Goal: Task Accomplishment & Management: Use online tool/utility

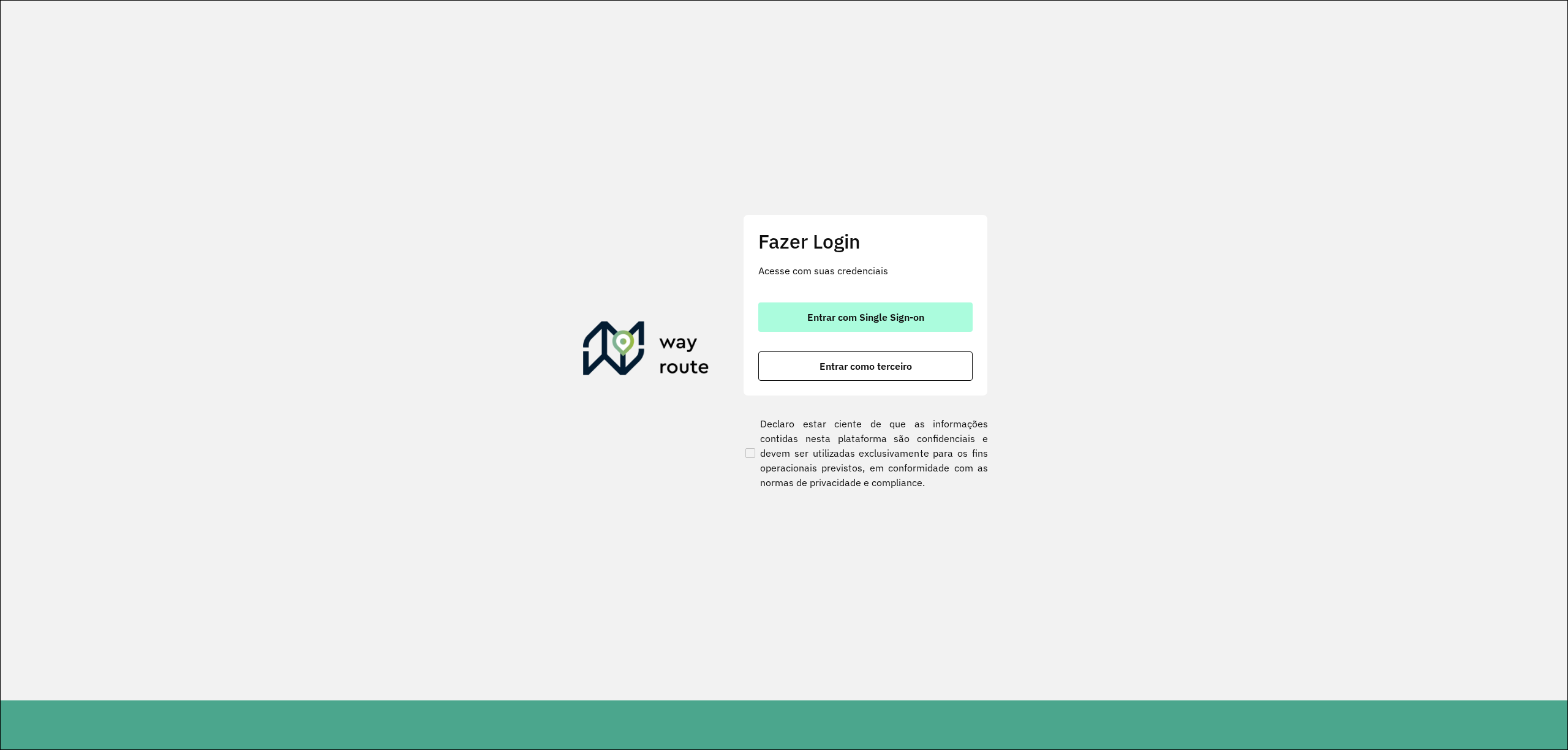
click at [913, 327] on button "Entrar com Single Sign-on" at bounding box center [866, 317] width 214 height 29
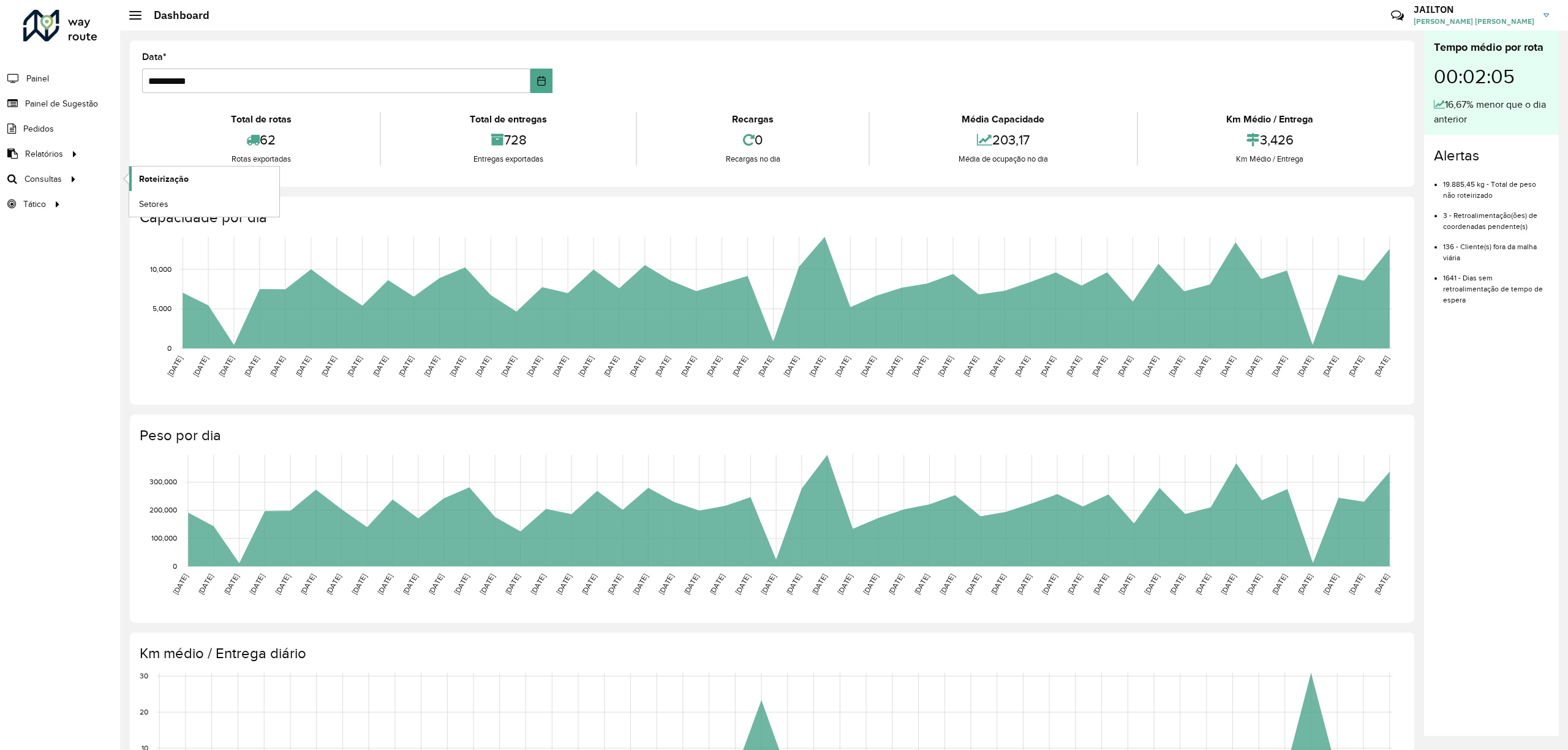
click at [159, 181] on span "Roteirização" at bounding box center [164, 179] width 50 height 13
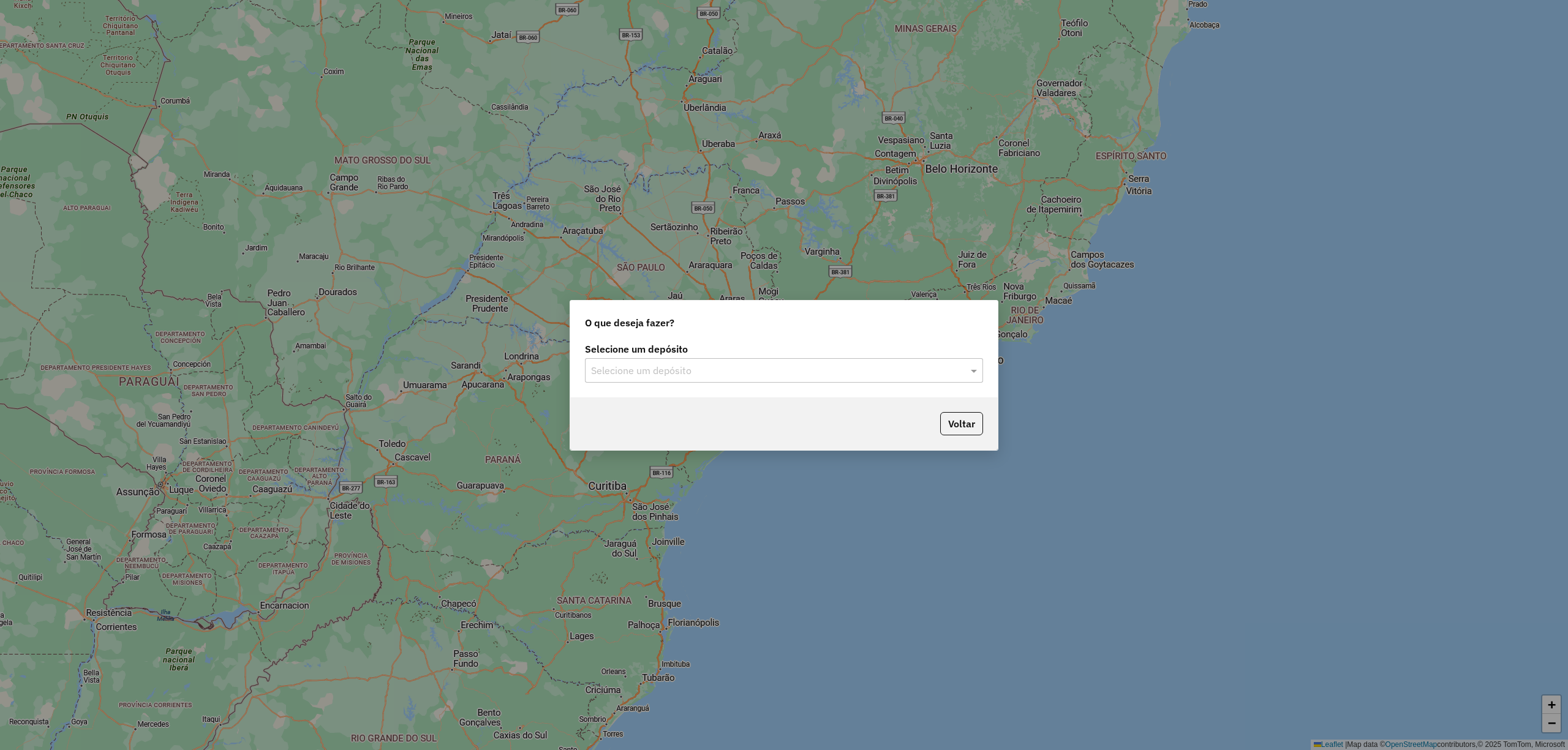
click at [726, 344] on label "Selecione um depósito" at bounding box center [784, 349] width 398 height 14
click at [721, 365] on input "text" at bounding box center [772, 370] width 362 height 14
click at [721, 400] on div "CDD Embu" at bounding box center [784, 405] width 396 height 21
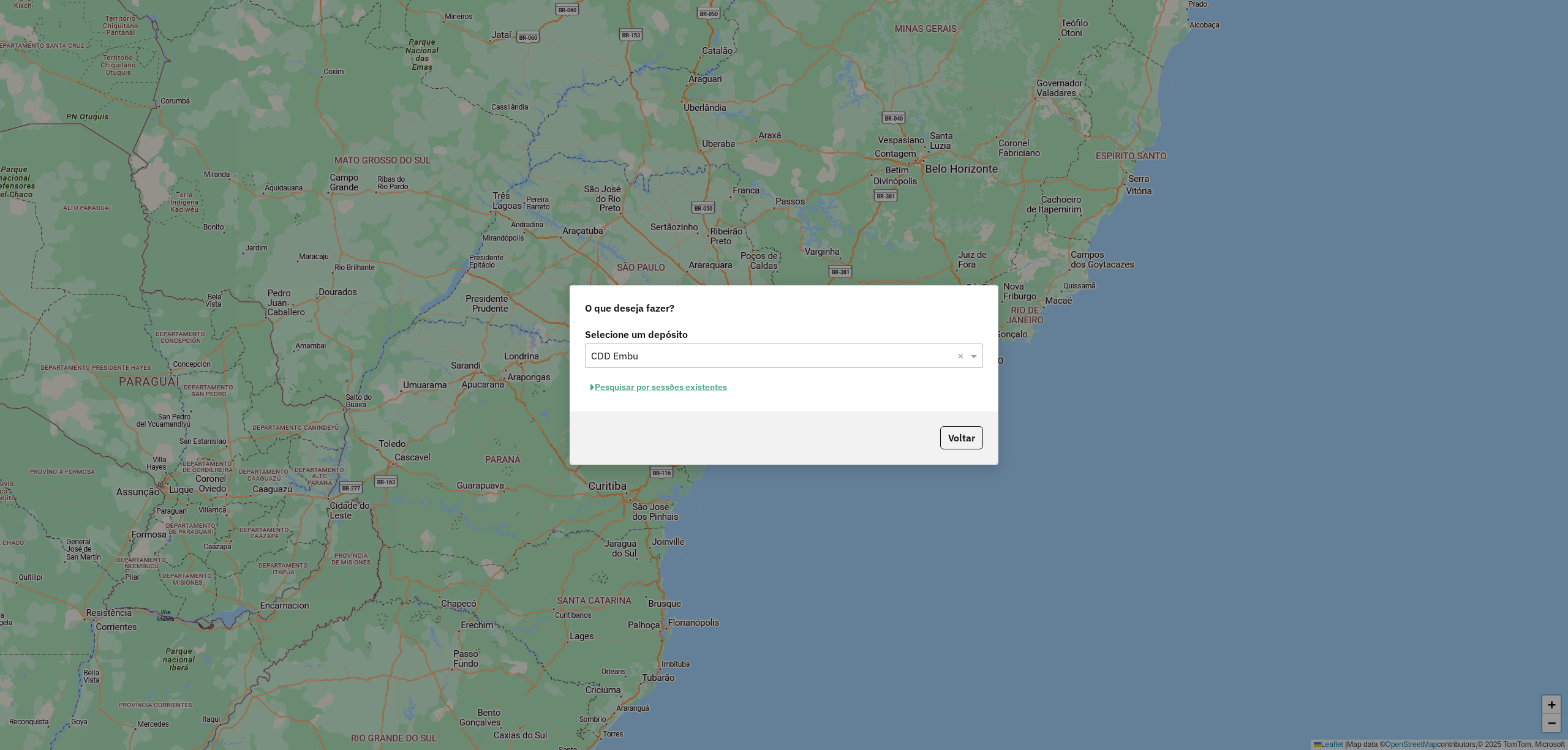
click at [684, 383] on hb-app "Aguarde... Pop-up bloqueado! Seu navegador bloqueou automáticamente a abertura …" at bounding box center [784, 375] width 1568 height 750
click at [702, 385] on button "Pesquisar por sessões existentes" at bounding box center [659, 387] width 148 height 19
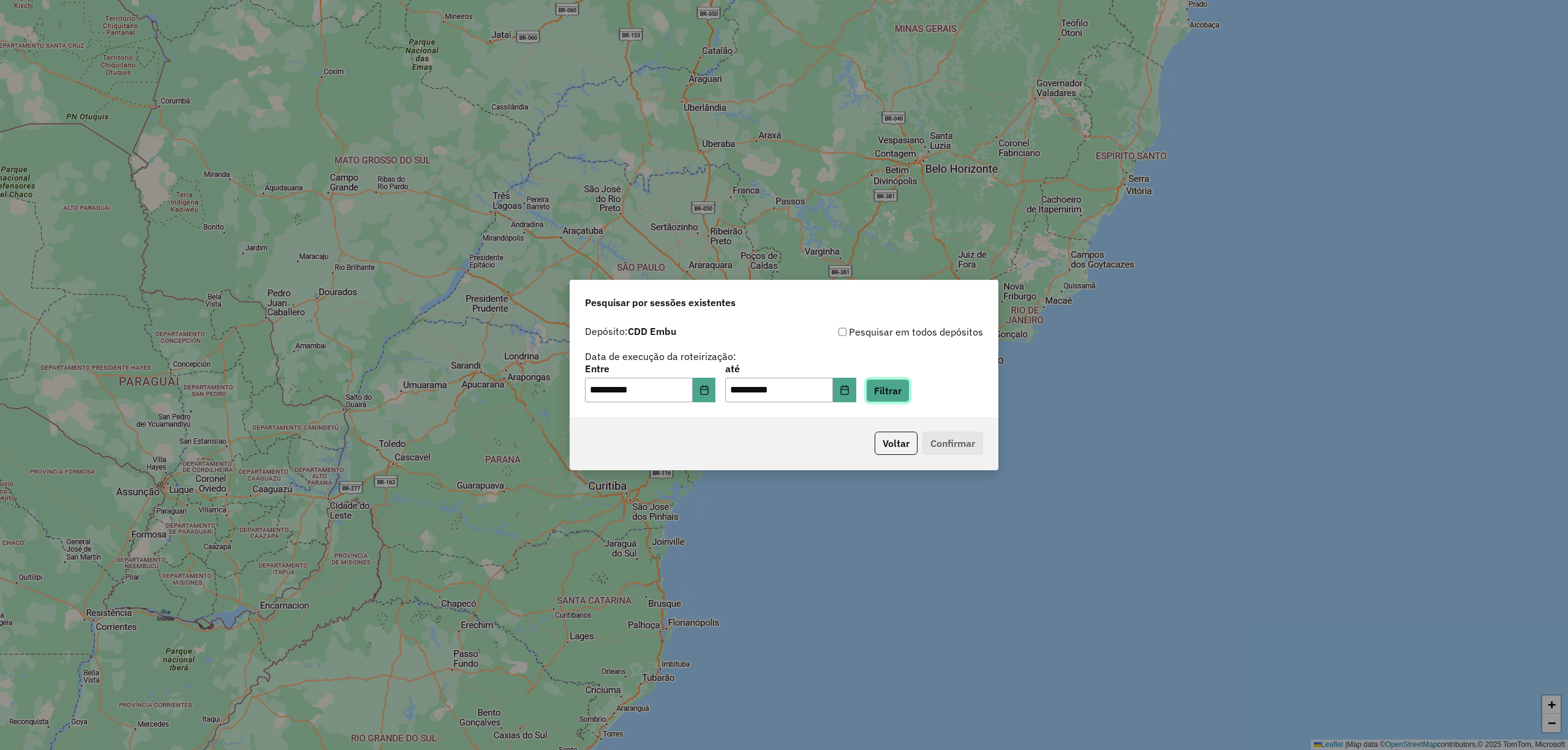
click at [910, 393] on button "Filtrar" at bounding box center [888, 390] width 44 height 23
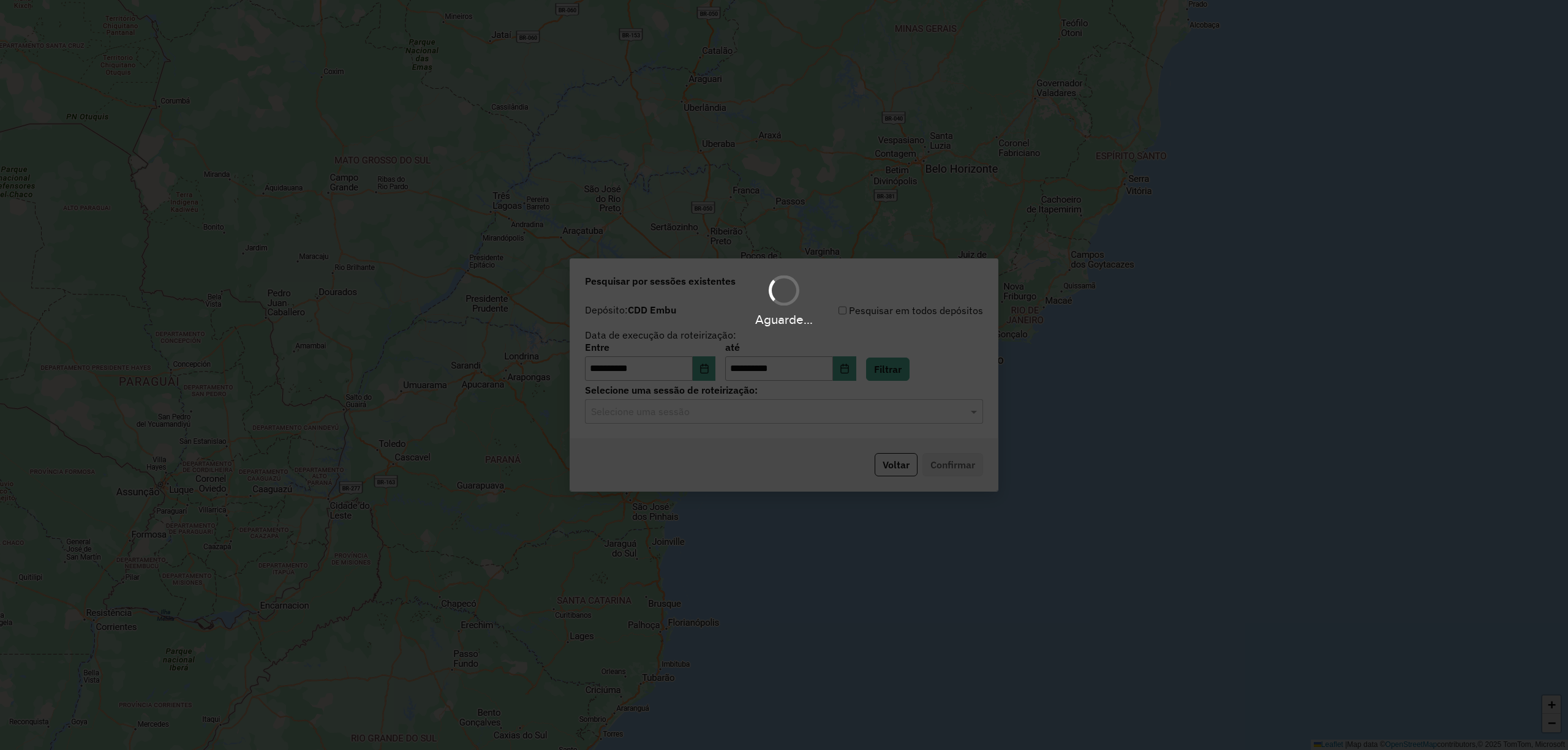
click at [892, 405] on div "Aguarde..." at bounding box center [784, 375] width 1568 height 750
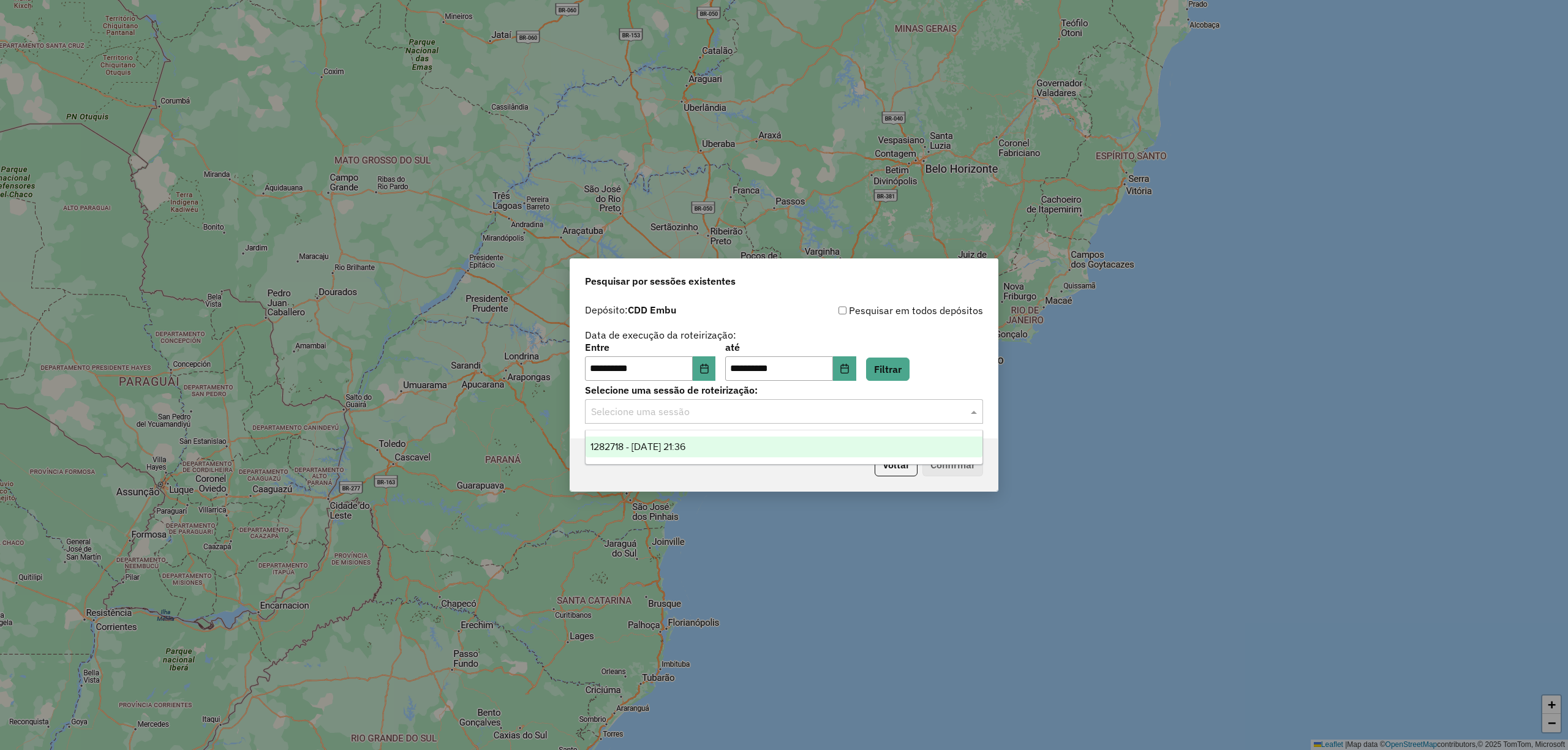
drag, startPoint x: 881, startPoint y: 421, endPoint x: 731, endPoint y: 421, distance: 150.0
click at [879, 421] on div "Selecione uma sessão" at bounding box center [784, 411] width 398 height 24
click at [719, 446] on div "1282718 - 25/09/2025 21:36" at bounding box center [784, 447] width 396 height 21
click at [969, 470] on button "Confirmar" at bounding box center [953, 464] width 60 height 23
click at [708, 365] on icon "Choose Date" at bounding box center [704, 368] width 8 height 10
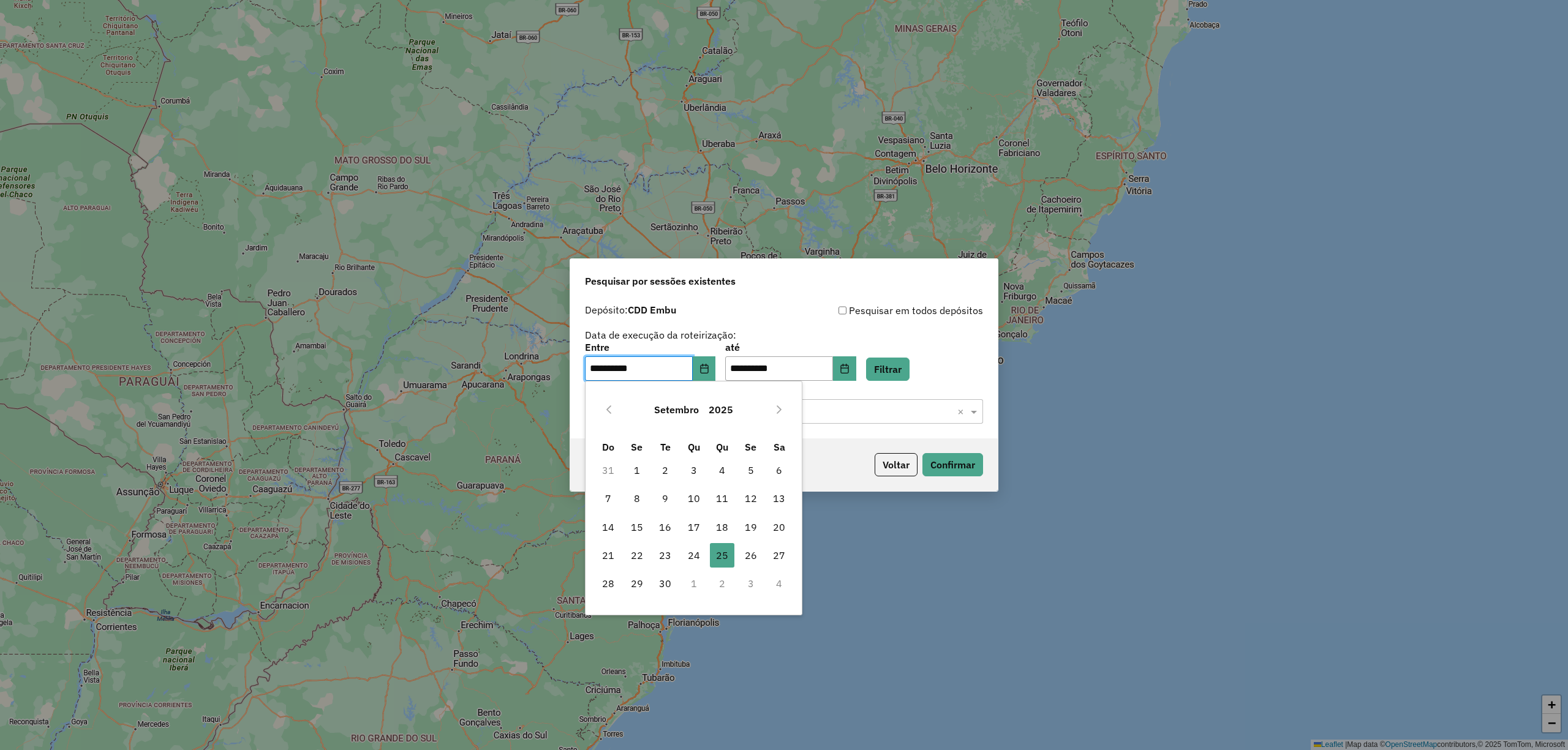
click at [704, 570] on td "1" at bounding box center [695, 583] width 29 height 28
click at [702, 559] on span "24" at bounding box center [694, 555] width 24 height 24
type input "**********"
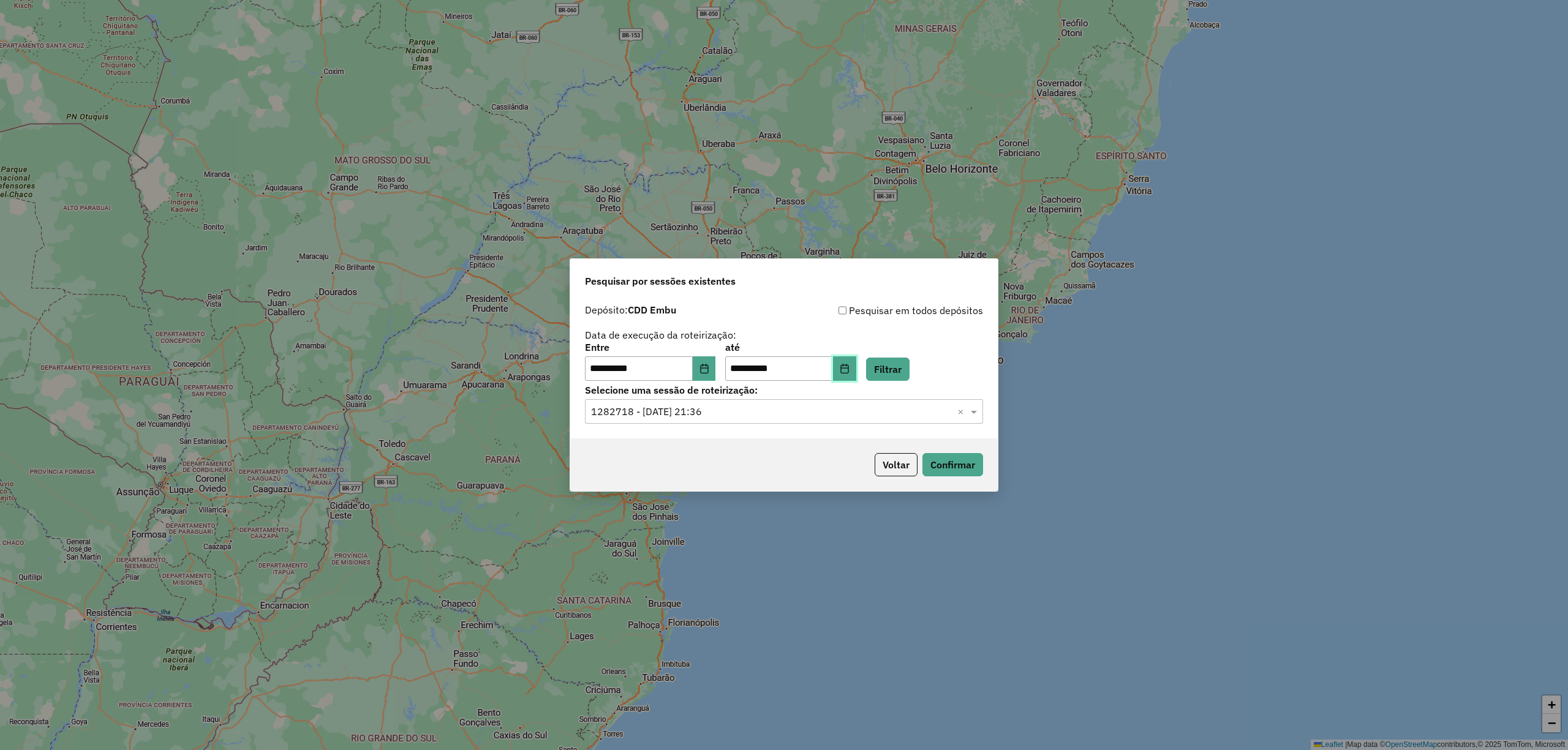
click at [849, 368] on icon "Choose Date" at bounding box center [844, 368] width 8 height 10
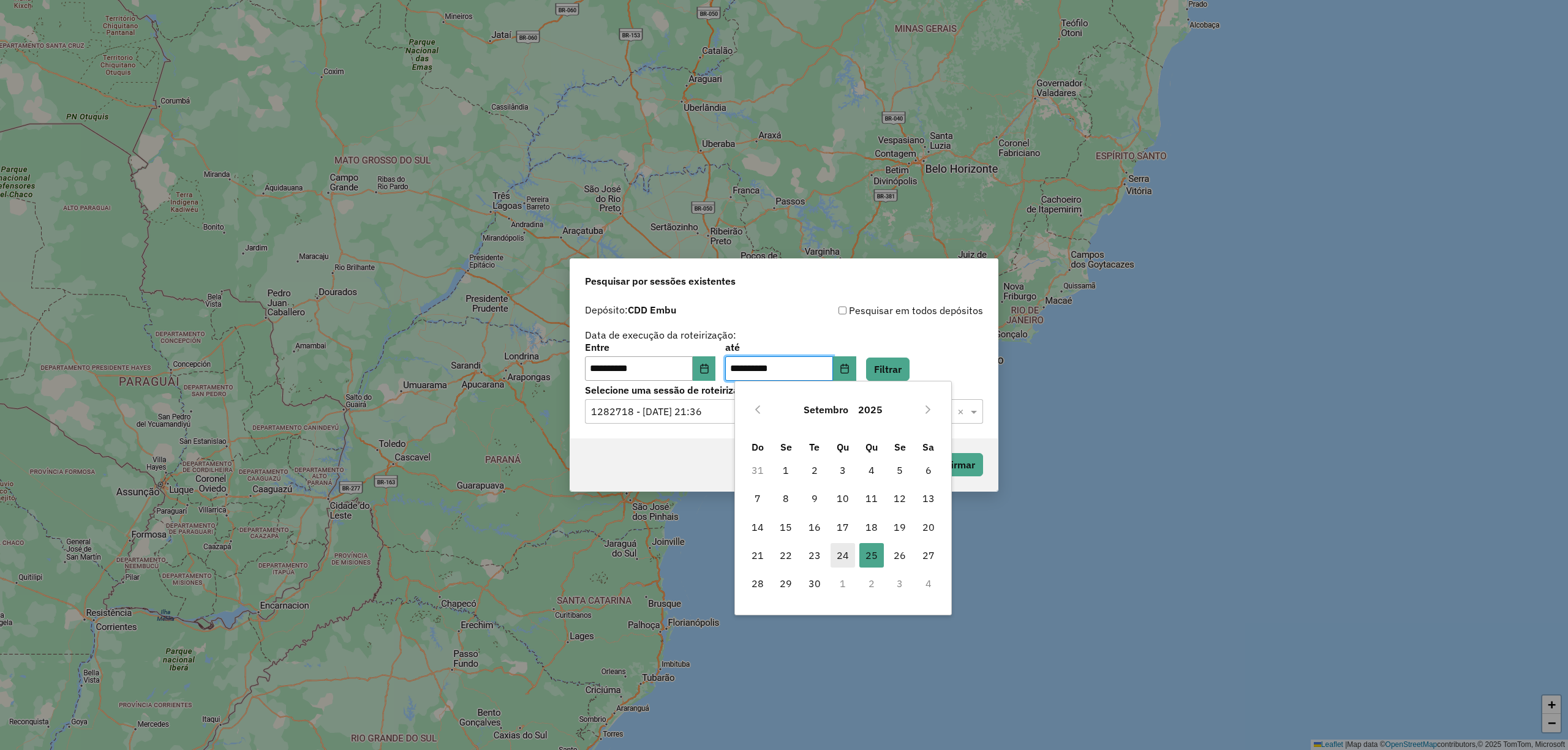
click at [843, 564] on span "24" at bounding box center [843, 555] width 24 height 24
type input "**********"
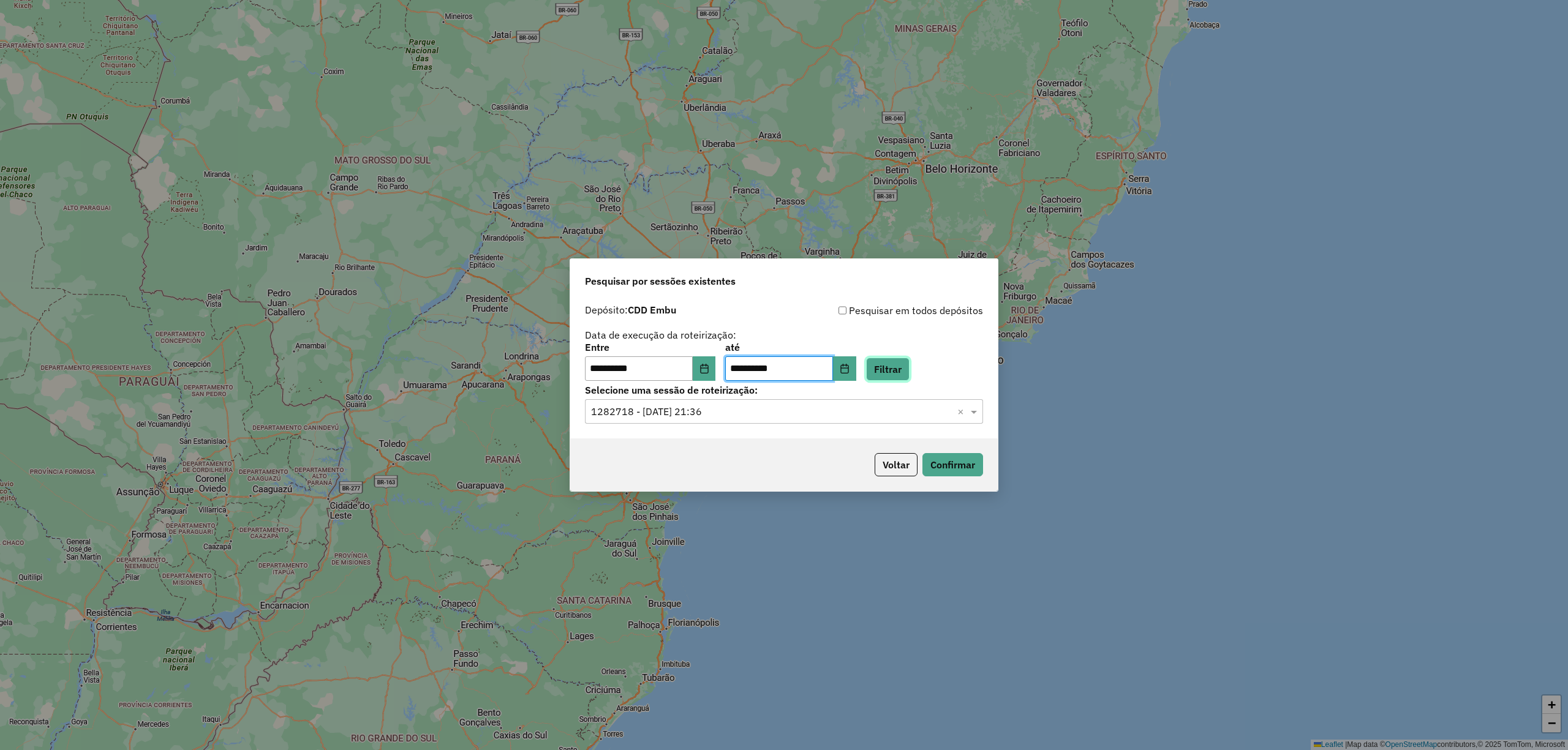
click at [910, 375] on button "Filtrar" at bounding box center [888, 369] width 44 height 23
click at [809, 420] on div "Selecione uma sessão × ×" at bounding box center [784, 411] width 398 height 24
click at [742, 442] on div "1281926 - 24/09/2025 21:21" at bounding box center [784, 447] width 396 height 21
click at [947, 466] on button "Confirmar" at bounding box center [953, 464] width 60 height 23
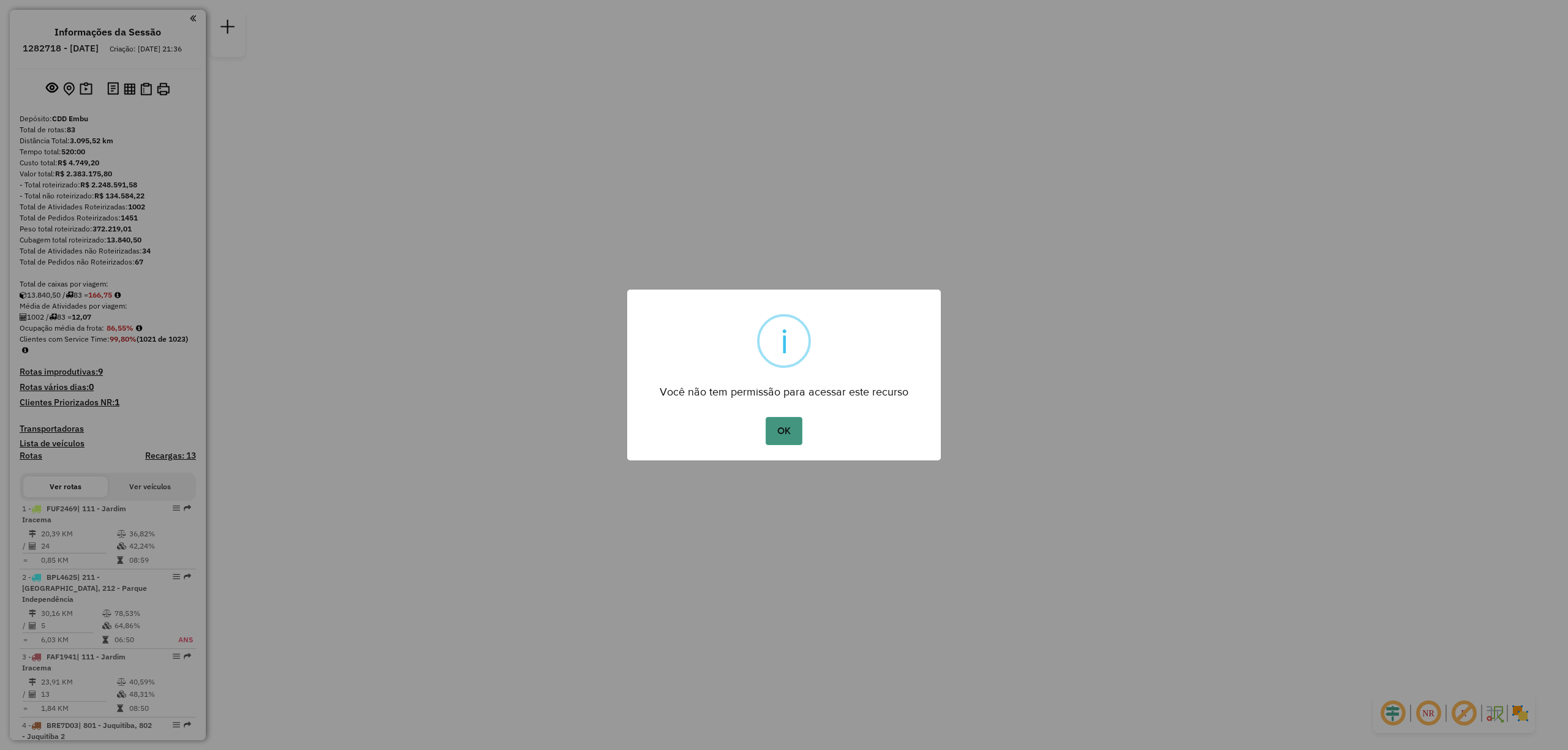
click at [788, 427] on button "OK" at bounding box center [784, 431] width 36 height 28
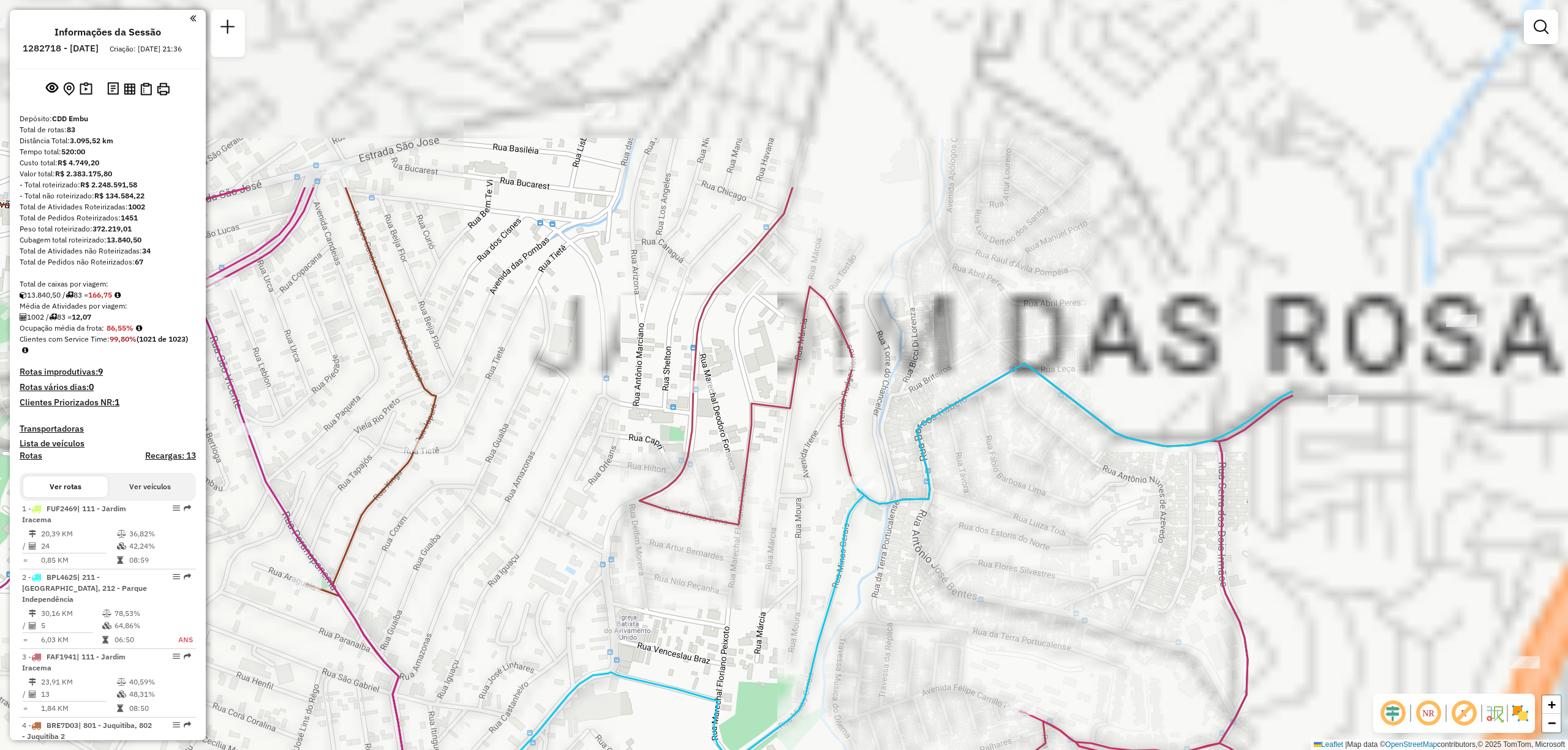
drag, startPoint x: 1056, startPoint y: 223, endPoint x: 559, endPoint y: 581, distance: 612.5
click at [559, 581] on div "Janela de atendimento Grade de atendimento Capacidade Transportadoras Veículos …" at bounding box center [784, 375] width 1568 height 750
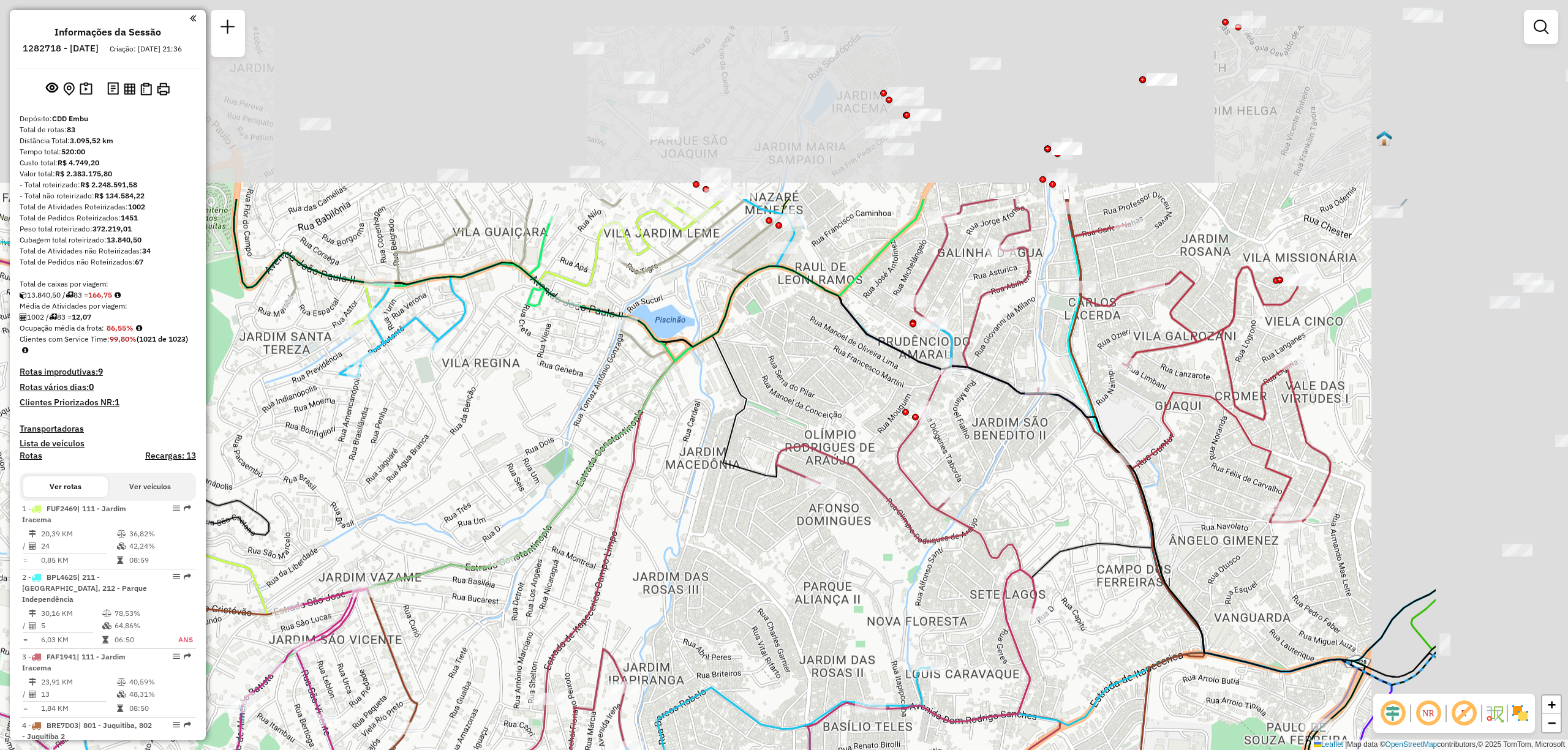
drag, startPoint x: 1219, startPoint y: 160, endPoint x: 930, endPoint y: 434, distance: 398.2
click at [930, 434] on div "Janela de atendimento Grade de atendimento Capacidade Transportadoras Veículos …" at bounding box center [784, 375] width 1568 height 750
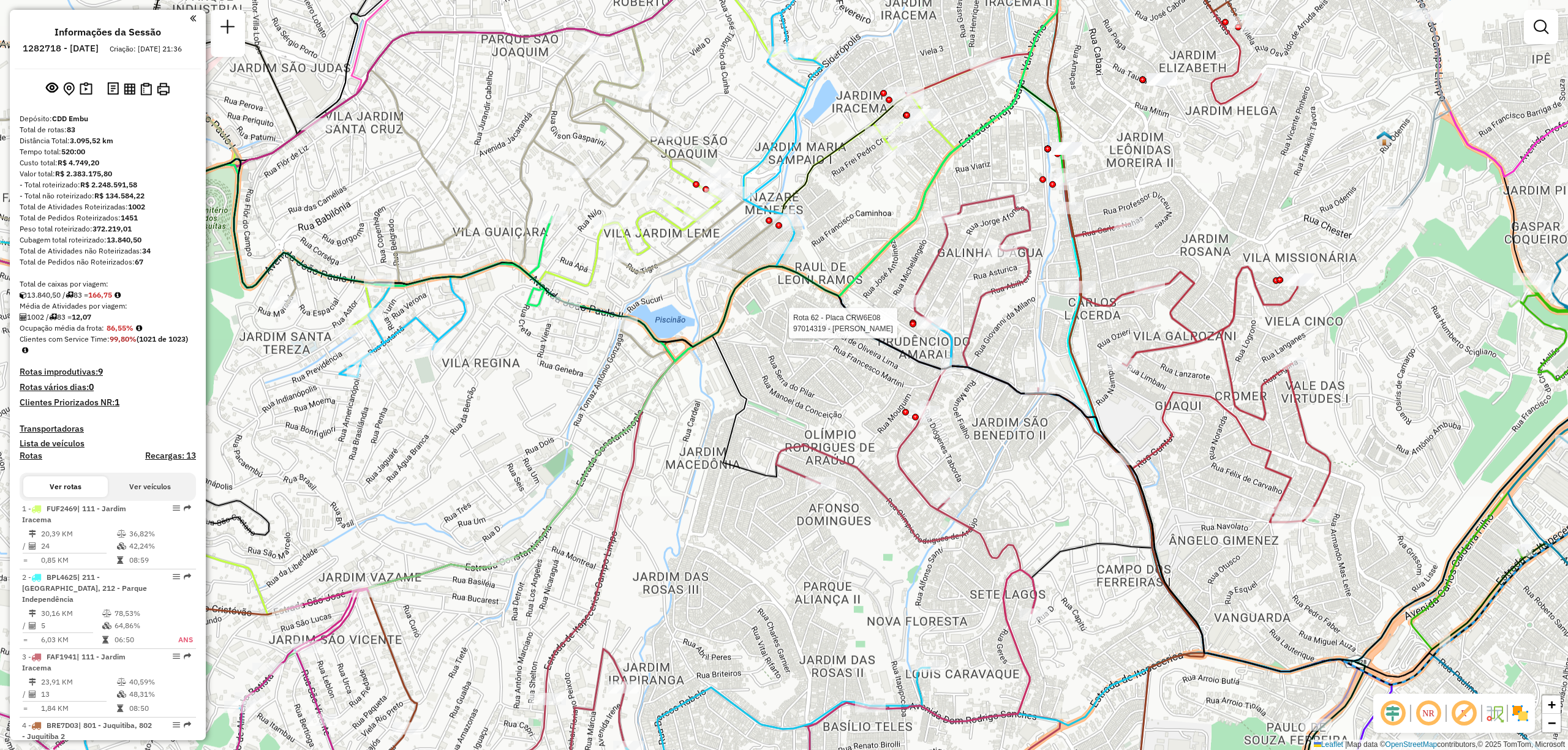
select select "**********"
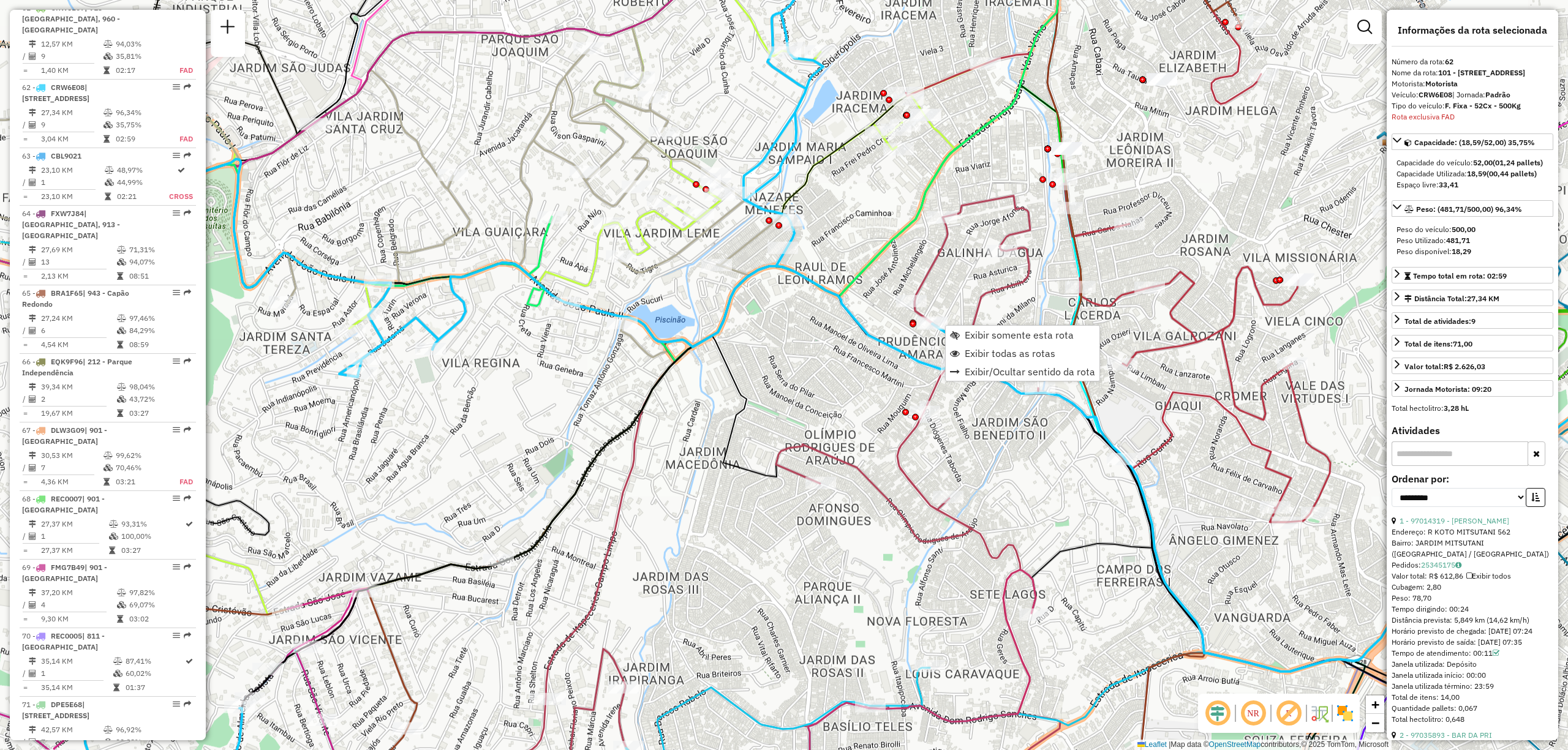
scroll to position [4730, 0]
click at [1343, 716] on img at bounding box center [1345, 713] width 20 height 20
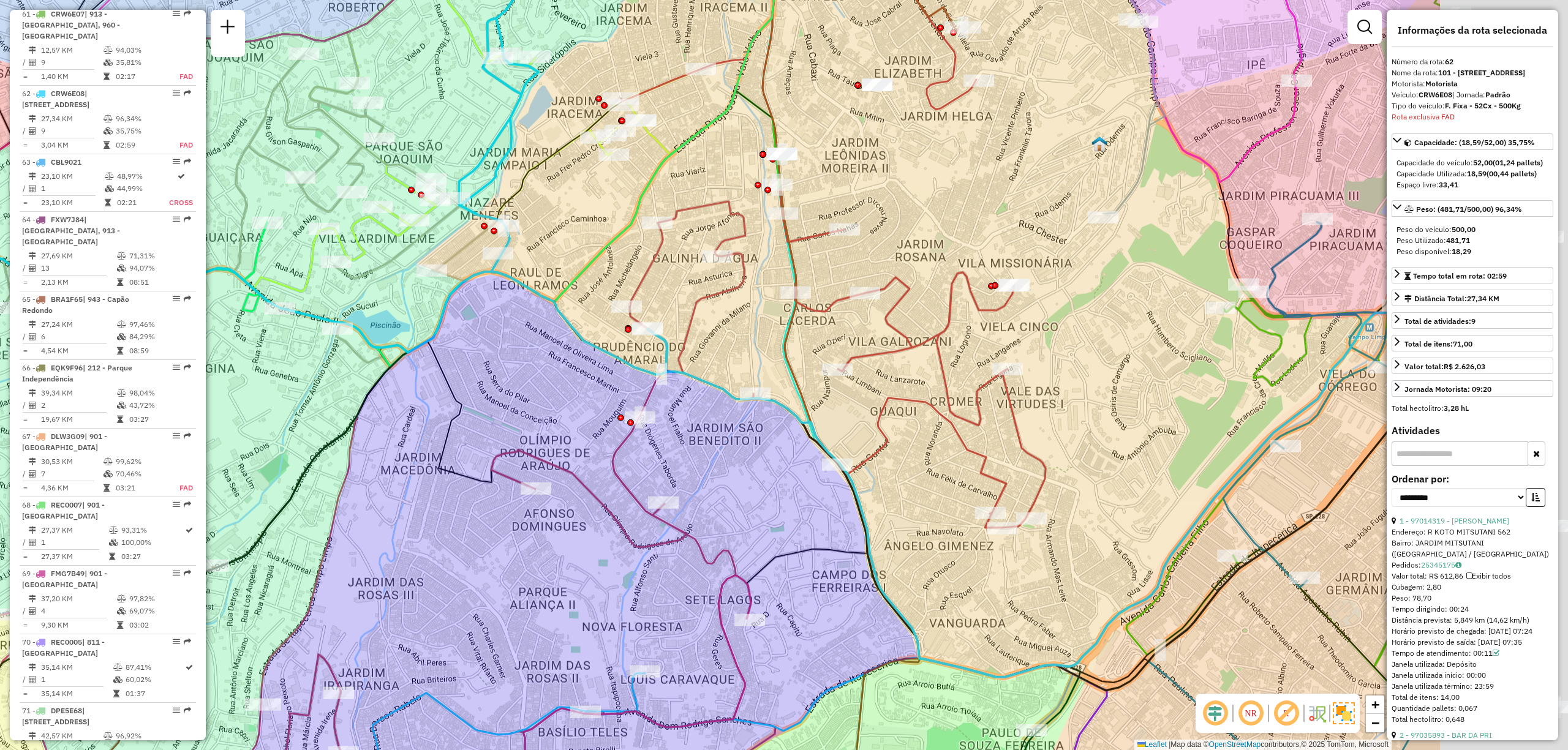
drag, startPoint x: 1249, startPoint y: 397, endPoint x: 953, endPoint y: 403, distance: 296.1
click at [963, 401] on div "Janela de atendimento Grade de atendimento Capacidade Transportadoras Veículos …" at bounding box center [784, 375] width 1568 height 750
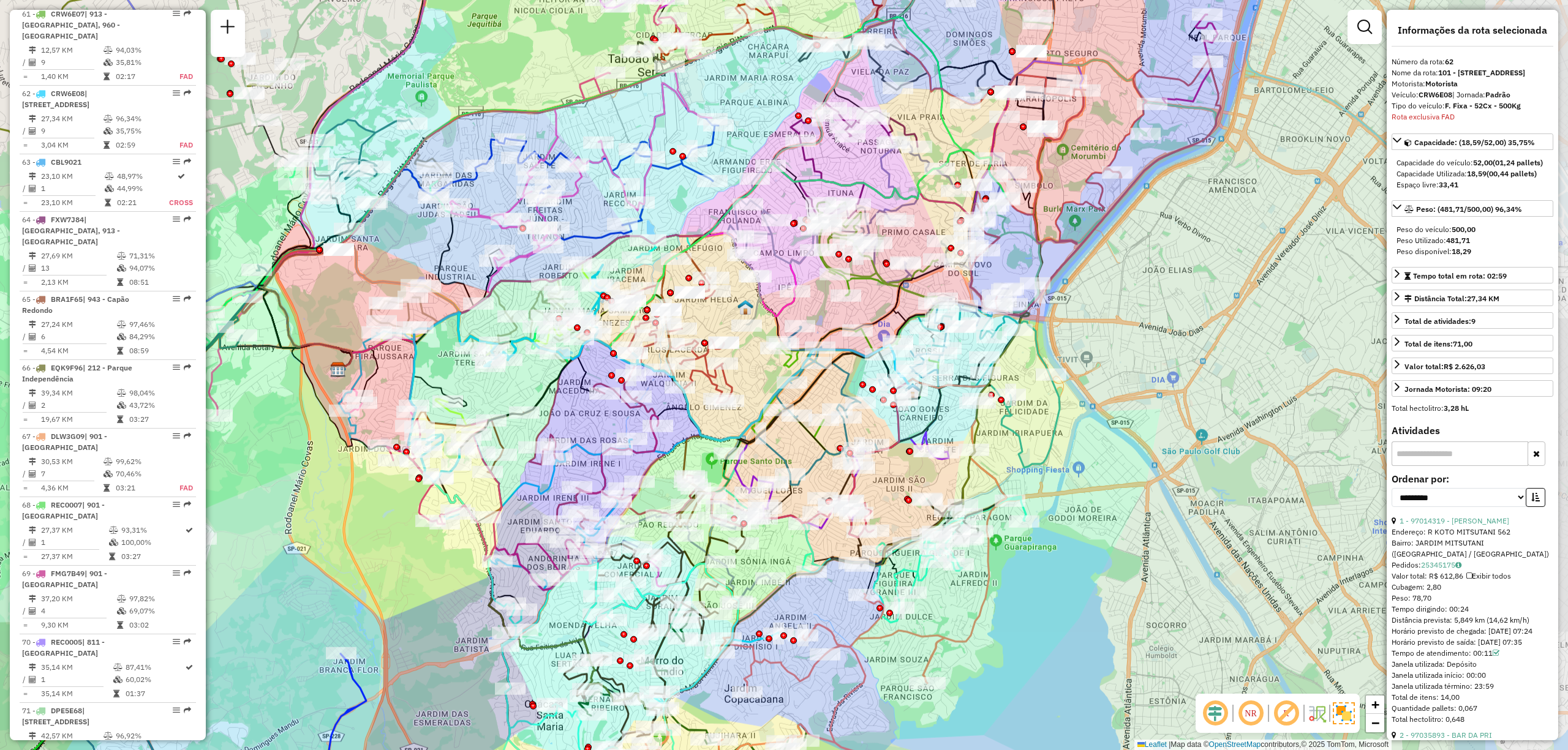
drag, startPoint x: 940, startPoint y: 414, endPoint x: 811, endPoint y: 388, distance: 131.6
click at [812, 385] on icon at bounding box center [689, 395] width 460 height 110
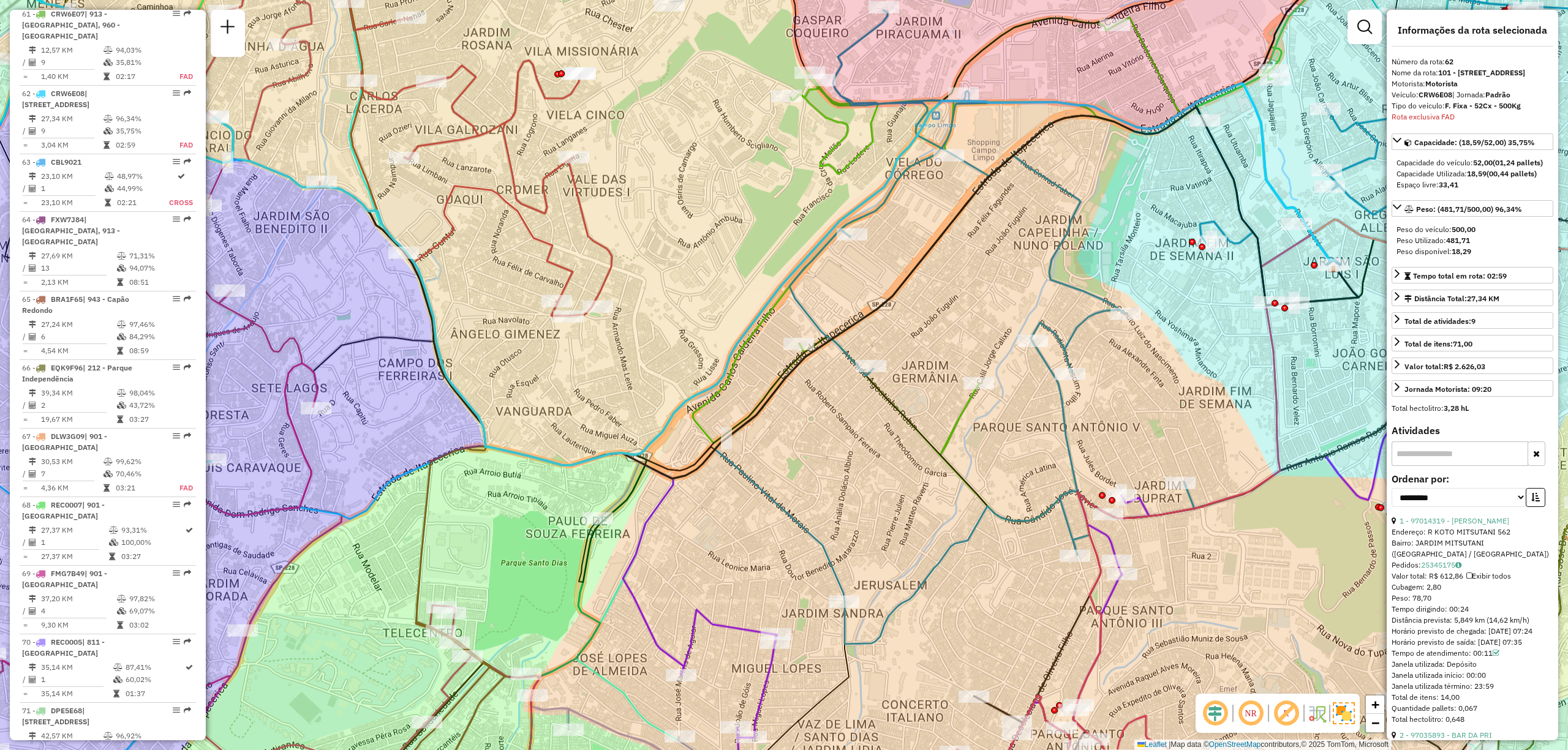
click at [1257, 706] on em at bounding box center [1250, 713] width 29 height 29
click at [1209, 718] on em at bounding box center [1215, 713] width 29 height 29
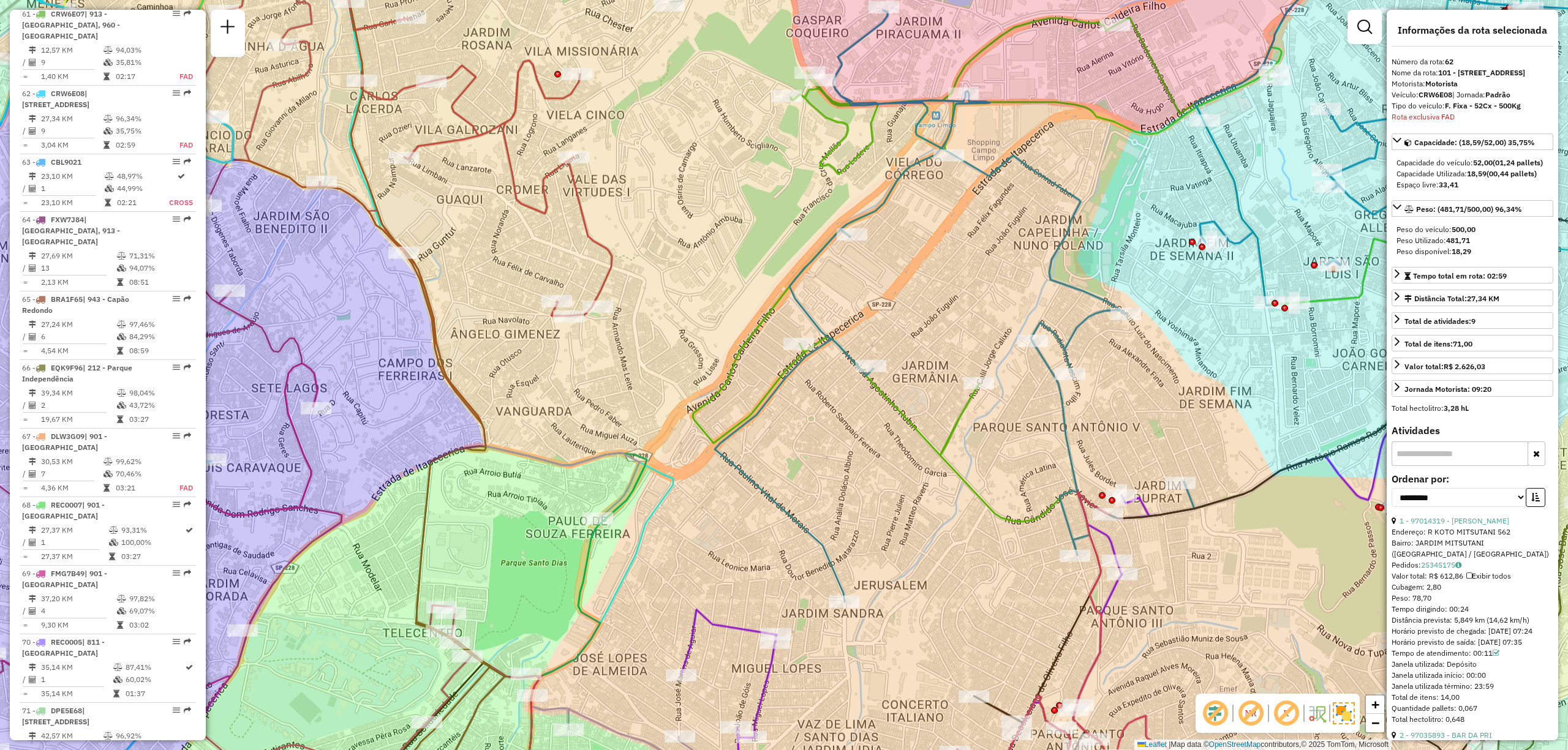
click at [1261, 714] on em at bounding box center [1250, 713] width 29 height 29
click at [1295, 713] on em at bounding box center [1286, 713] width 29 height 29
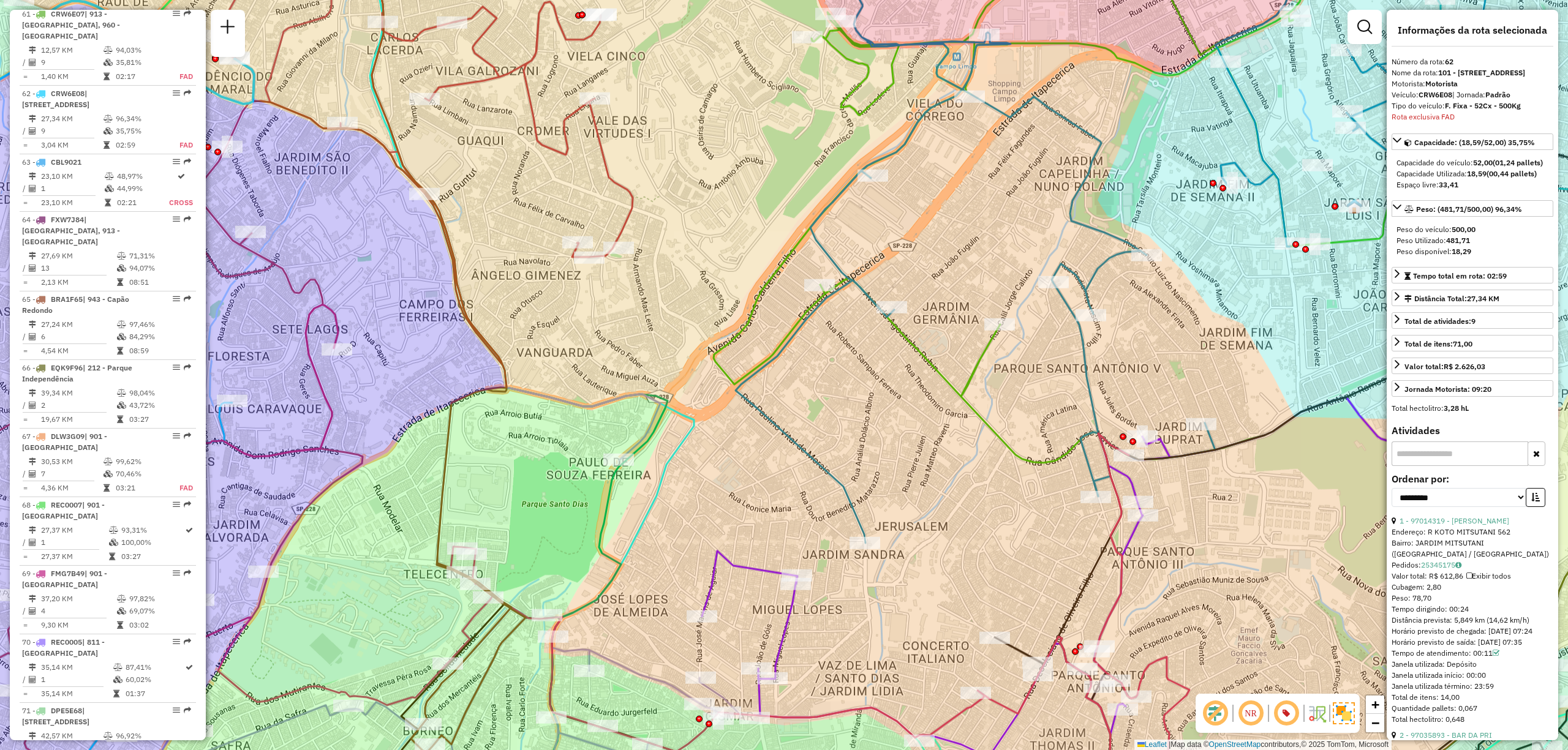
drag, startPoint x: 859, startPoint y: 390, endPoint x: 889, endPoint y: 356, distance: 45.3
click at [889, 356] on div "Janela de atendimento Grade de atendimento Capacidade Transportadoras Veículos …" at bounding box center [784, 375] width 1568 height 750
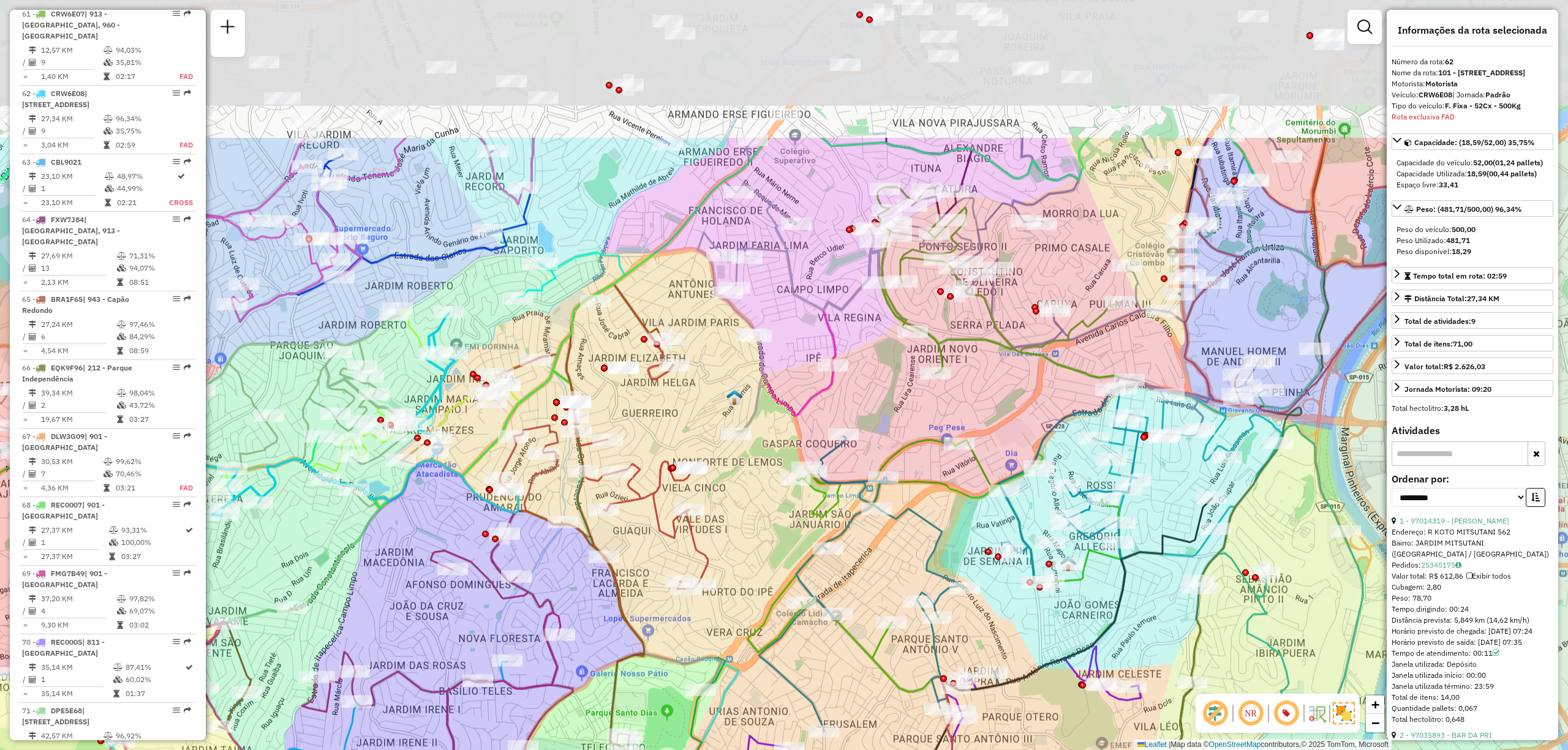
drag, startPoint x: 947, startPoint y: 223, endPoint x: 907, endPoint y: 333, distance: 117.0
click at [907, 333] on div "Janela de atendimento Grade de atendimento Capacidade Transportadoras Veículos …" at bounding box center [784, 375] width 1568 height 750
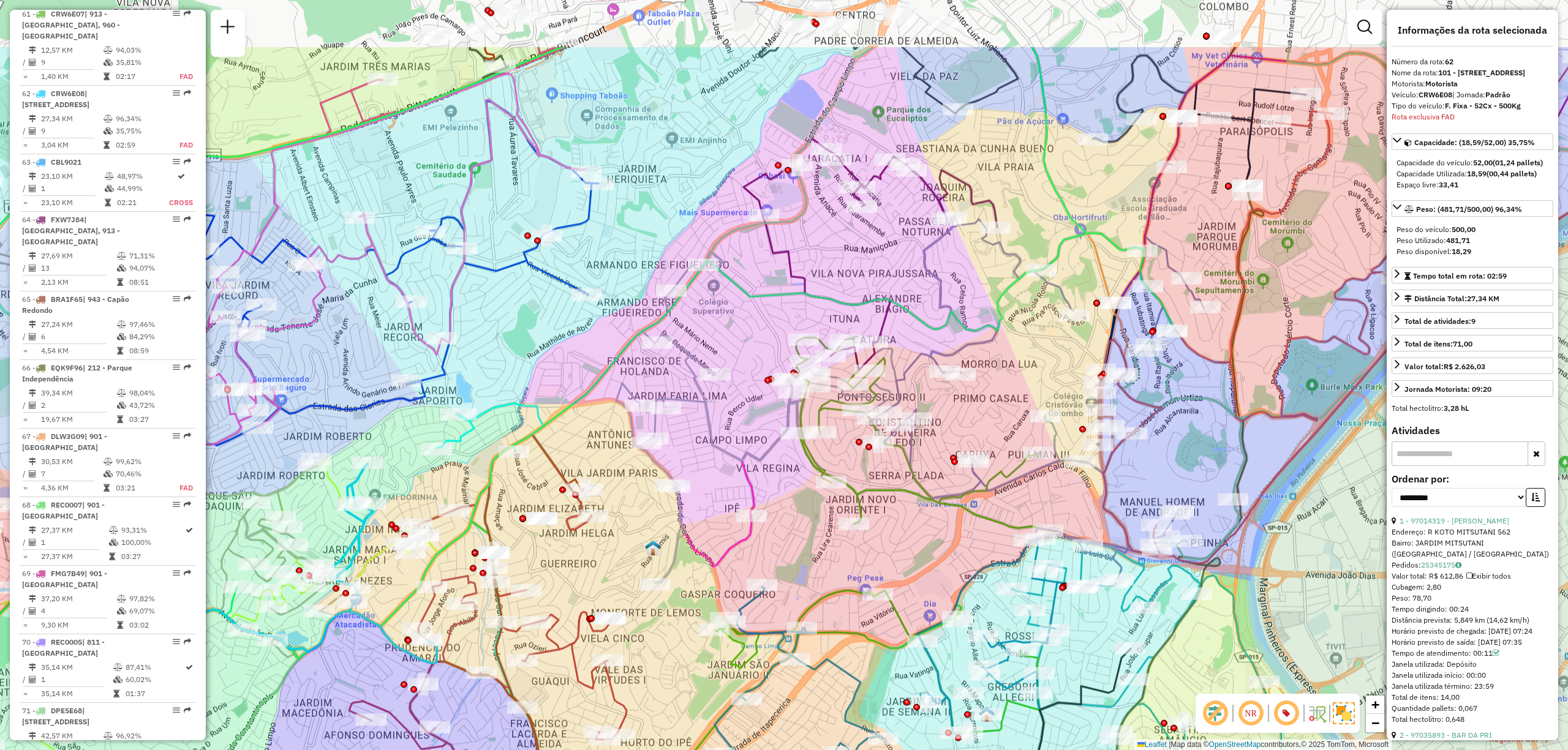
drag, startPoint x: 826, startPoint y: 326, endPoint x: 751, endPoint y: 450, distance: 144.9
click at [753, 450] on icon at bounding box center [837, 417] width 443 height 330
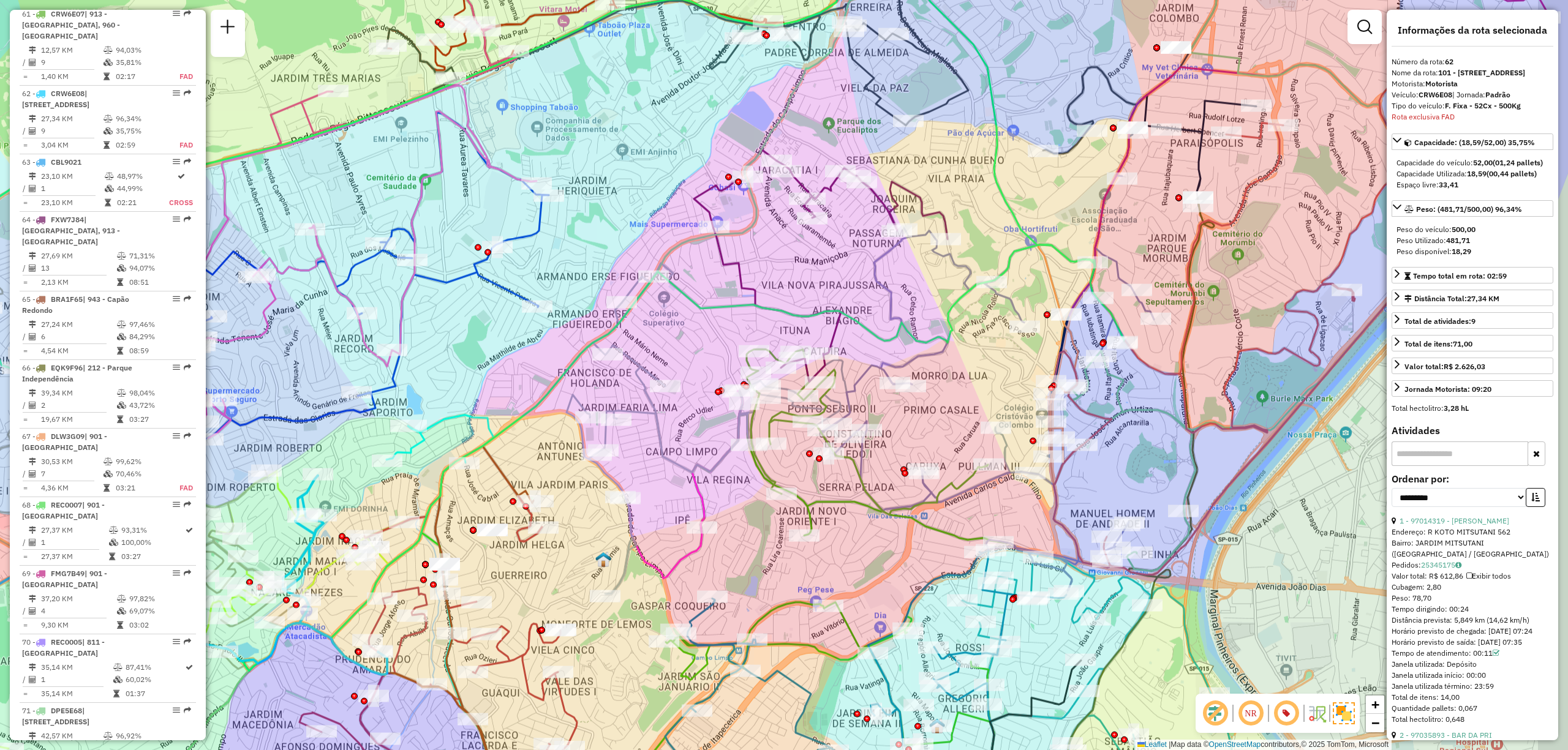
drag, startPoint x: 732, startPoint y: 462, endPoint x: 723, endPoint y: 463, distance: 9.1
click at [723, 463] on icon at bounding box center [788, 429] width 443 height 330
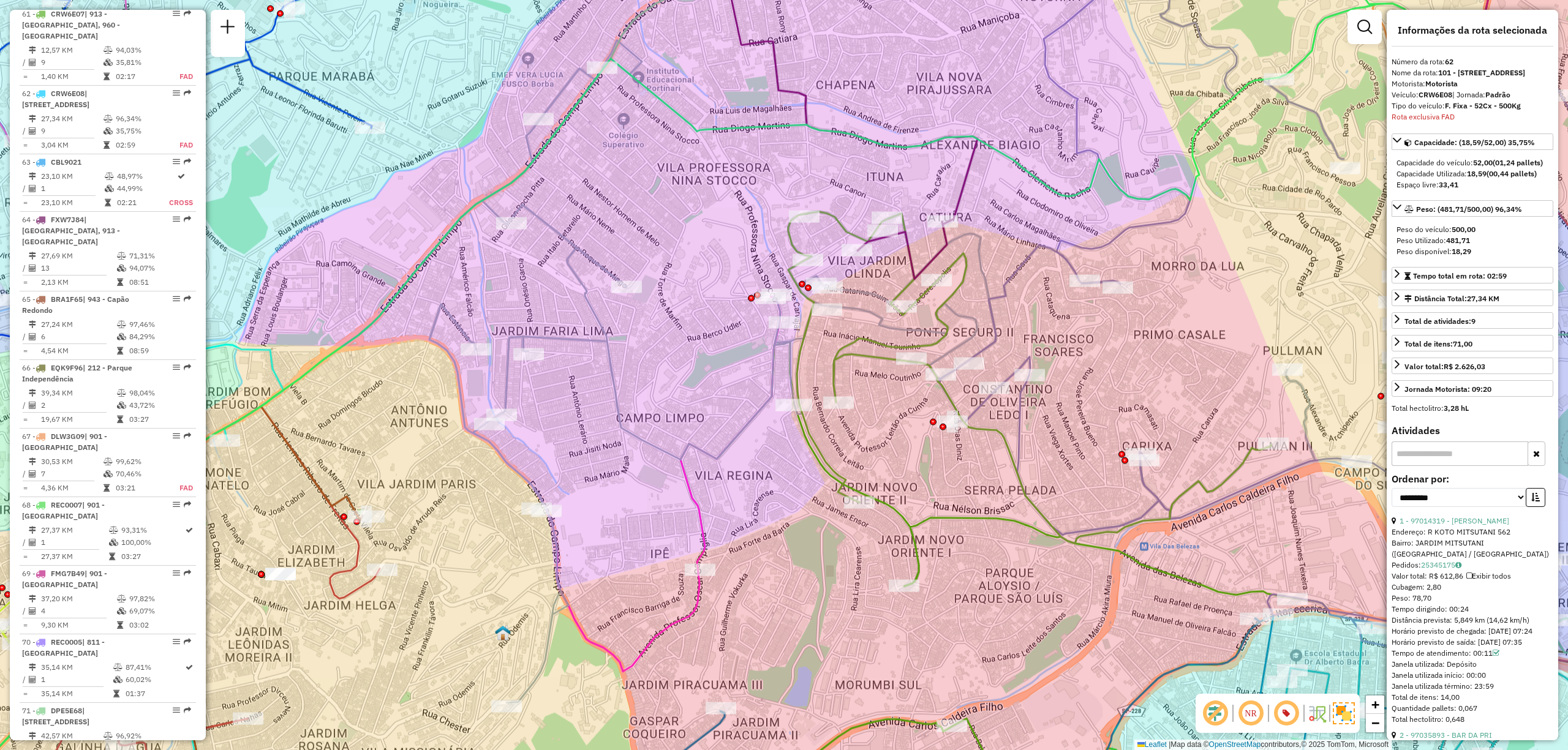
drag, startPoint x: 710, startPoint y: 520, endPoint x: 729, endPoint y: 498, distance: 29.1
click at [729, 498] on div "Janela de atendimento Grade de atendimento Capacidade Transportadoras Veículos …" at bounding box center [784, 375] width 1568 height 750
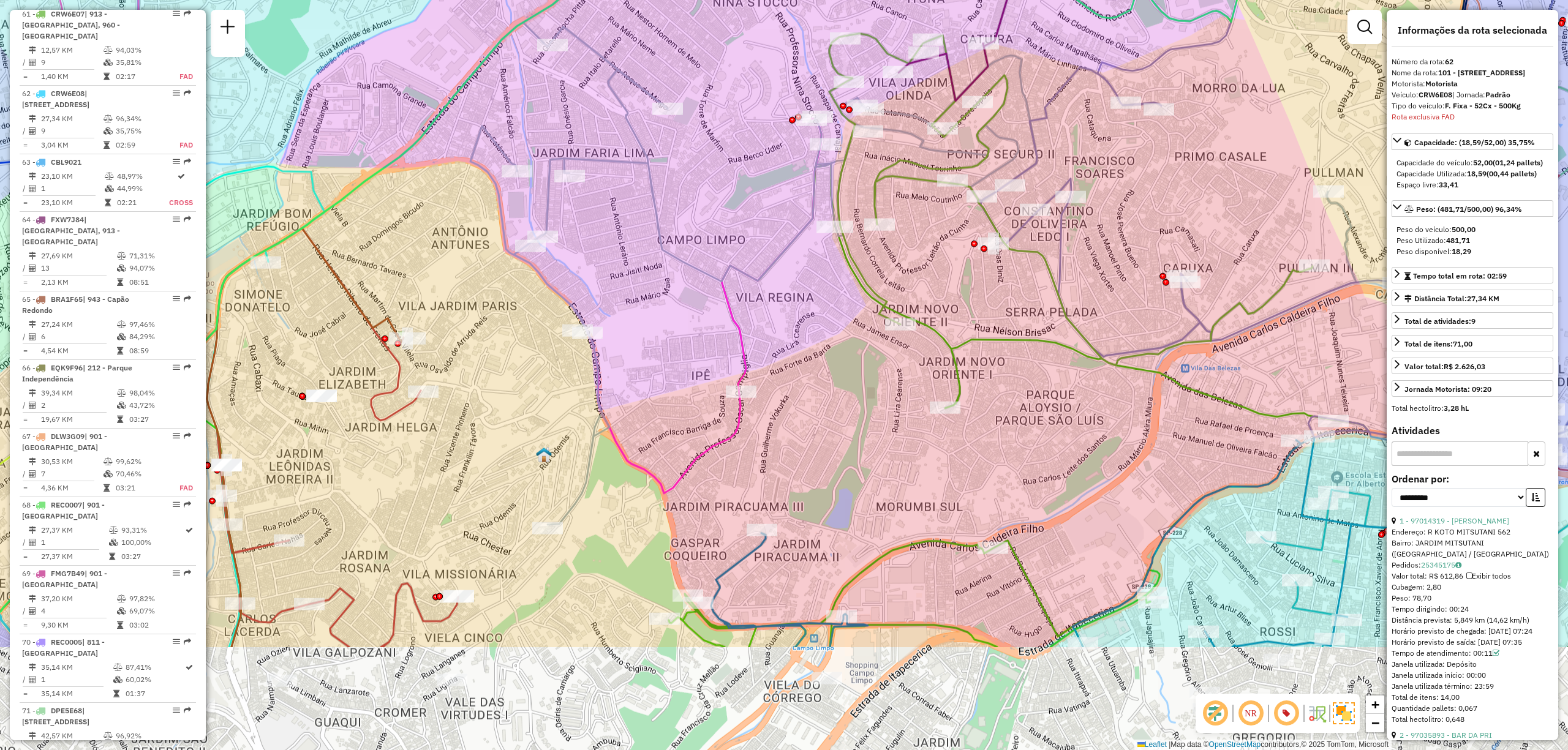
drag, startPoint x: 750, startPoint y: 515, endPoint x: 784, endPoint y: 346, distance: 172.4
click at [784, 346] on div "Janela de atendimento Grade de atendimento Capacidade Transportadoras Veículos …" at bounding box center [784, 375] width 1568 height 750
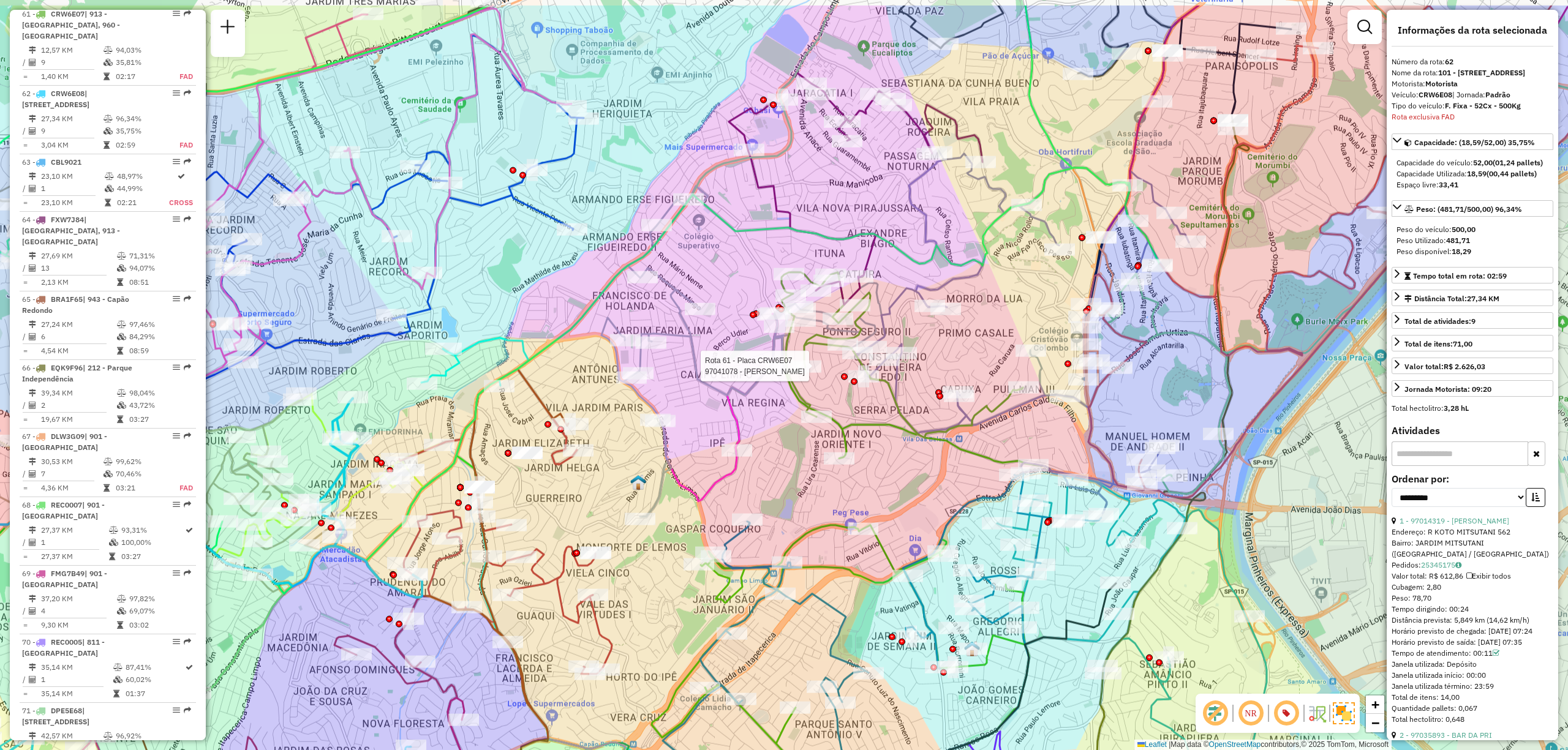
drag, startPoint x: 832, startPoint y: 293, endPoint x: 807, endPoint y: 375, distance: 85.7
click at [807, 373] on div at bounding box center [806, 367] width 31 height 12
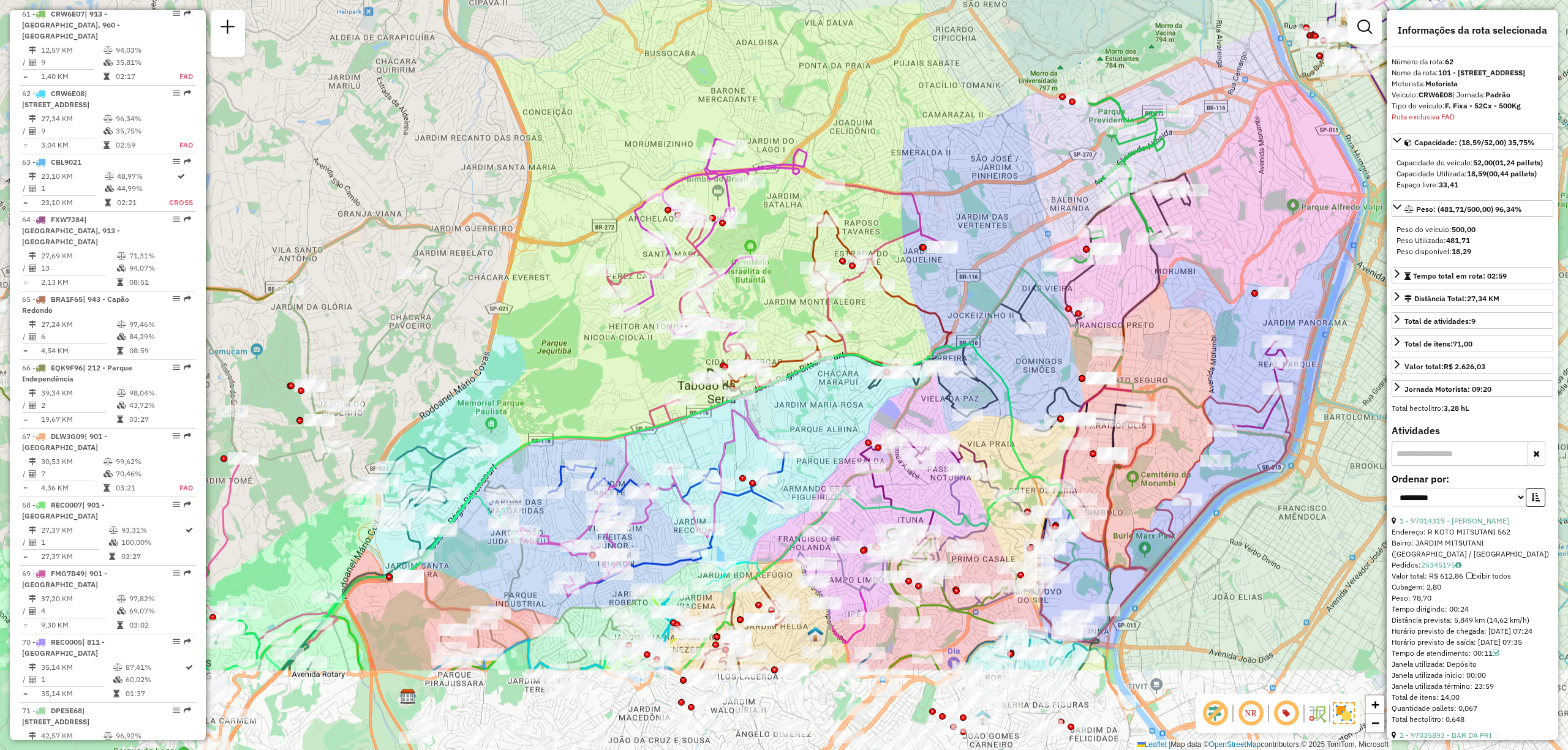
drag, startPoint x: 968, startPoint y: 555, endPoint x: 830, endPoint y: 318, distance: 274.2
click at [1079, 400] on icon at bounding box center [1167, 427] width 239 height 171
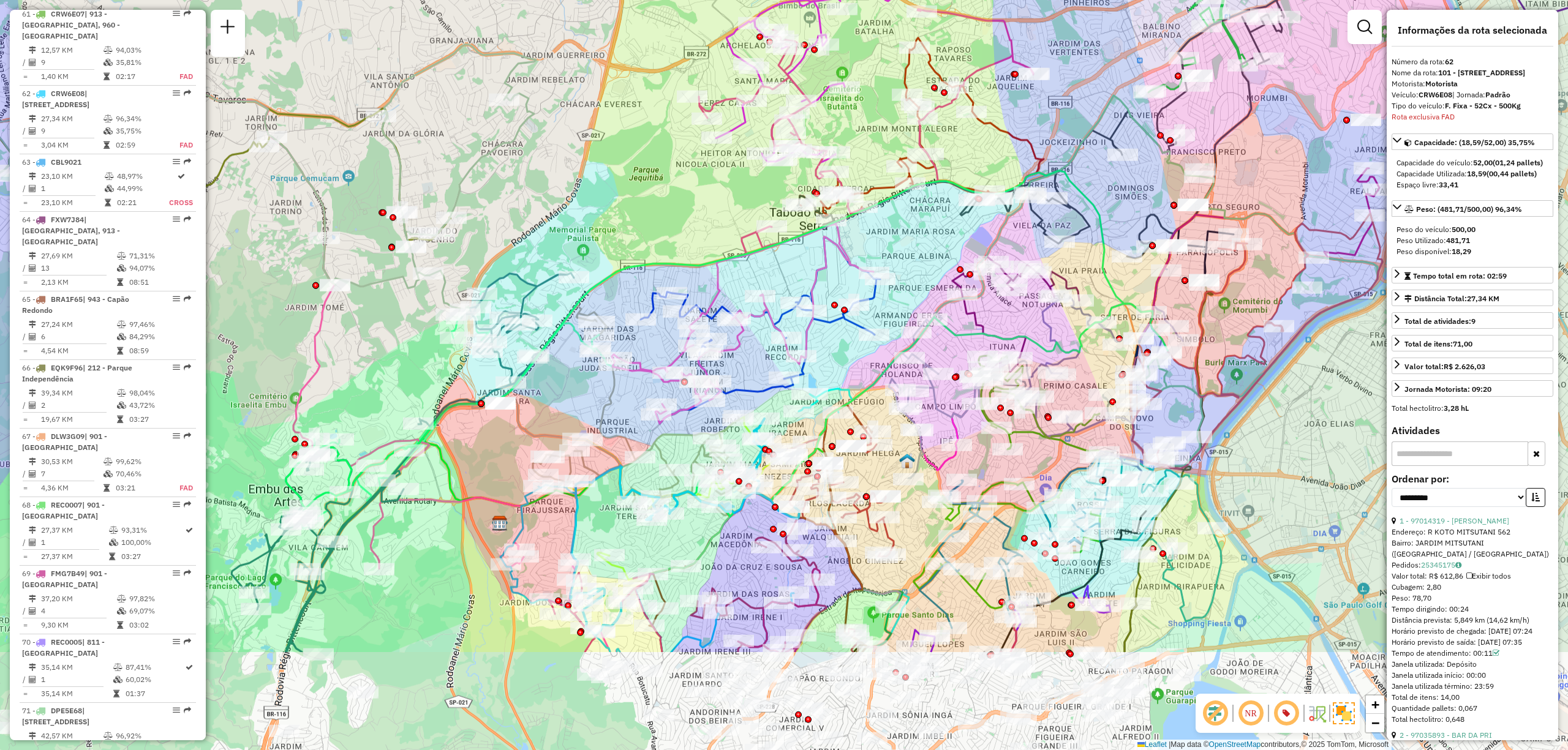
drag, startPoint x: 836, startPoint y: 518, endPoint x: 929, endPoint y: 343, distance: 198.2
click at [929, 343] on div "Janela de atendimento Grade de atendimento Capacidade Transportadoras Veículos …" at bounding box center [784, 375] width 1568 height 750
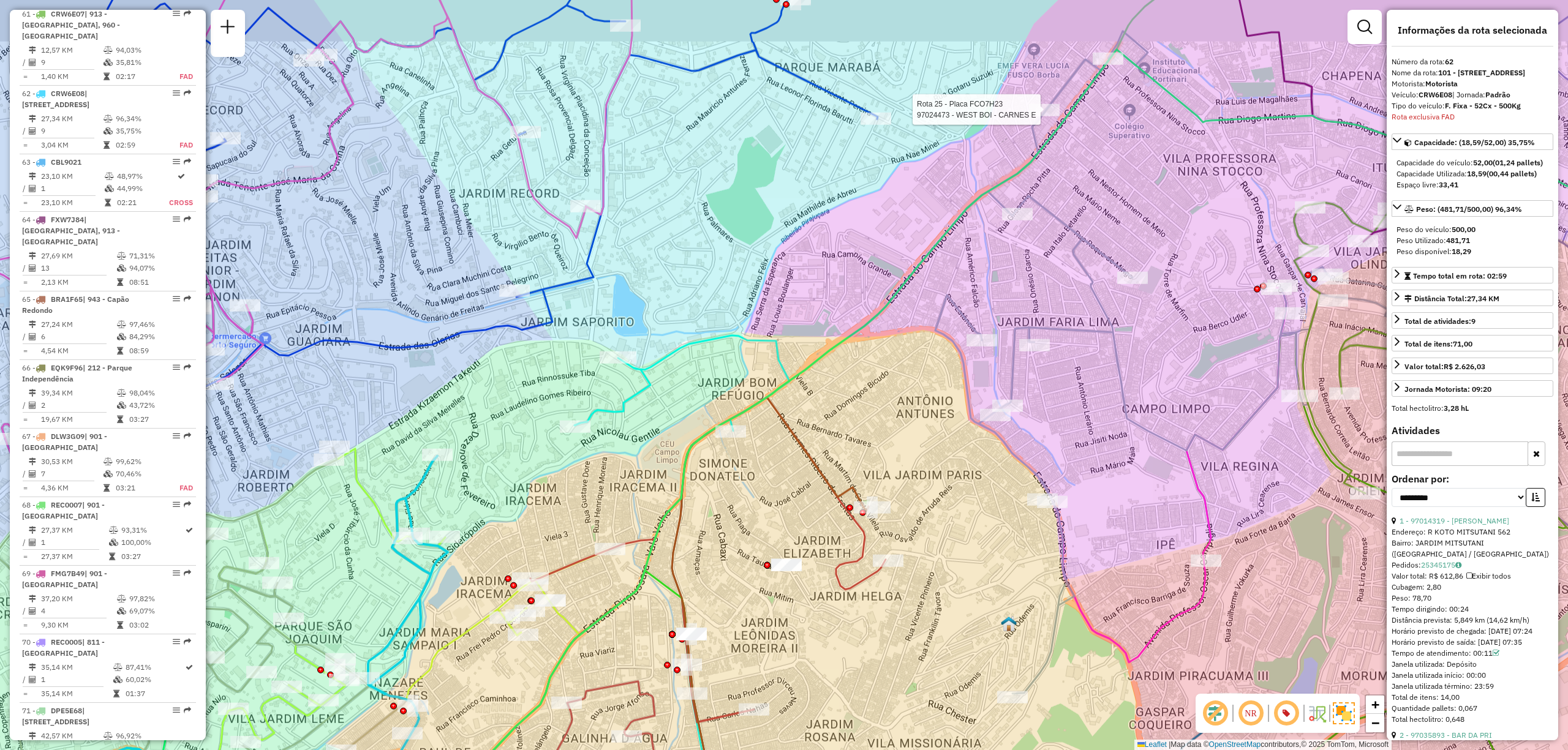
drag, startPoint x: 870, startPoint y: 404, endPoint x: 882, endPoint y: 425, distance: 24.2
click at [881, 439] on div "Rota 64 - Placa FXW7J84 97021873 - COMPRE MAIS SUPERMER Rota 64 - Placa FXW7J84…" at bounding box center [784, 375] width 1568 height 750
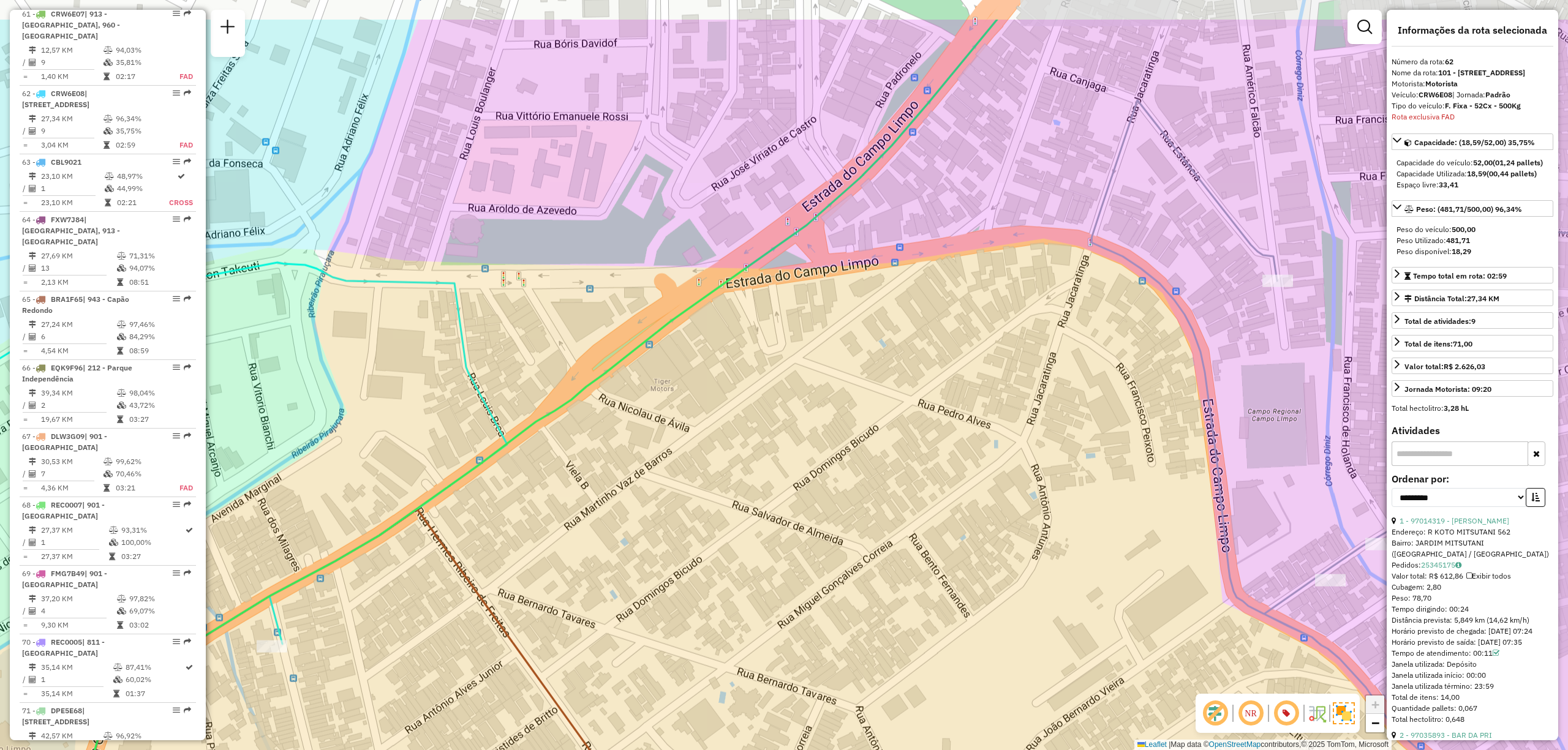
drag, startPoint x: 848, startPoint y: 248, endPoint x: 712, endPoint y: 343, distance: 165.9
click at [712, 343] on div "Rota 64 - Placa FXW7J84 97021873 - COMPRE MAIS SUPERMER Rota 64 - Placa FXW7J84…" at bounding box center [784, 375] width 1568 height 750
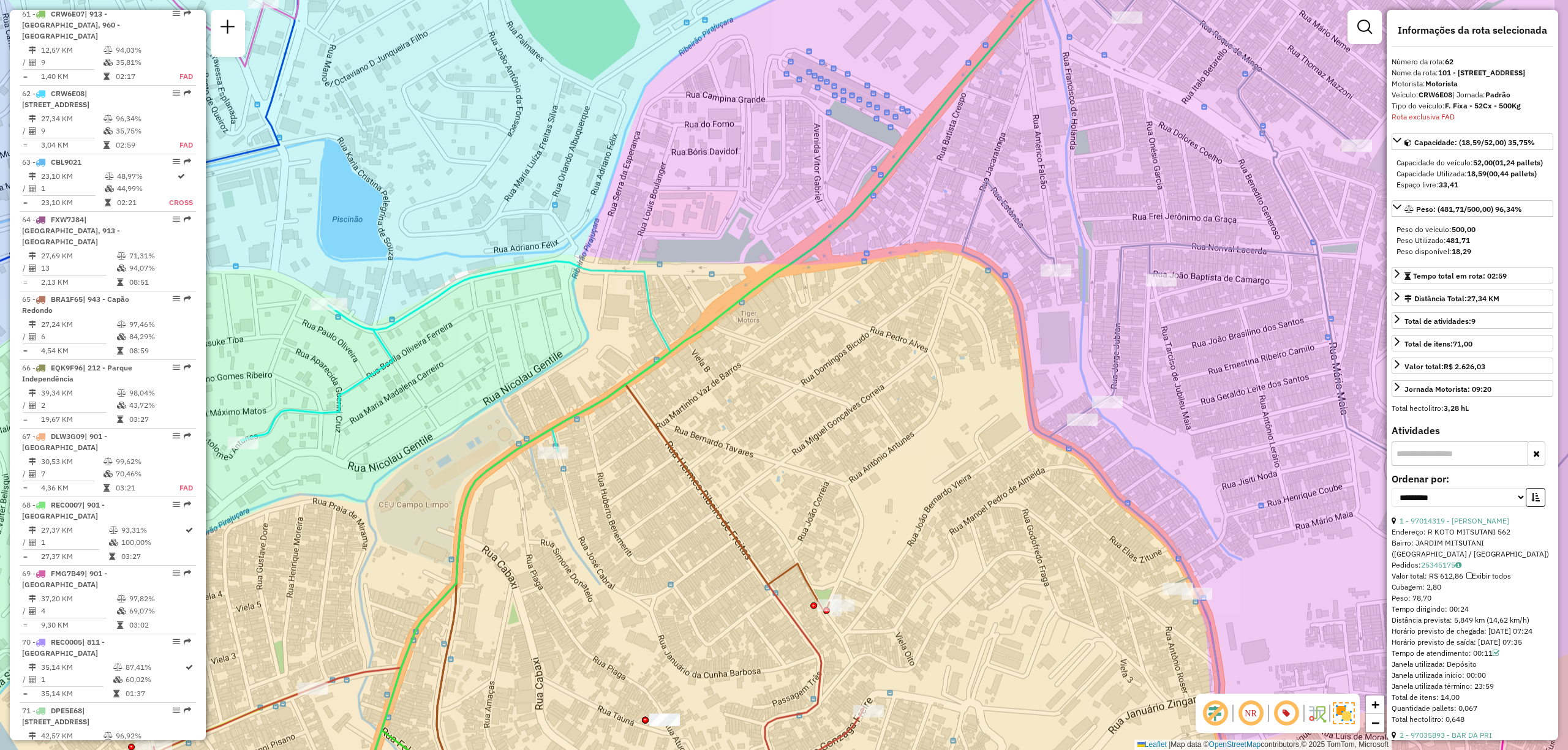
drag, startPoint x: 870, startPoint y: 463, endPoint x: 932, endPoint y: 422, distance: 74.3
click at [932, 422] on div "Rota 64 - Placa FXW7J84 97021873 - COMPRE MAIS SUPERMER Rota 64 - Placa FXW7J84…" at bounding box center [784, 375] width 1568 height 750
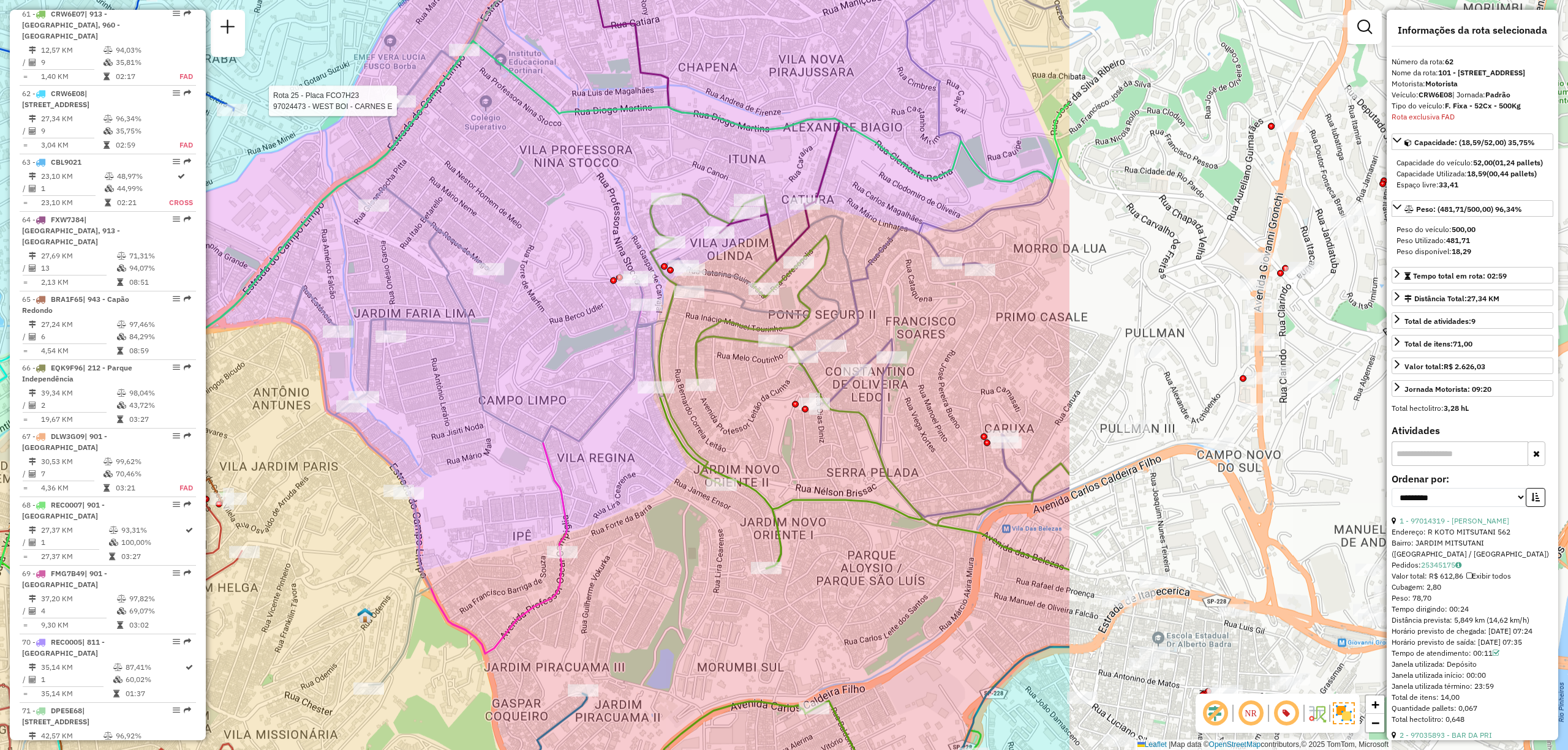
drag, startPoint x: 1295, startPoint y: 505, endPoint x: 639, endPoint y: 490, distance: 656.2
click at [639, 490] on div "Rota 64 - Placa FXW7J84 97021873 - COMPRE MAIS SUPERMER Rota 64 - Placa FXW7J84…" at bounding box center [784, 375] width 1568 height 750
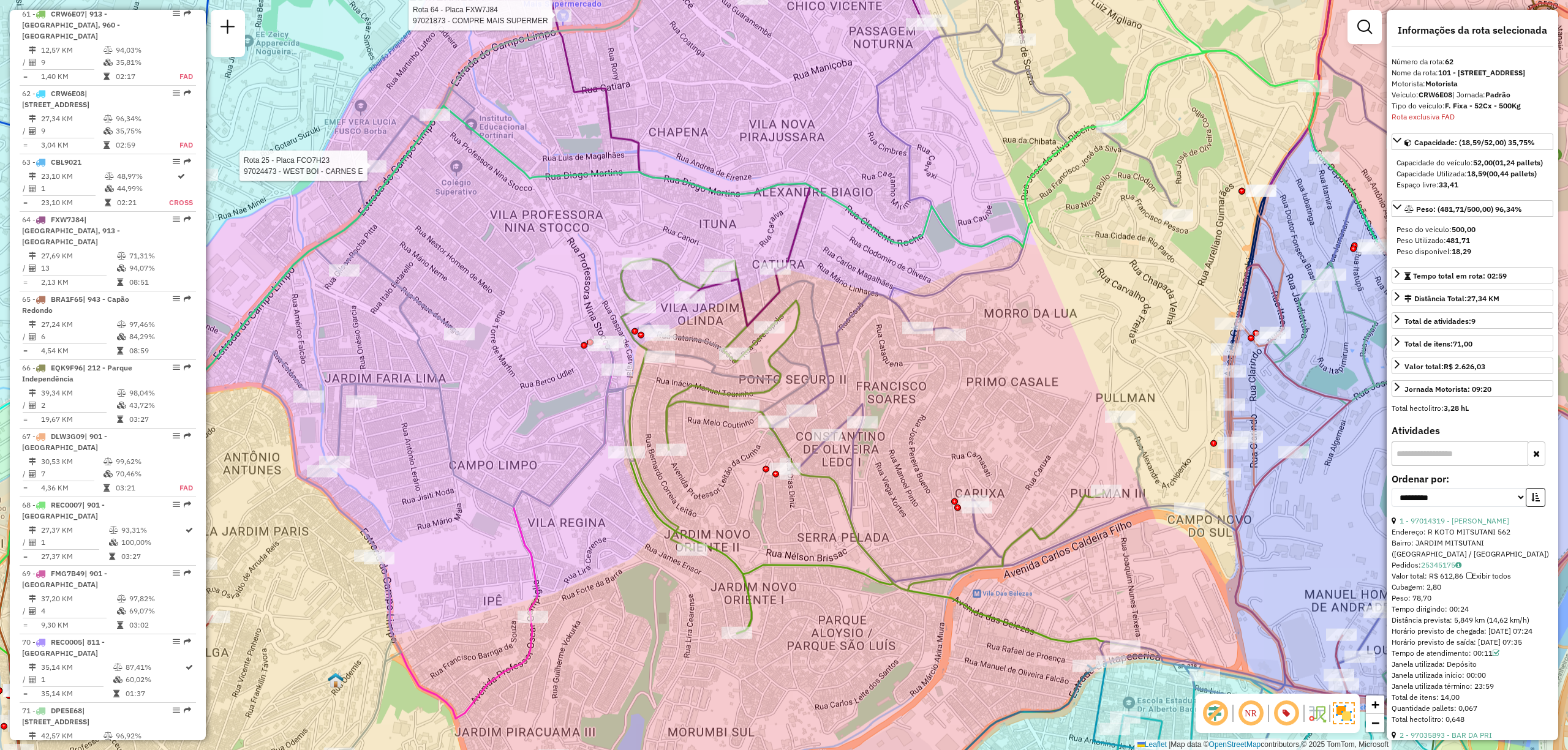
drag, startPoint x: 1061, startPoint y: 337, endPoint x: 1031, endPoint y: 401, distance: 70.7
click at [1031, 401] on div "Rota 64 - Placa FXW7J84 97021873 - COMPRE MAIS SUPERMER Rota 64 - Placa FXW7J84…" at bounding box center [784, 375] width 1568 height 750
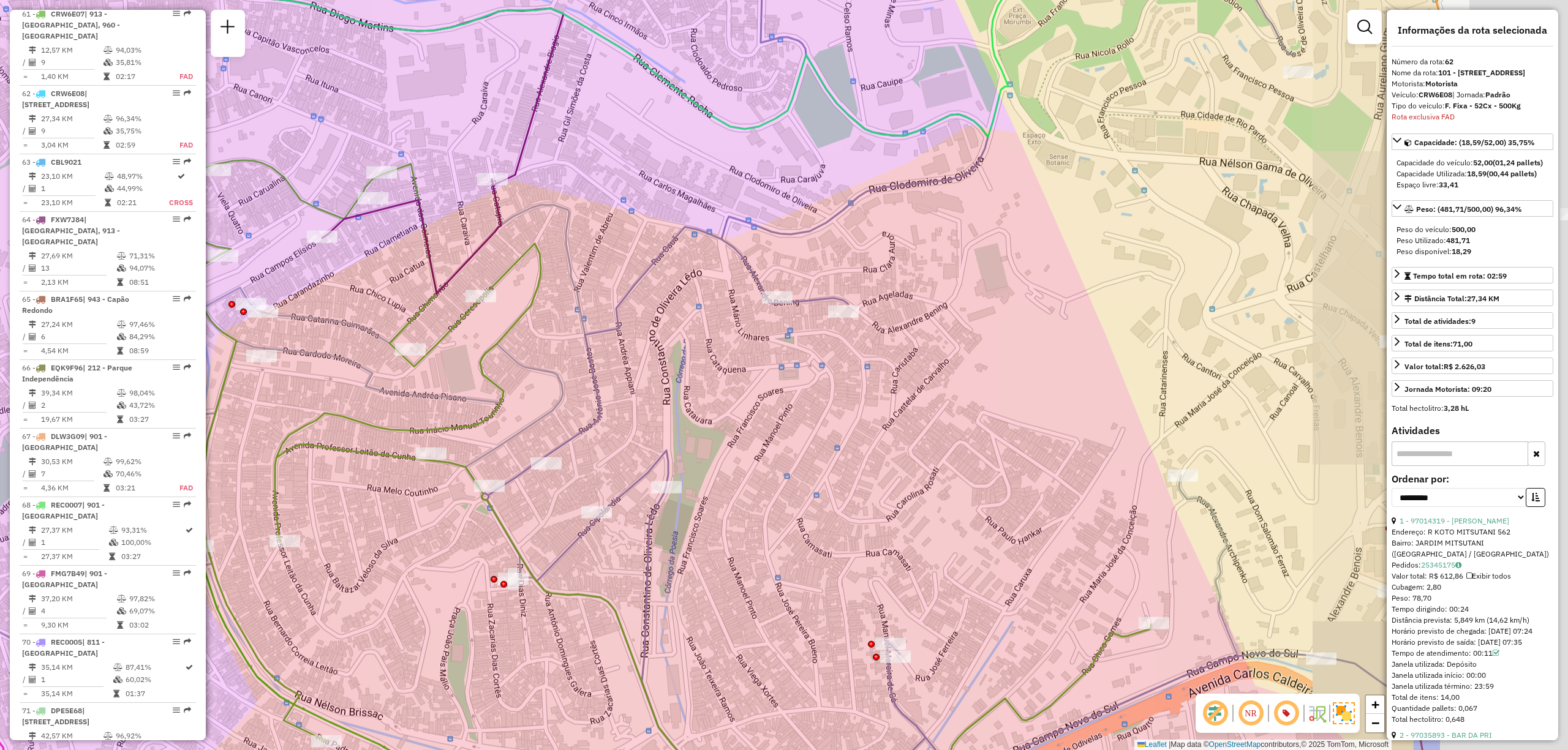
drag, startPoint x: 1334, startPoint y: 381, endPoint x: 1049, endPoint y: 324, distance: 290.6
click at [1049, 324] on div "Rota 64 - Placa FXW7J84 97021873 - COMPRE MAIS SUPERMER Rota 64 - Placa FXW7J84…" at bounding box center [784, 375] width 1568 height 750
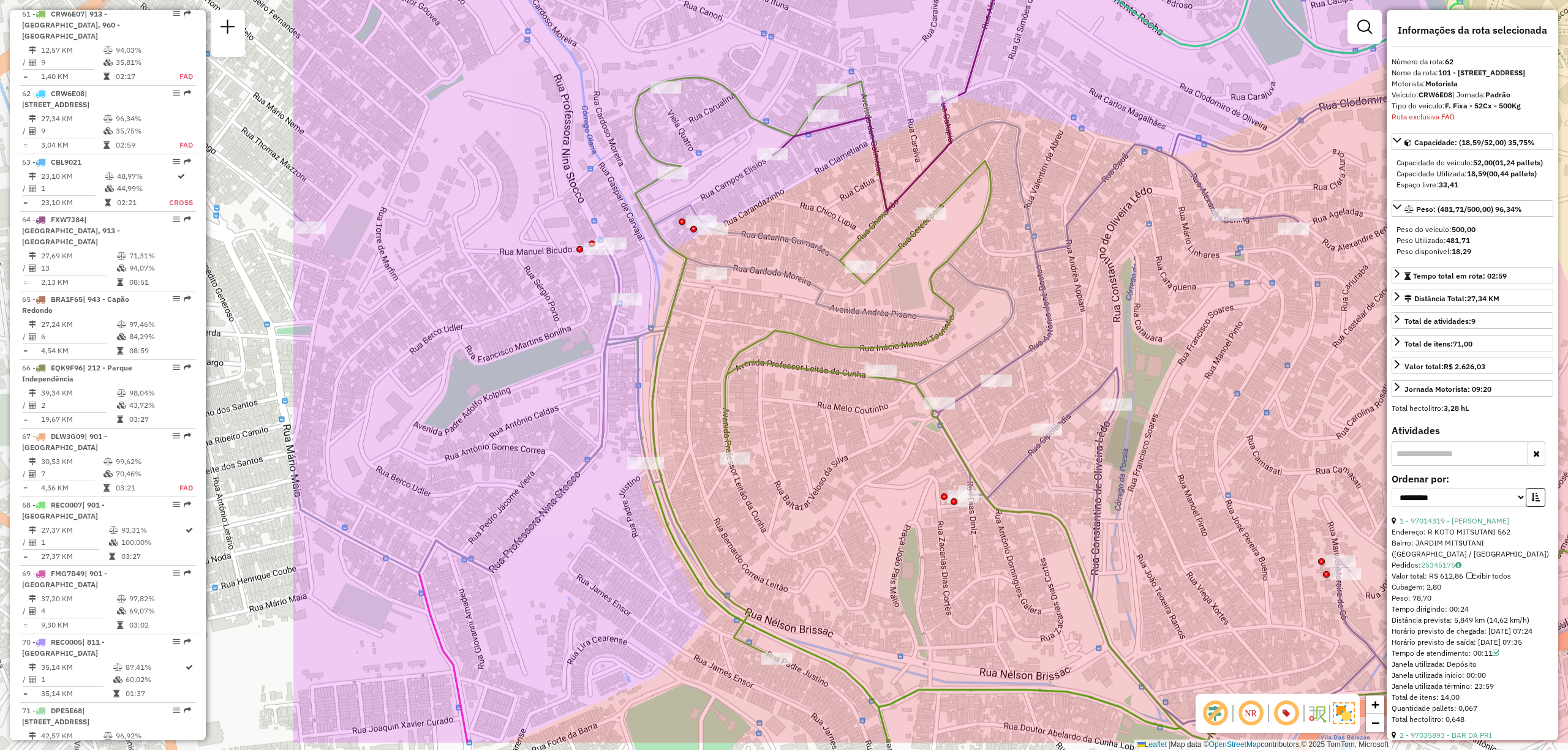
drag, startPoint x: 964, startPoint y: 361, endPoint x: 1415, endPoint y: 278, distance: 458.6
click at [1415, 278] on hb-router-mapa "Informações da Sessão 1282718 - [DATE] Criação: [DATE] 21:36 Depósito: CDD Embu…" at bounding box center [784, 375] width 1568 height 750
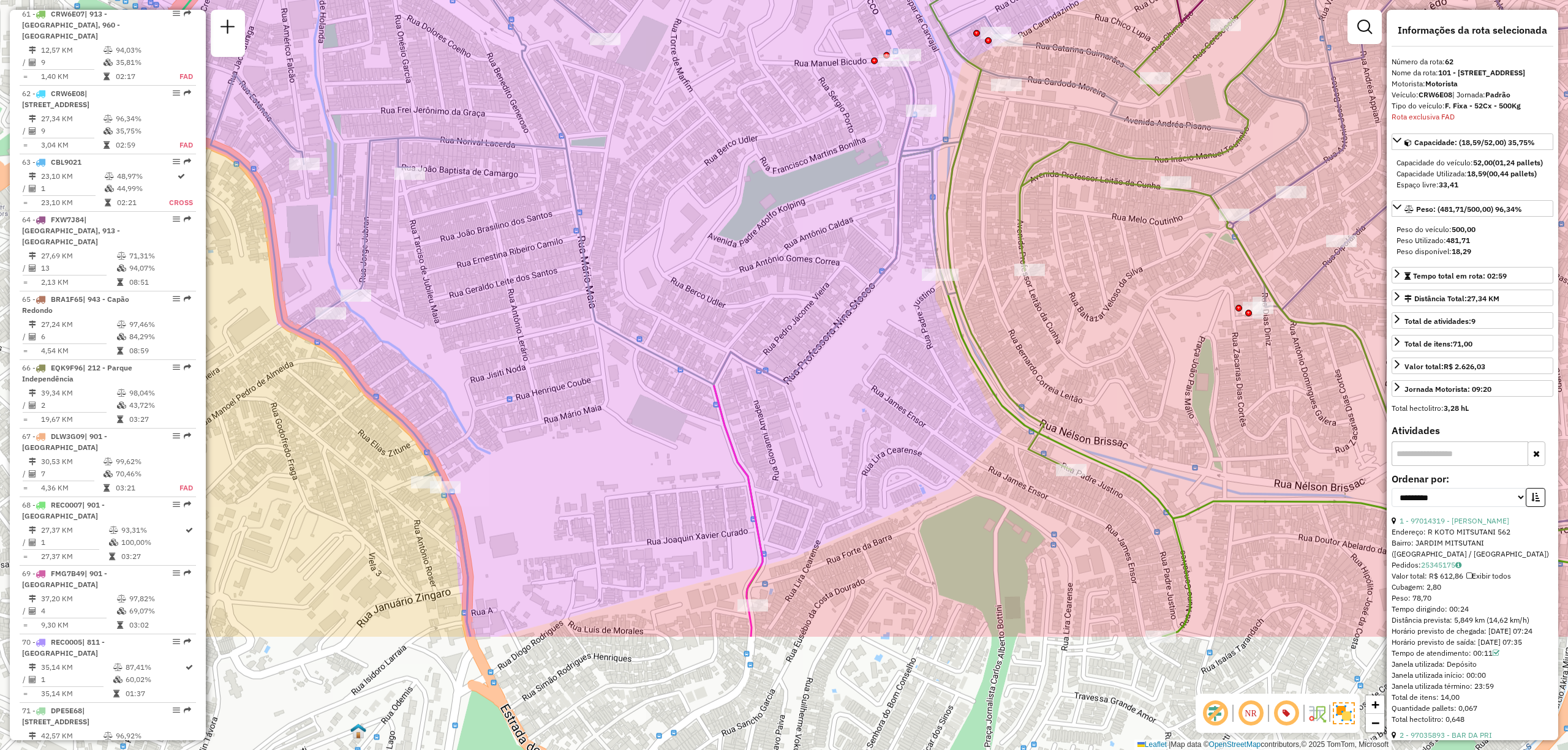
drag, startPoint x: 833, startPoint y: 480, endPoint x: 1129, endPoint y: 291, distance: 351.2
click at [1129, 291] on div "Rota 64 - Placa FXW7J84 97021873 - COMPRE MAIS SUPERMER Rota 64 - Placa FXW7J84…" at bounding box center [784, 375] width 1568 height 750
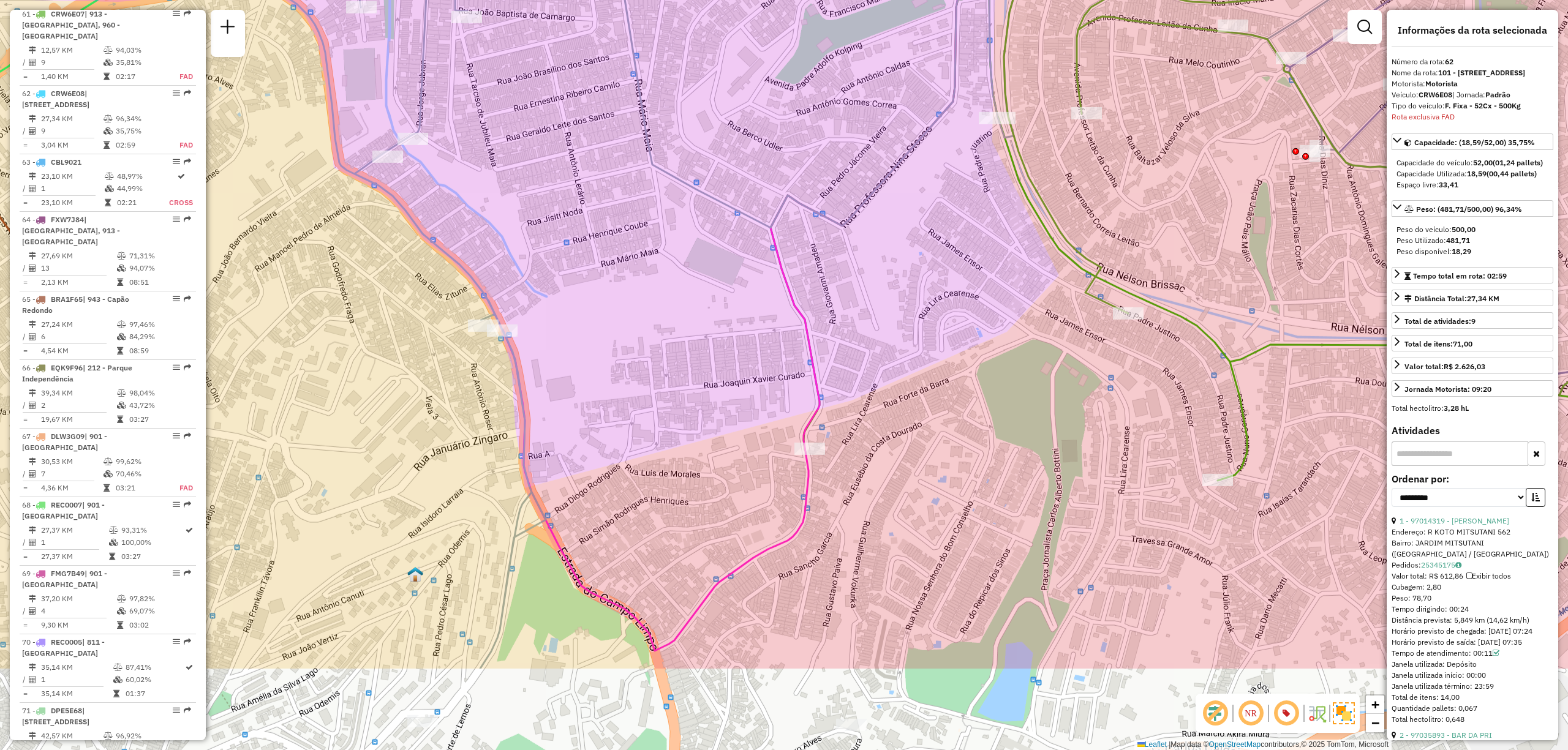
drag, startPoint x: 655, startPoint y: 618, endPoint x: 712, endPoint y: 461, distance: 167.0
click at [712, 461] on div "Rota 64 - Placa FXW7J84 97021873 - COMPRE MAIS SUPERMER Rota 64 - Placa FXW7J84…" at bounding box center [784, 375] width 1568 height 750
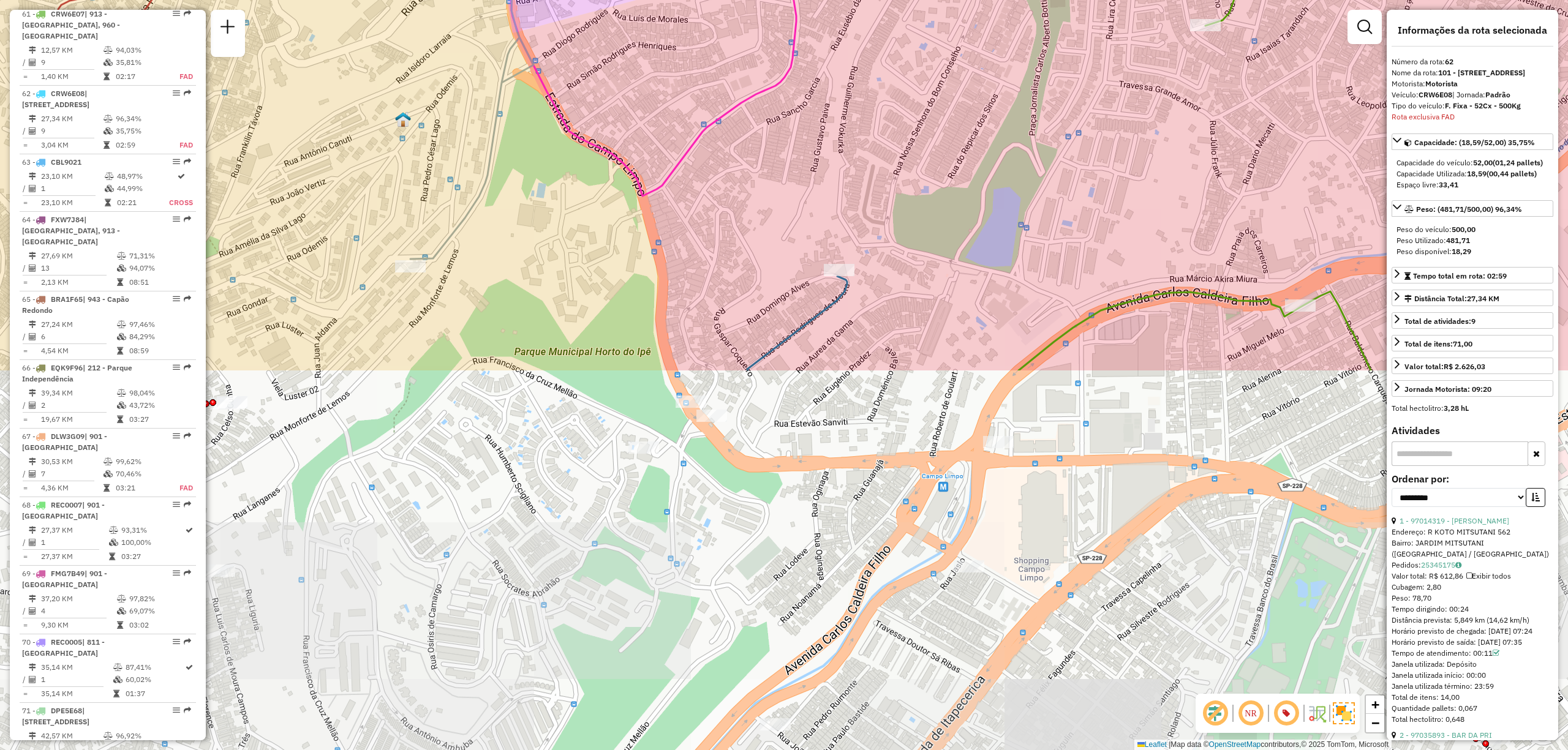
drag, startPoint x: 893, startPoint y: 596, endPoint x: 885, endPoint y: 171, distance: 425.1
click at [885, 171] on div "Rota 64 - Placa FXW7J84 97021873 - COMPRE MAIS SUPERMER Rota 64 - Placa FXW7J84…" at bounding box center [784, 375] width 1568 height 750
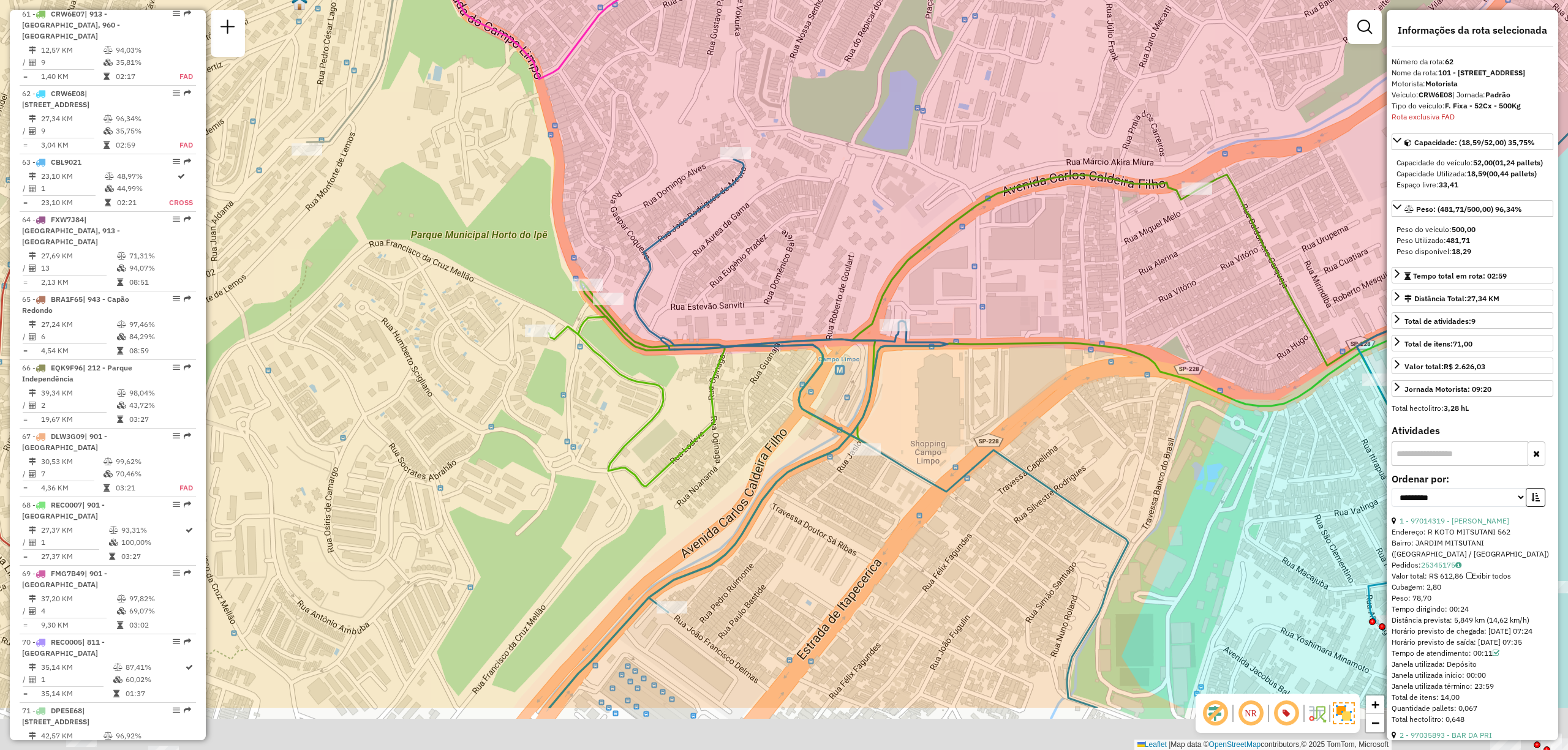
drag, startPoint x: 1094, startPoint y: 554, endPoint x: 990, endPoint y: 437, distance: 156.5
click at [990, 437] on div "Rota 64 - Placa FXW7J84 97021873 - COMPRE MAIS SUPERMER Rota 64 - Placa FXW7J84…" at bounding box center [784, 375] width 1568 height 750
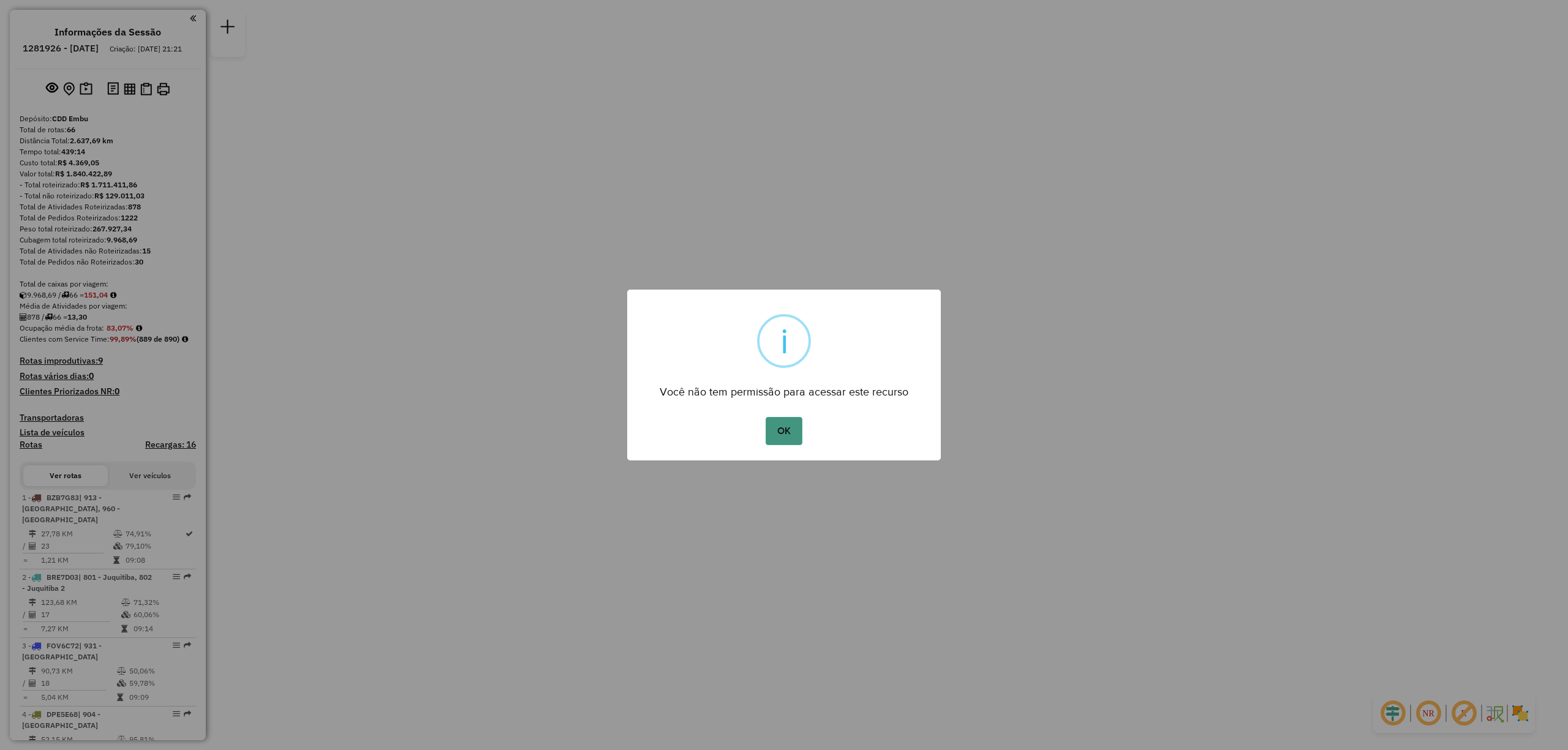
drag, startPoint x: 779, startPoint y: 410, endPoint x: 790, endPoint y: 420, distance: 14.9
click at [781, 410] on div "× i Você não tem permissão para acessar este recurso OK No Cancel" at bounding box center [784, 375] width 313 height 171
click at [794, 424] on button "OK" at bounding box center [784, 431] width 36 height 28
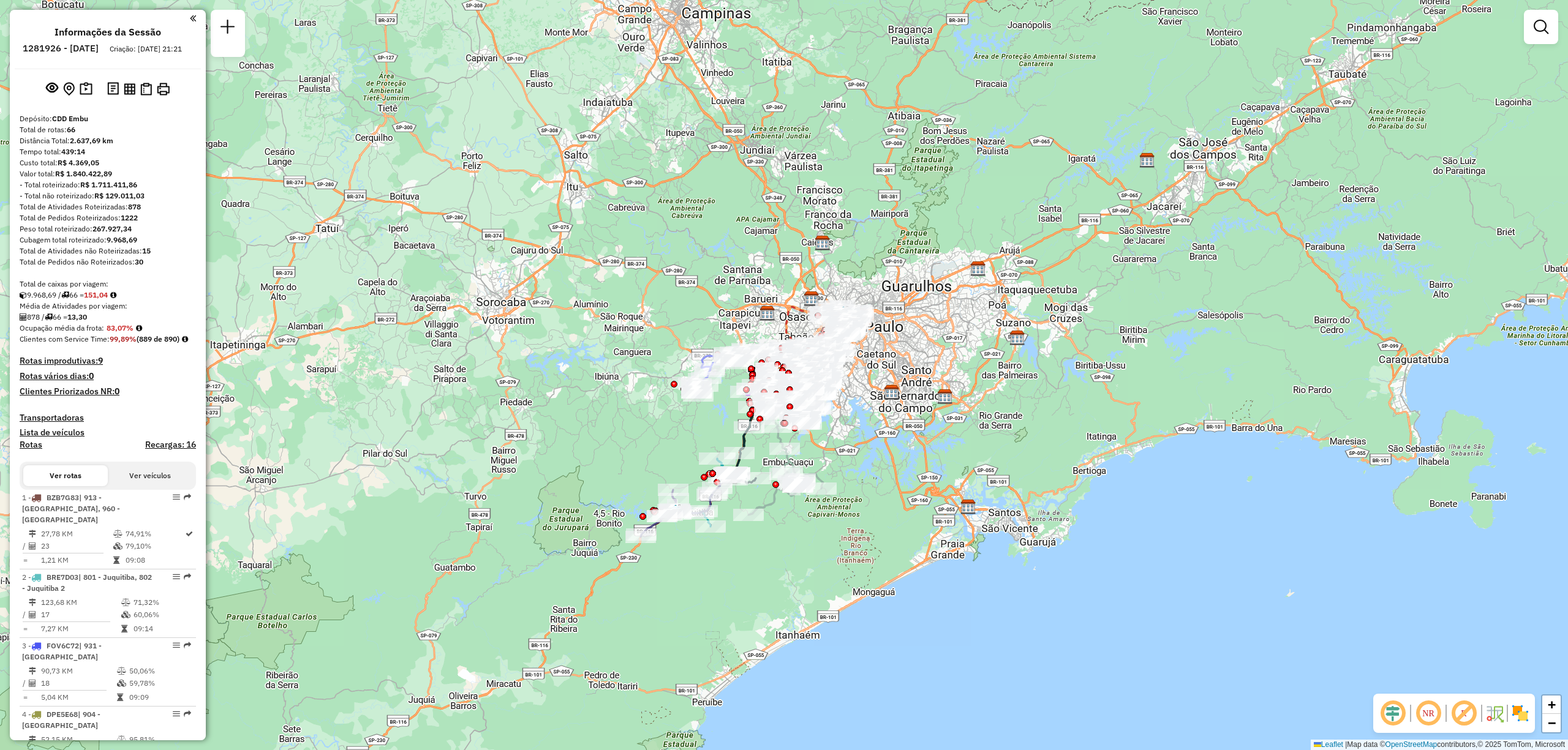
scroll to position [1060, 0]
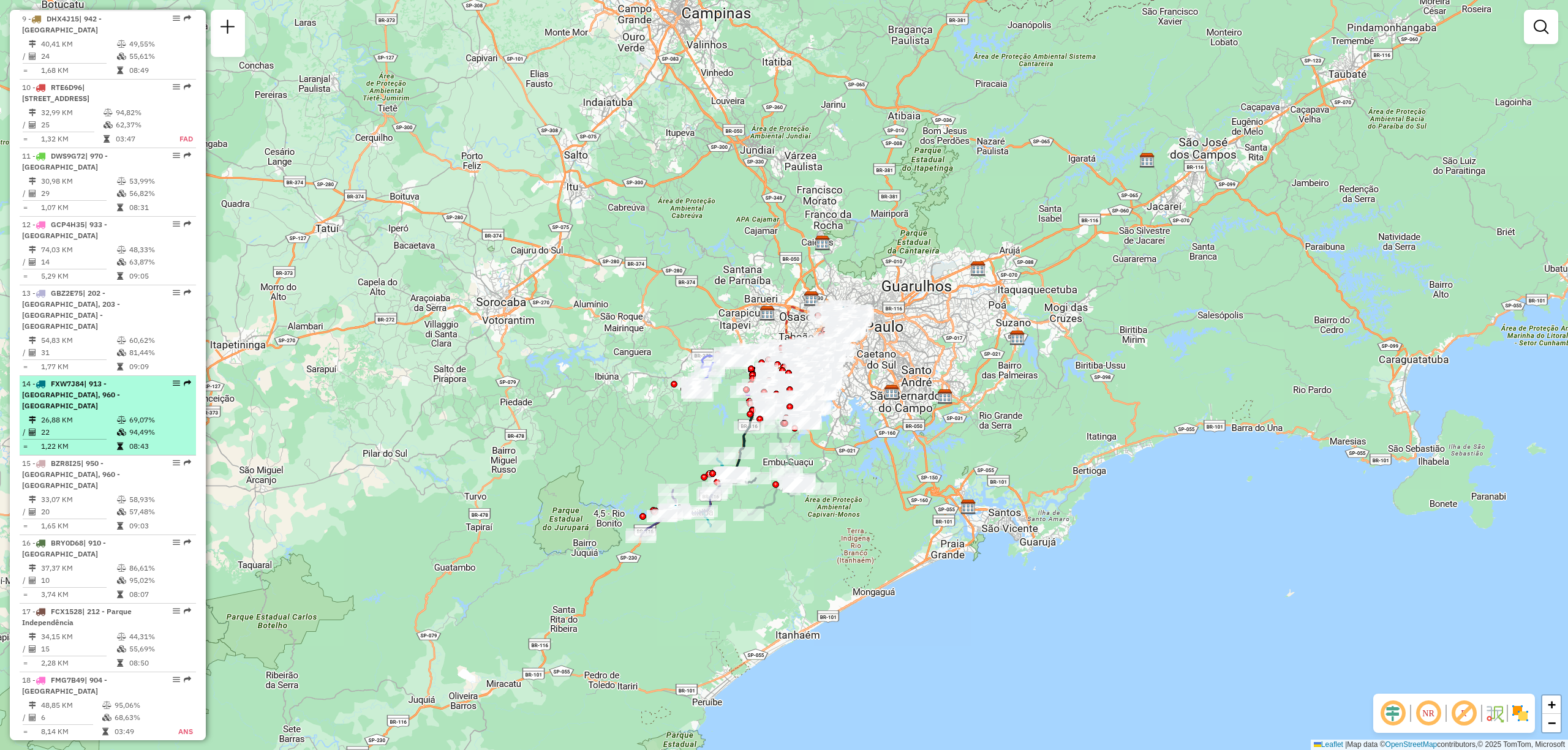
select select "**********"
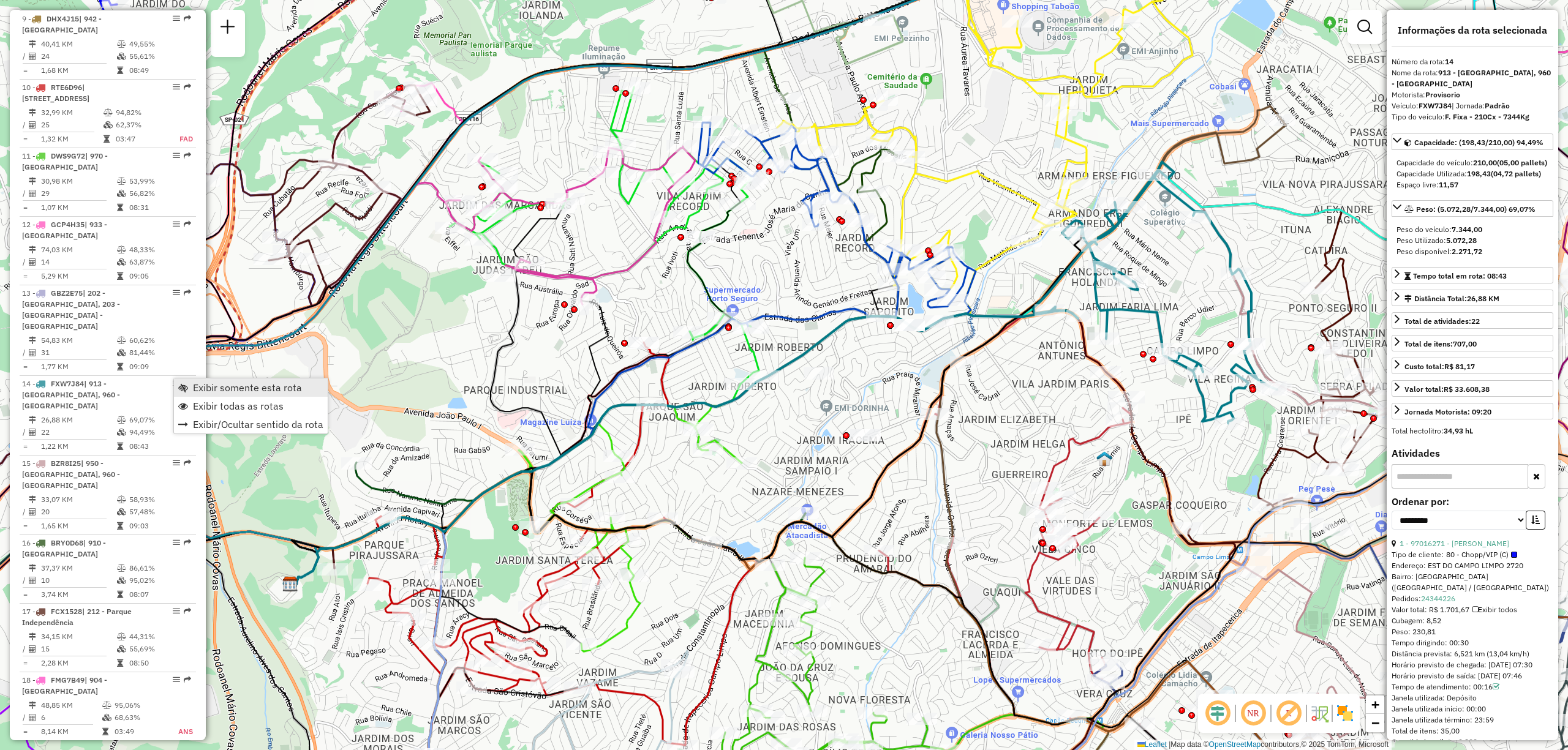
click at [233, 390] on span "Exibir somente esta rota" at bounding box center [248, 387] width 109 height 10
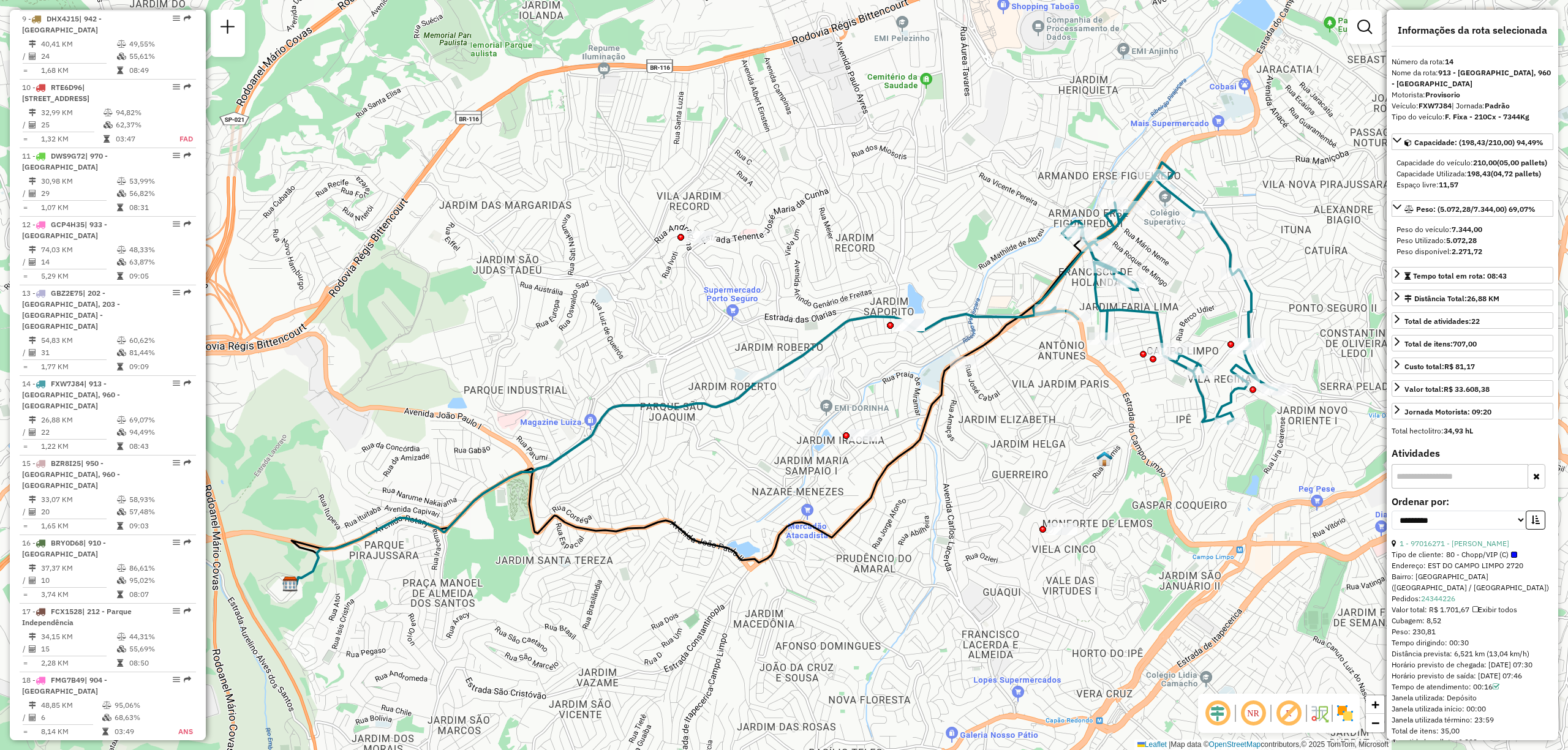
click at [1255, 713] on em at bounding box center [1253, 713] width 29 height 29
click at [1223, 713] on em at bounding box center [1218, 713] width 29 height 29
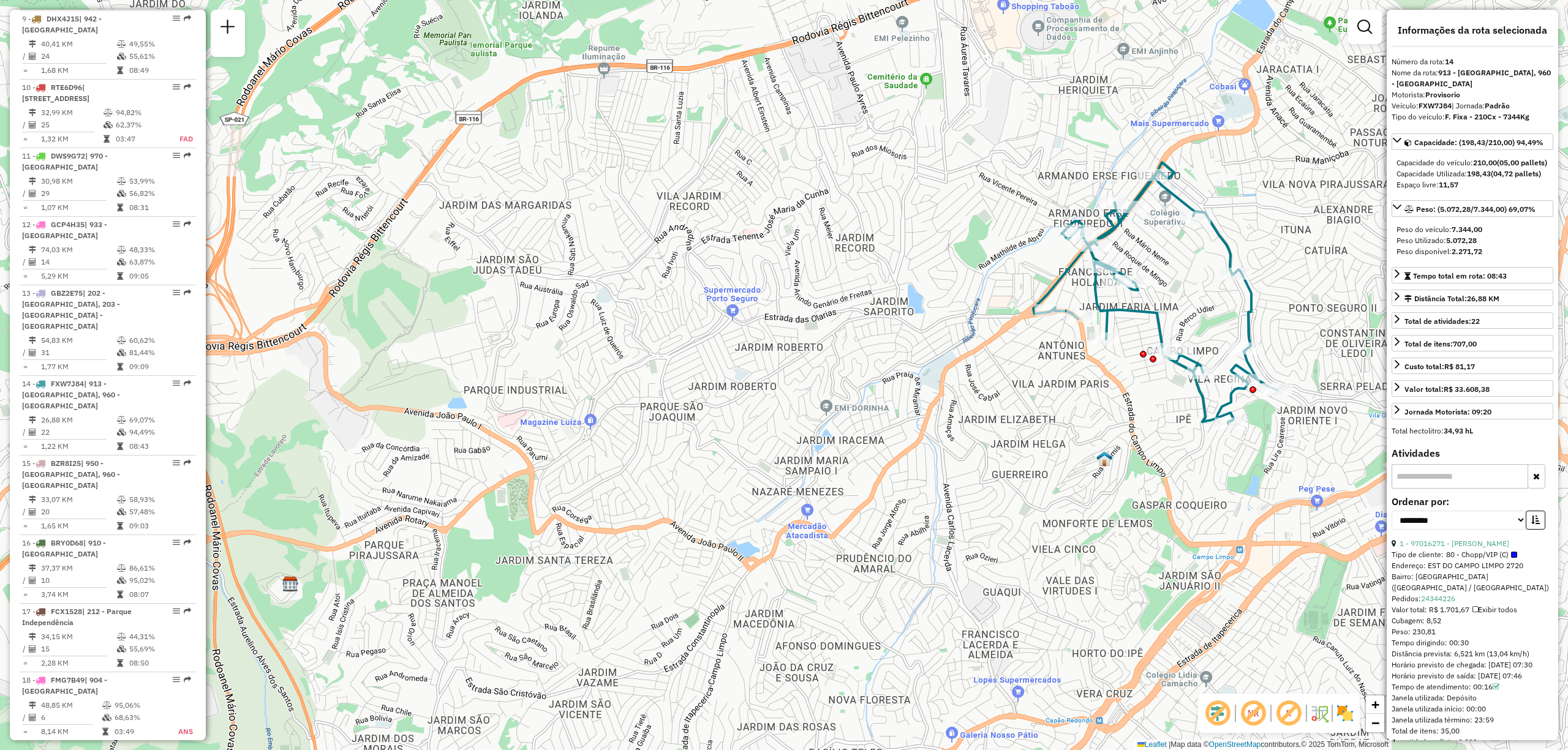
click at [1351, 718] on img at bounding box center [1345, 713] width 20 height 20
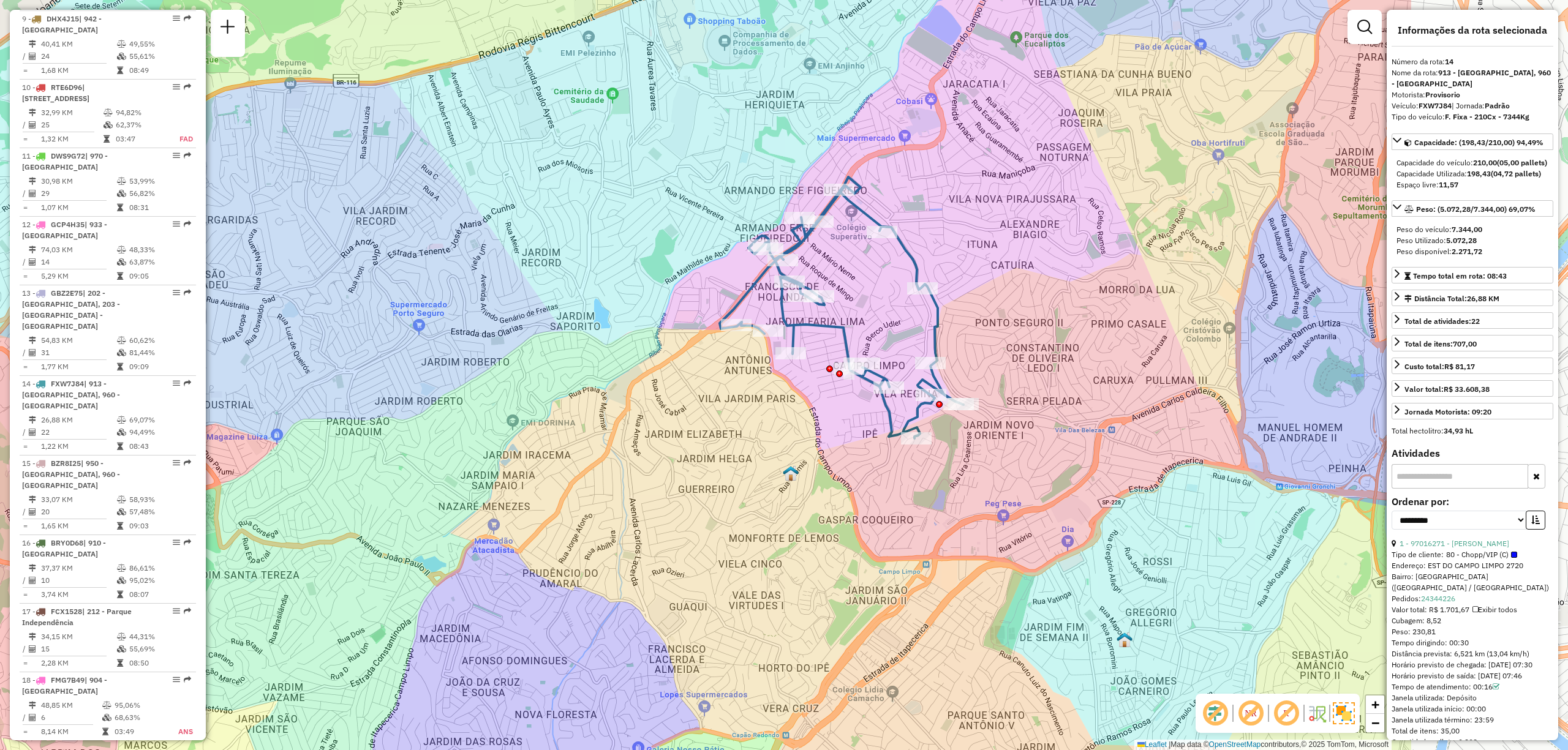
drag, startPoint x: 1035, startPoint y: 401, endPoint x: 939, endPoint y: 423, distance: 98.5
click at [939, 423] on div "Janela de atendimento Grade de atendimento Capacidade Transportadoras Veículos …" at bounding box center [784, 375] width 1568 height 750
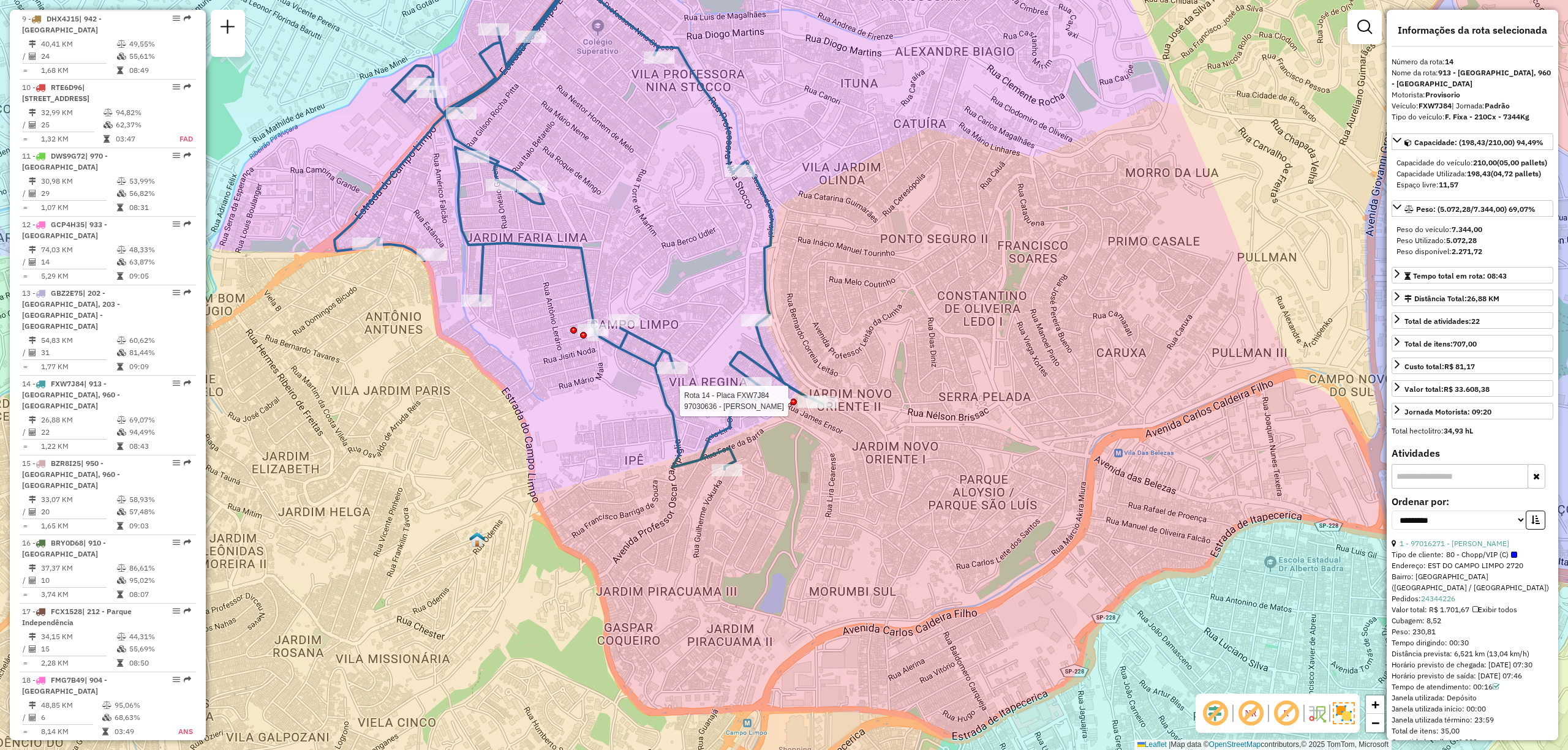
click at [1253, 714] on em at bounding box center [1250, 713] width 29 height 29
click at [1255, 709] on em at bounding box center [1250, 713] width 29 height 29
click at [1284, 712] on em at bounding box center [1286, 713] width 29 height 29
click at [846, 375] on div "Rota 14 - Placa FXW7J84 97030636 - ELAINE CRISTINA DA S Rota 14 - Placa FXW7J84…" at bounding box center [784, 375] width 1568 height 750
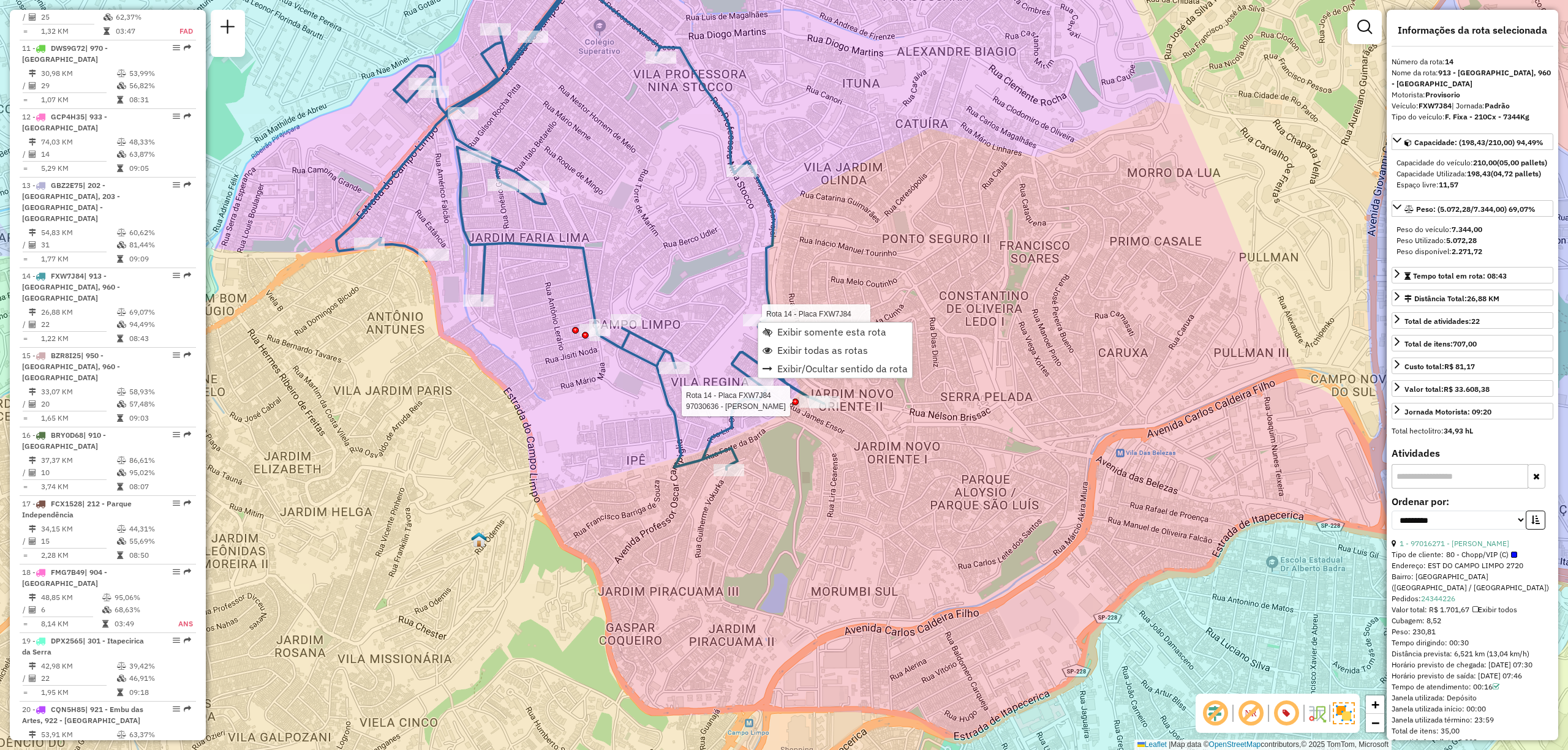
scroll to position [1418, 0]
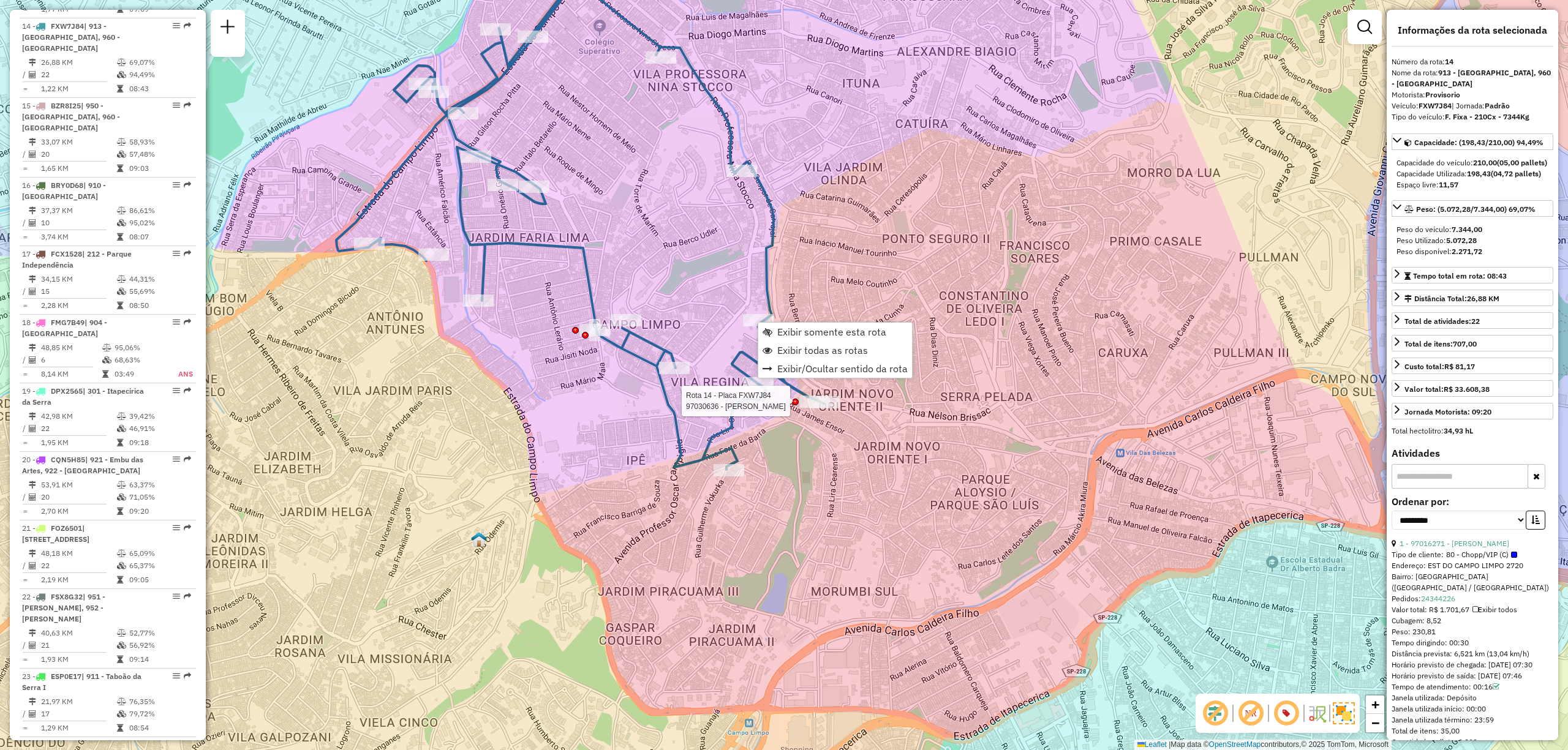
click at [684, 306] on div "Rota 14 - Placa FXW7J84 97030636 - ELAINE CRISTINA DA S Rota 14 - Placa FXW7J84…" at bounding box center [784, 375] width 1568 height 750
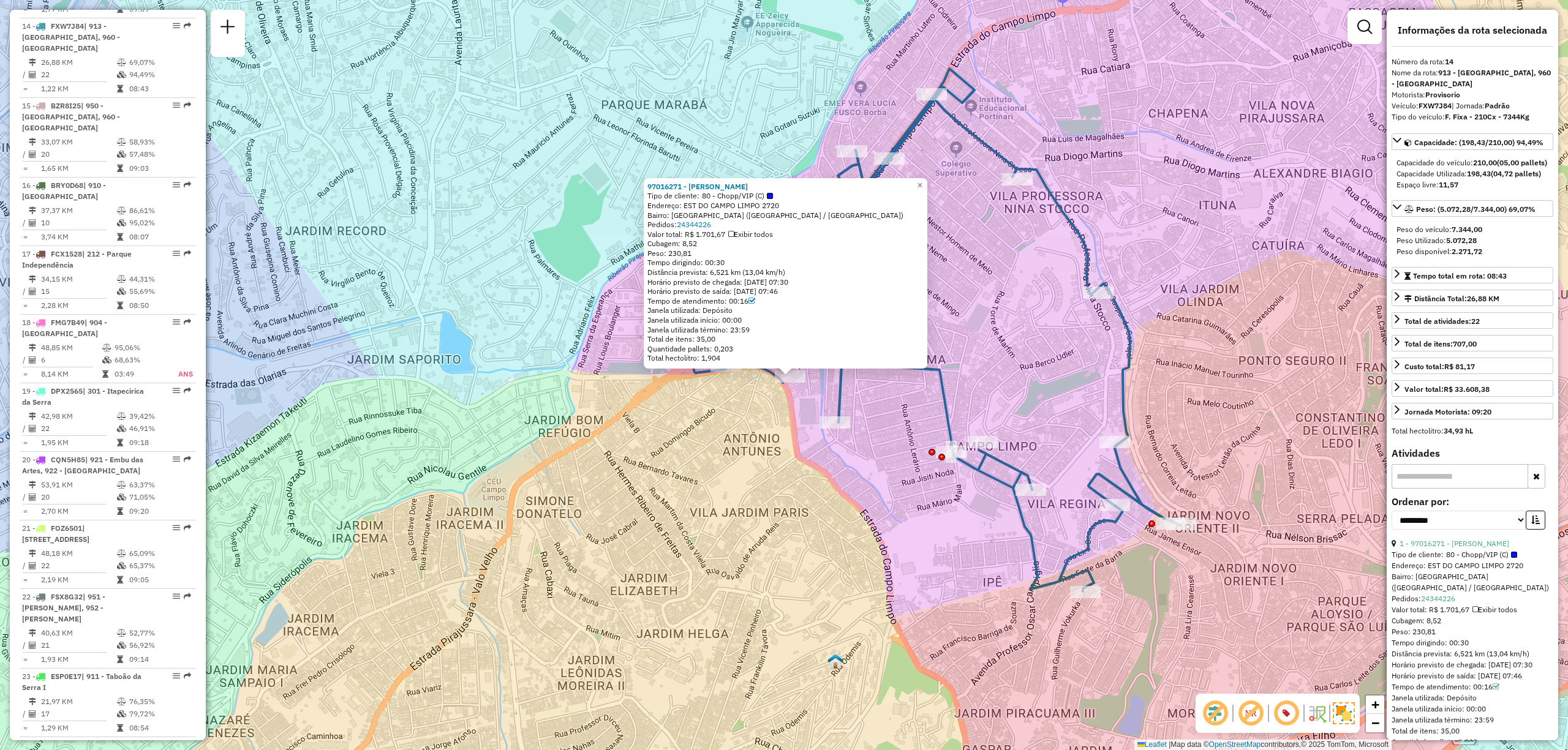
click at [1127, 223] on div "97016271 - CHARLES BRENDO FERNA Tipo de cliente: 80 - Chopp/VIP (C) Endereço: E…" at bounding box center [784, 375] width 1568 height 750
click at [923, 182] on span "×" at bounding box center [920, 186] width 5 height 11
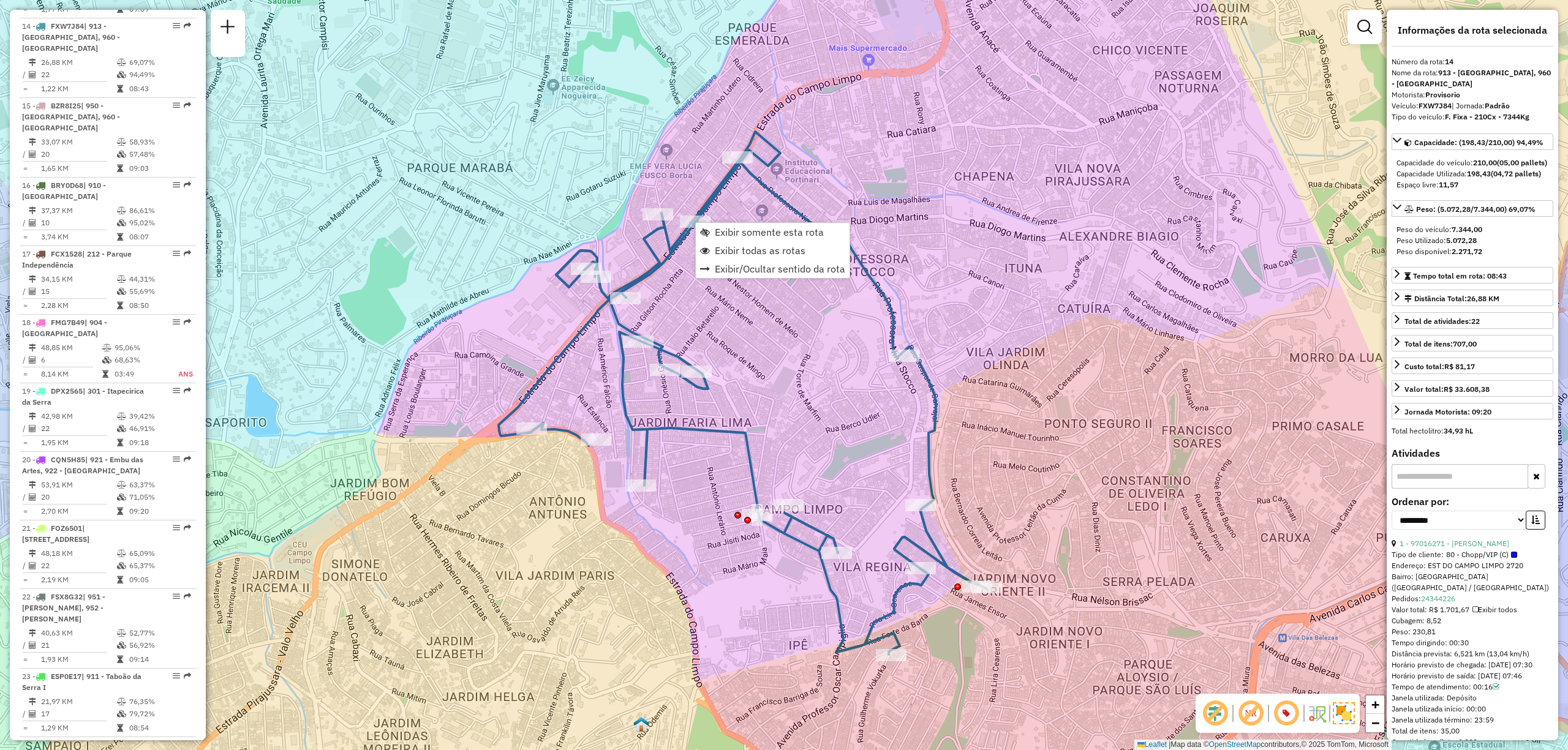
click at [821, 363] on div "Janela de atendimento Grade de atendimento Capacidade Transportadoras Veículos …" at bounding box center [784, 375] width 1568 height 750
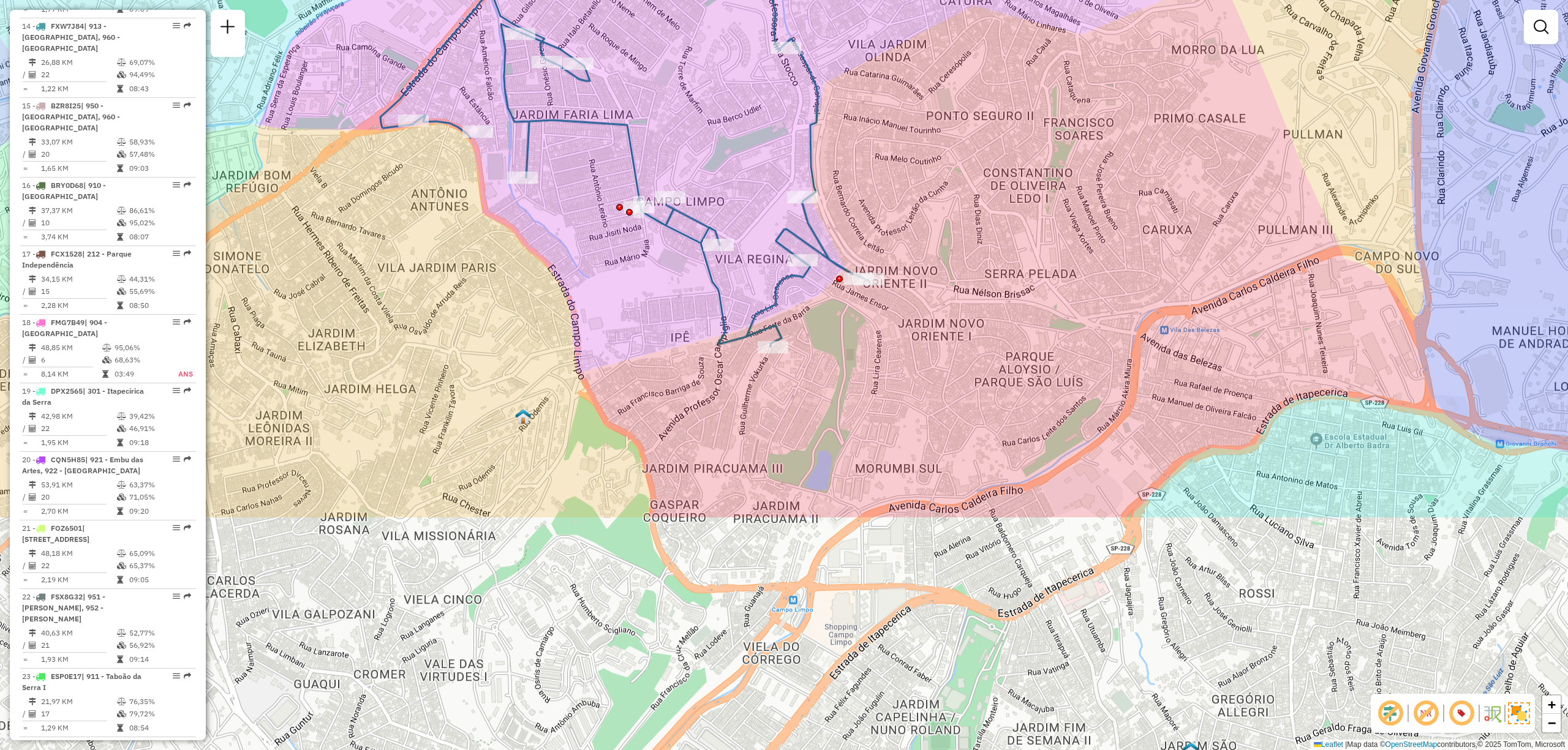
drag, startPoint x: 1116, startPoint y: 478, endPoint x: 998, endPoint y: 170, distance: 329.8
click at [998, 170] on div "Janela de atendimento Grade de atendimento Capacidade Transportadoras Veículos …" at bounding box center [784, 375] width 1568 height 750
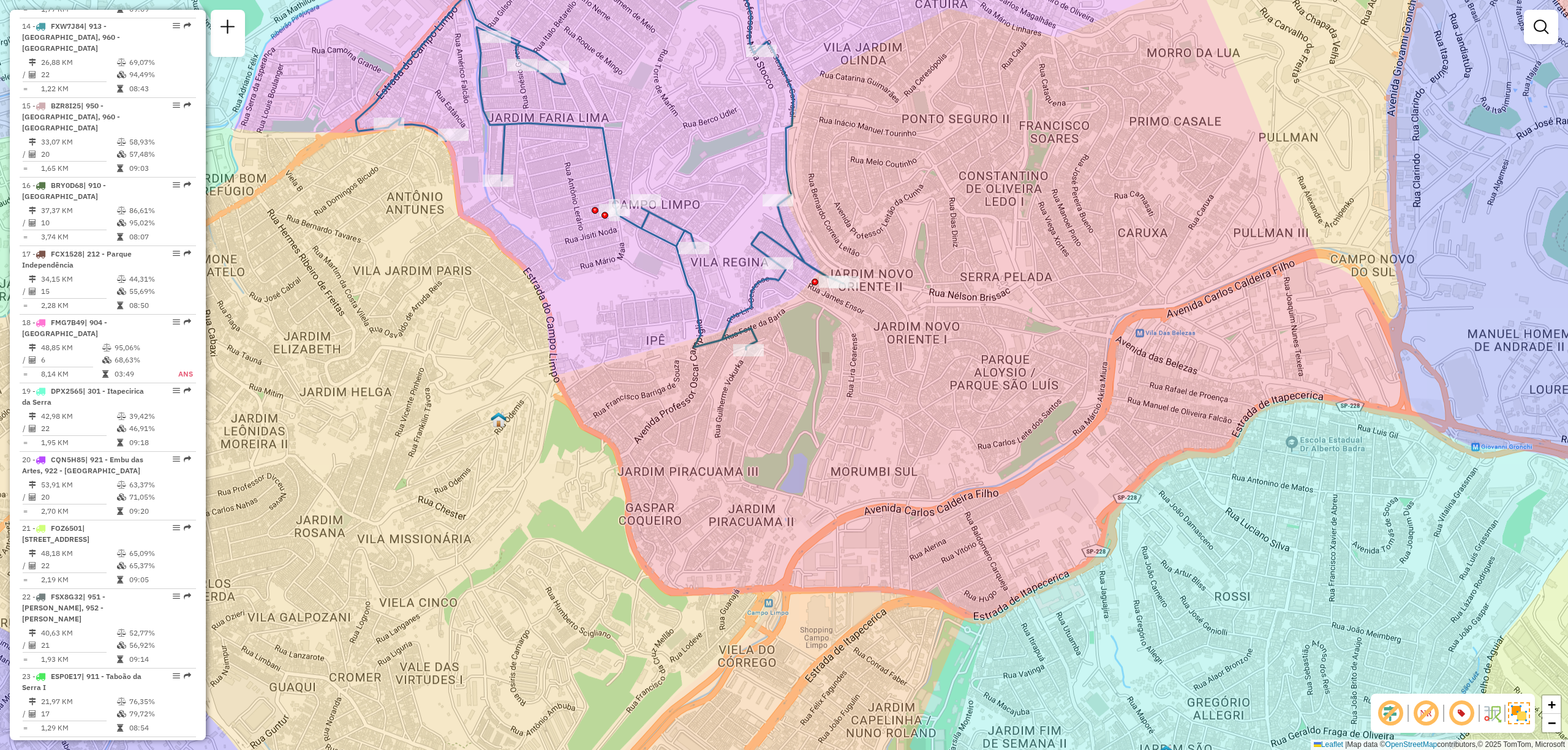
drag, startPoint x: 1015, startPoint y: 355, endPoint x: 990, endPoint y: 358, distance: 25.2
click at [990, 358] on div "Janela de atendimento Grade de atendimento Capacidade Transportadoras Veículos …" at bounding box center [784, 375] width 1568 height 750
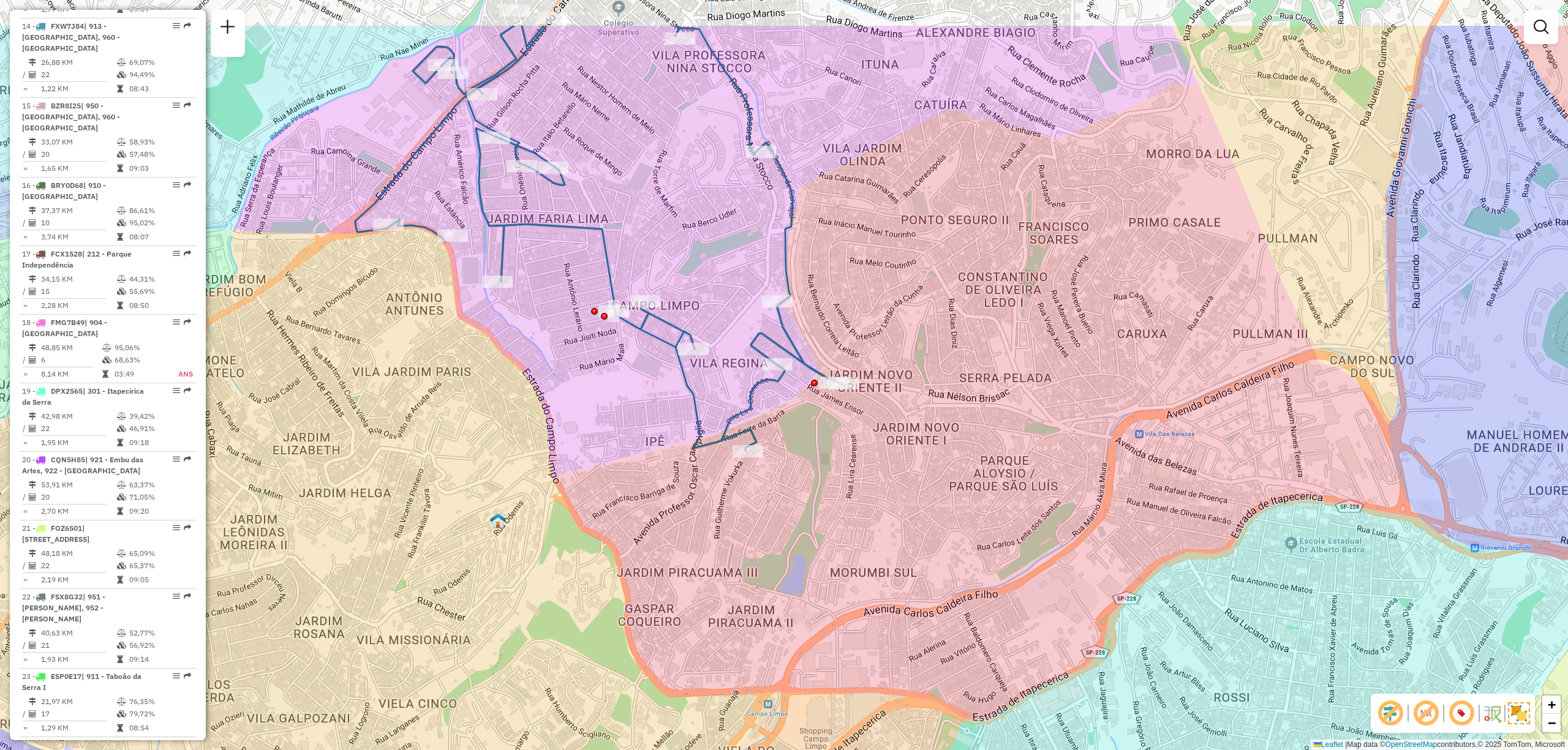
drag, startPoint x: 915, startPoint y: 179, endPoint x: 910, endPoint y: 302, distance: 123.1
click at [910, 302] on div "Janela de atendimento Grade de atendimento Capacidade Transportadoras Veículos …" at bounding box center [784, 375] width 1568 height 750
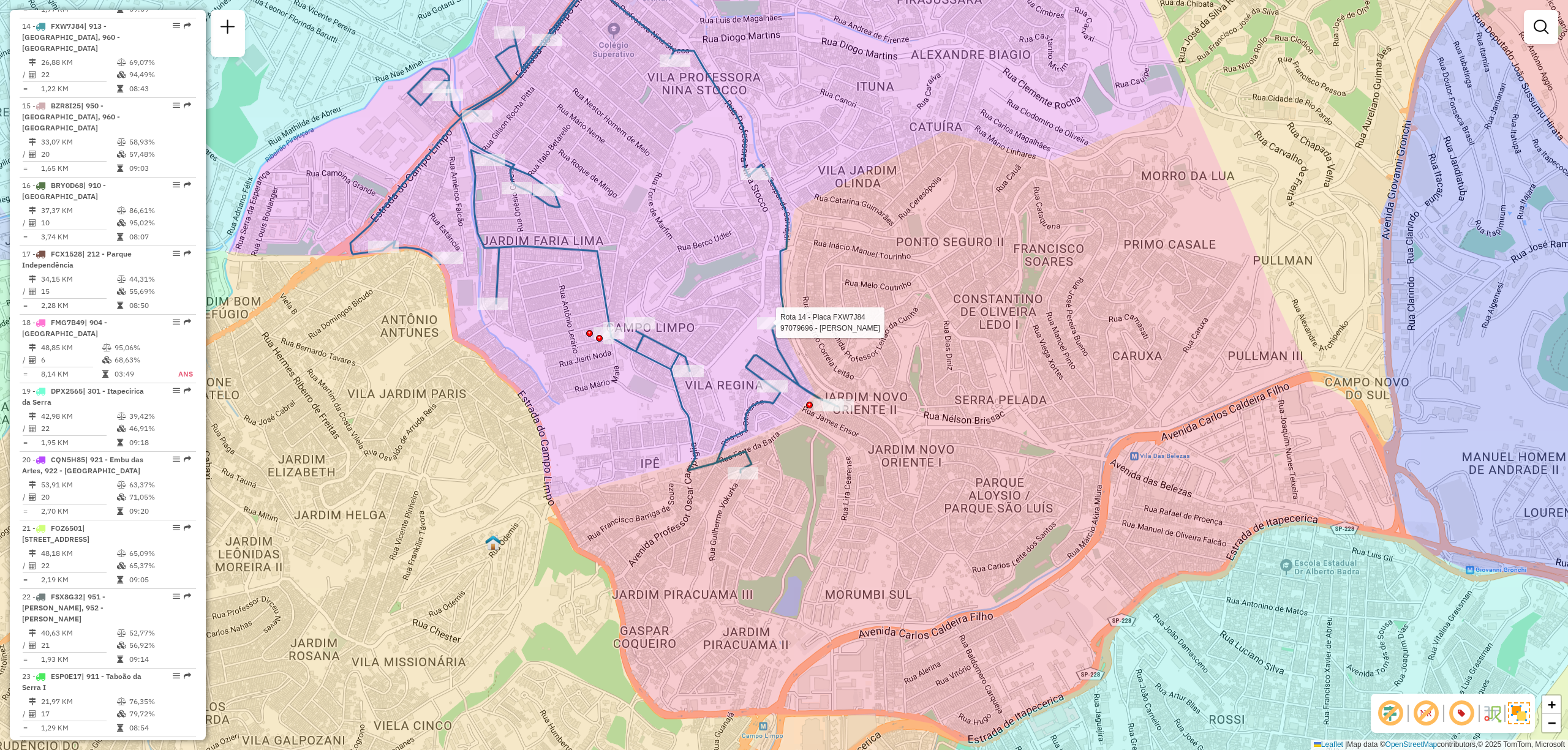
select select "**********"
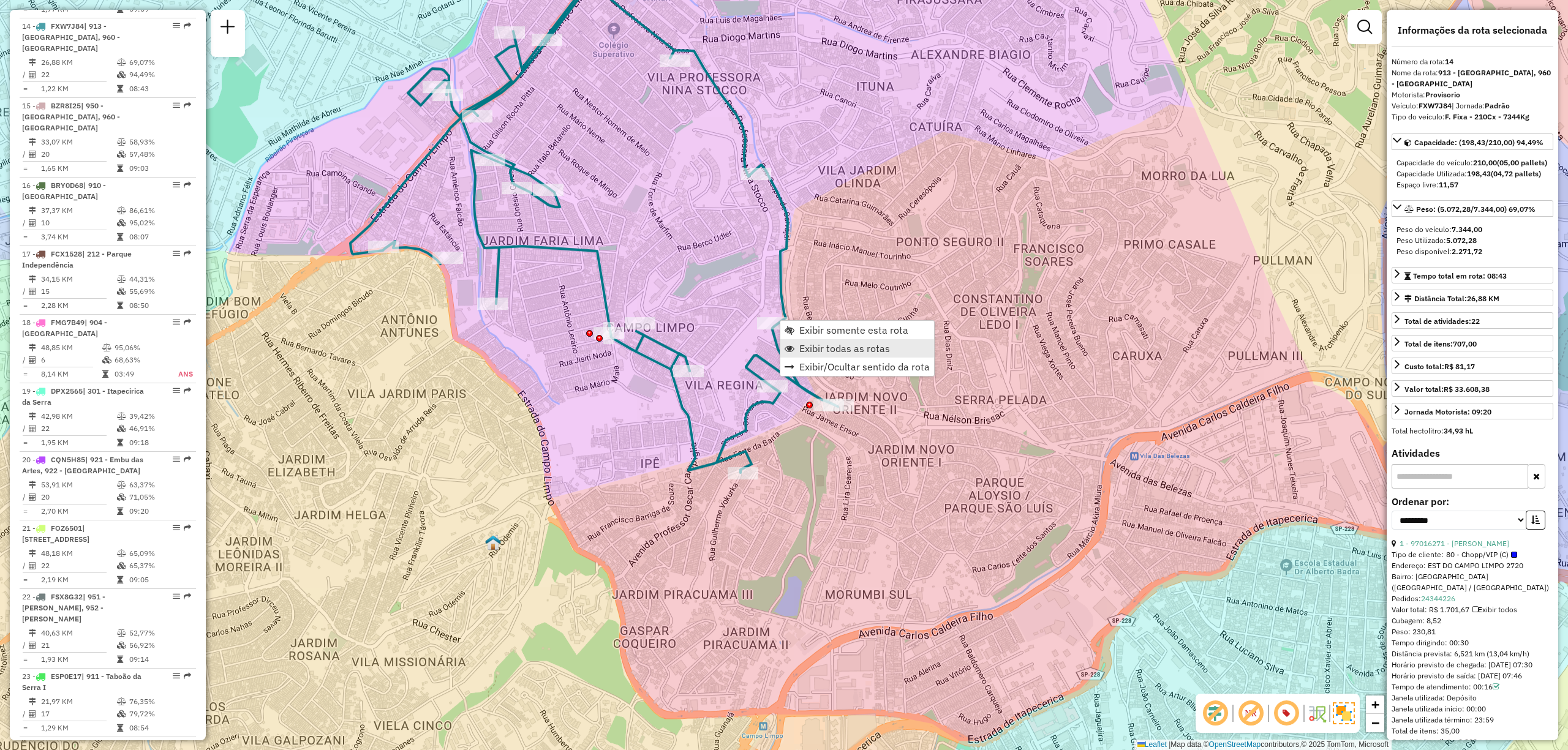
click at [855, 349] on span "Exibir todas as rotas" at bounding box center [845, 348] width 91 height 10
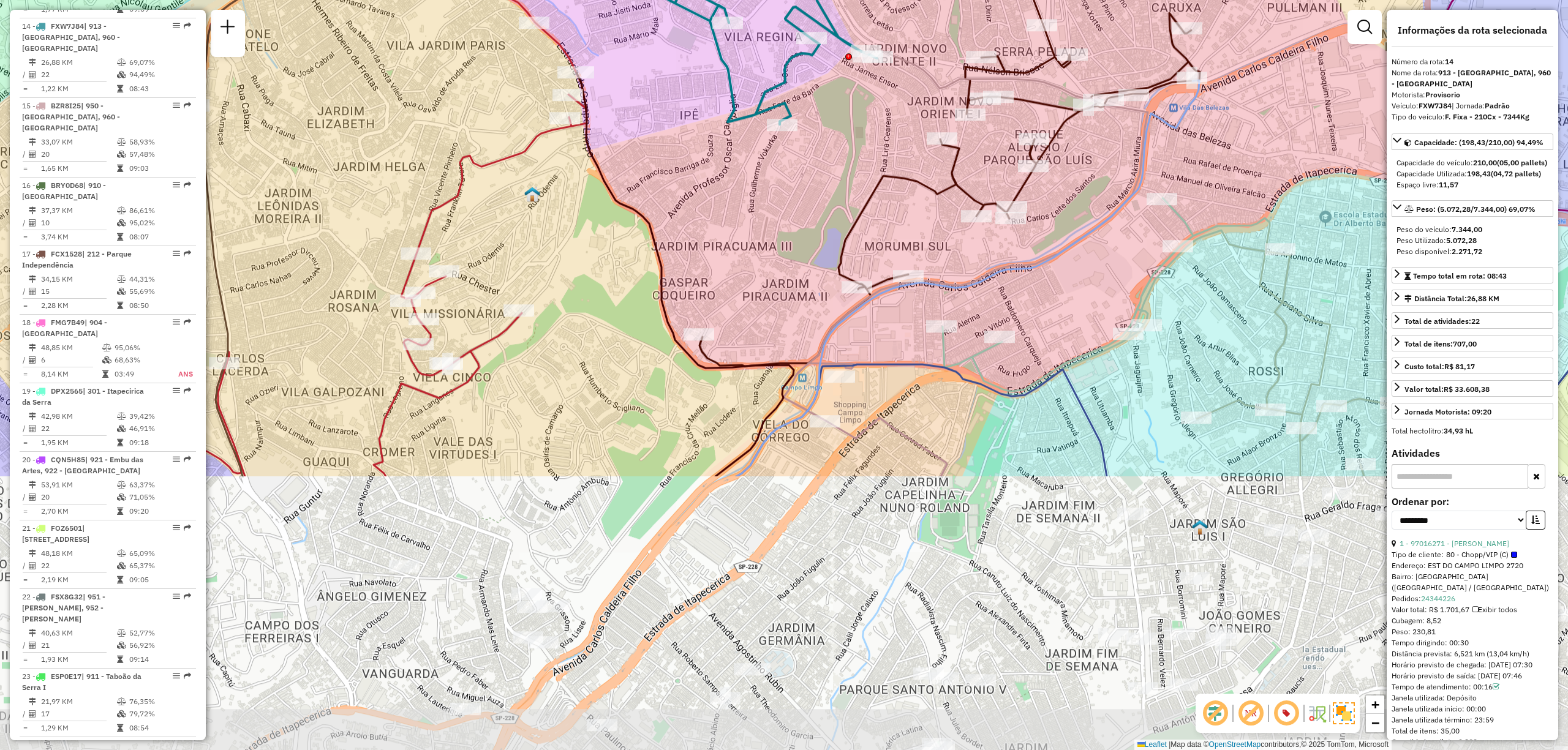
drag, startPoint x: 950, startPoint y: 505, endPoint x: 996, endPoint y: 138, distance: 369.9
click at [996, 138] on div "Janela de atendimento Grade de atendimento Capacidade Transportadoras Veículos …" at bounding box center [784, 375] width 1568 height 750
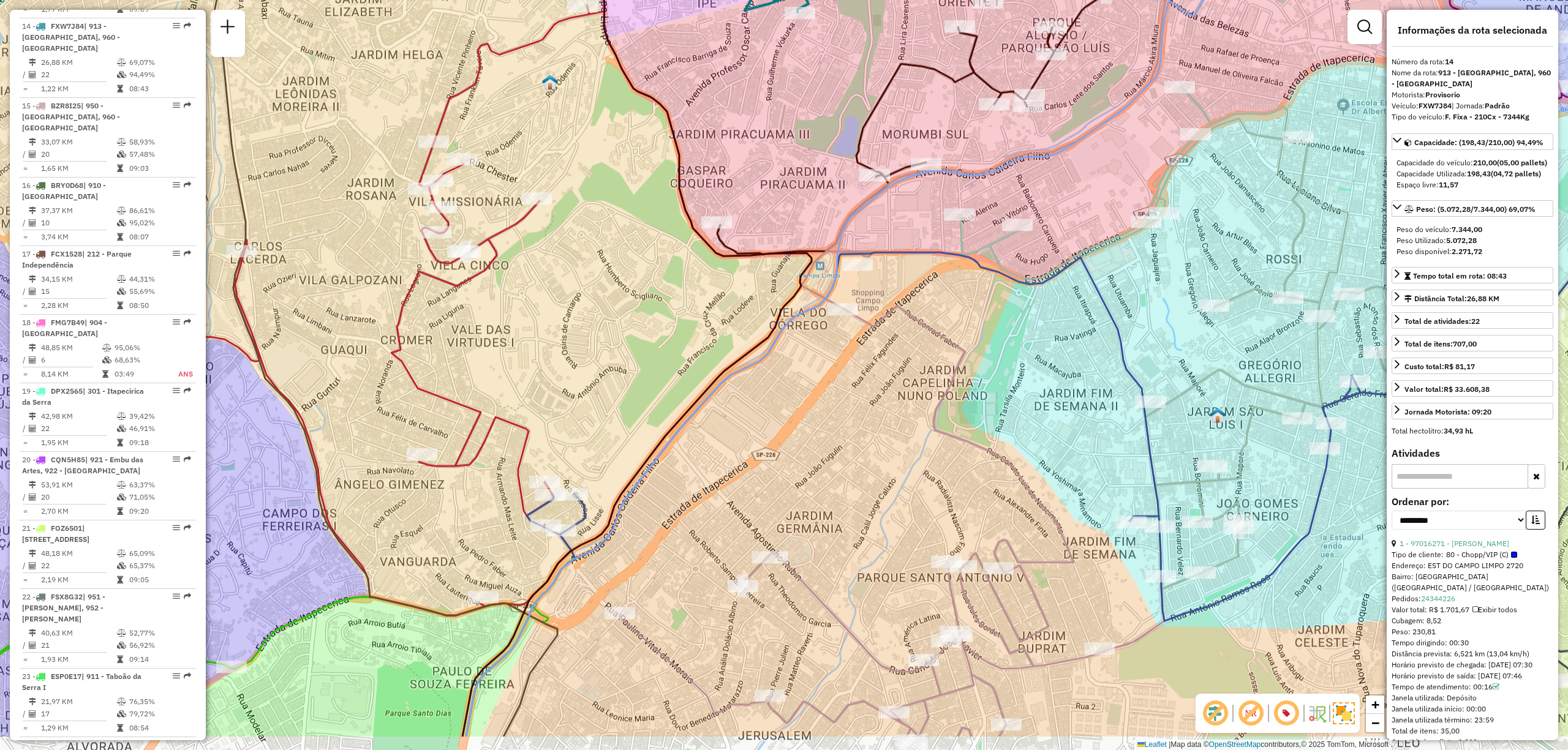
drag, startPoint x: 809, startPoint y: 482, endPoint x: 832, endPoint y: 368, distance: 116.3
click at [824, 393] on div "Janela de atendimento Grade de atendimento Capacidade Transportadoras Veículos …" at bounding box center [784, 375] width 1568 height 750
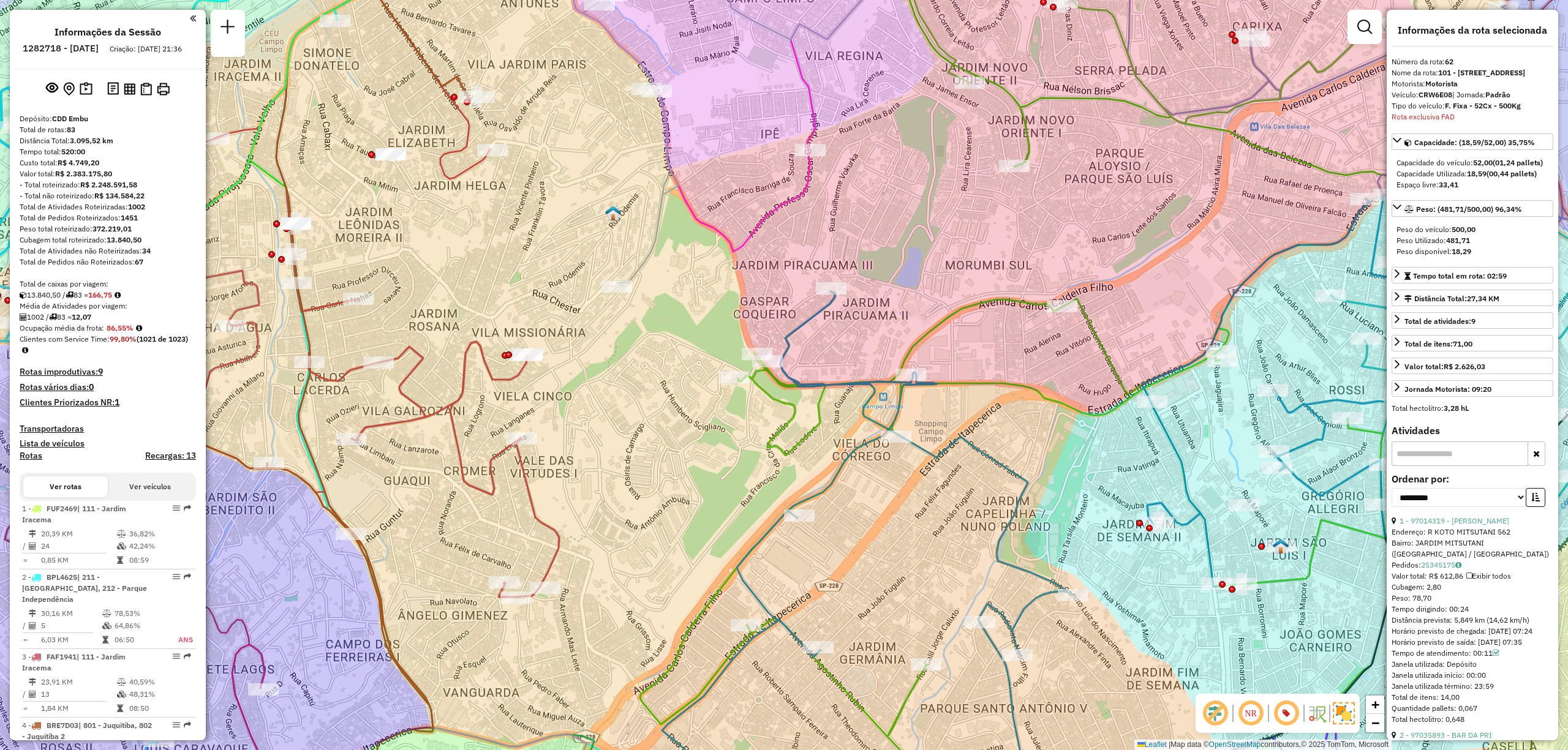
select select "**********"
